Goal: Task Accomplishment & Management: Complete application form

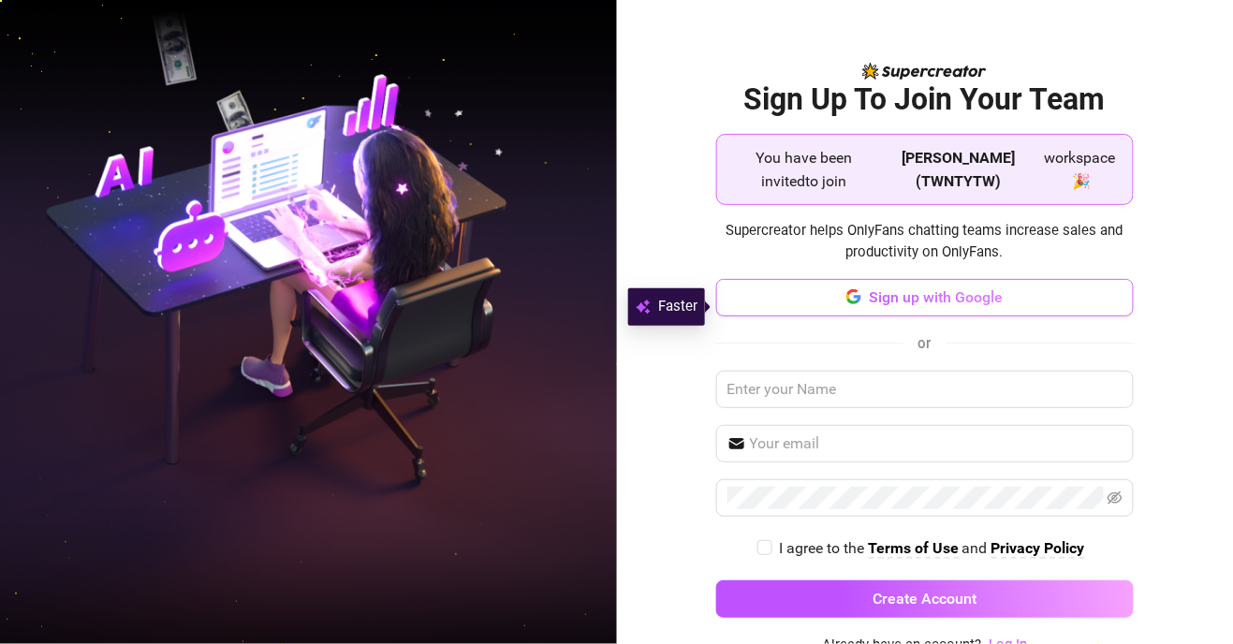
click at [771, 306] on span "Sign up with Google" at bounding box center [936, 297] width 134 height 18
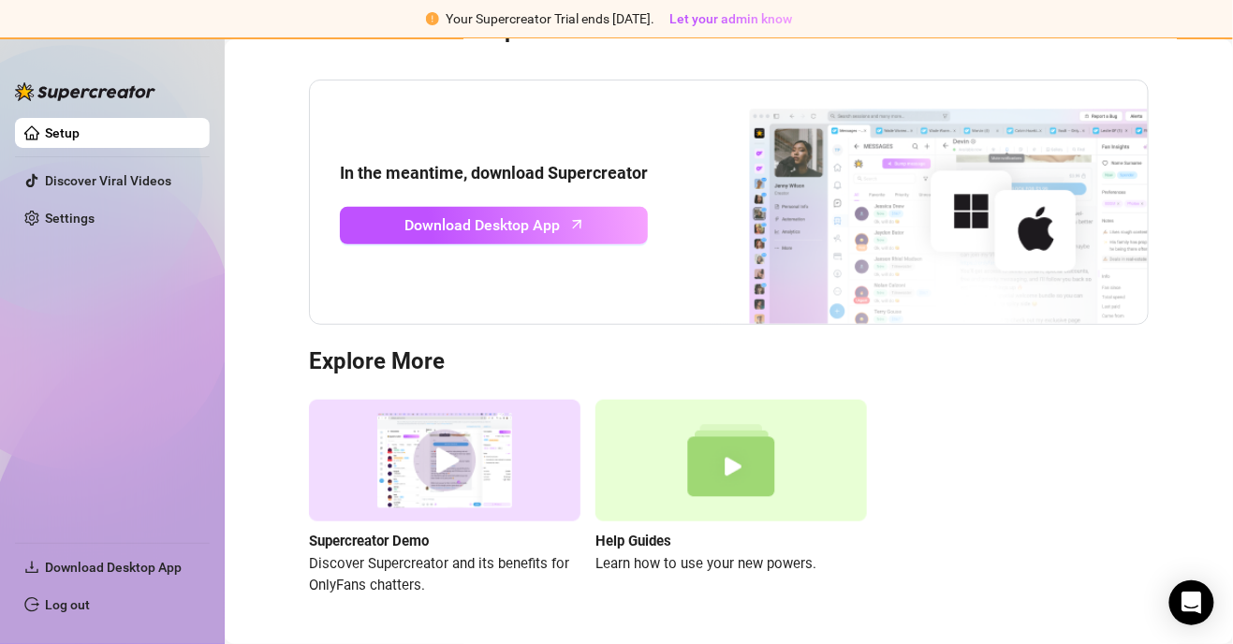
scroll to position [101, 0]
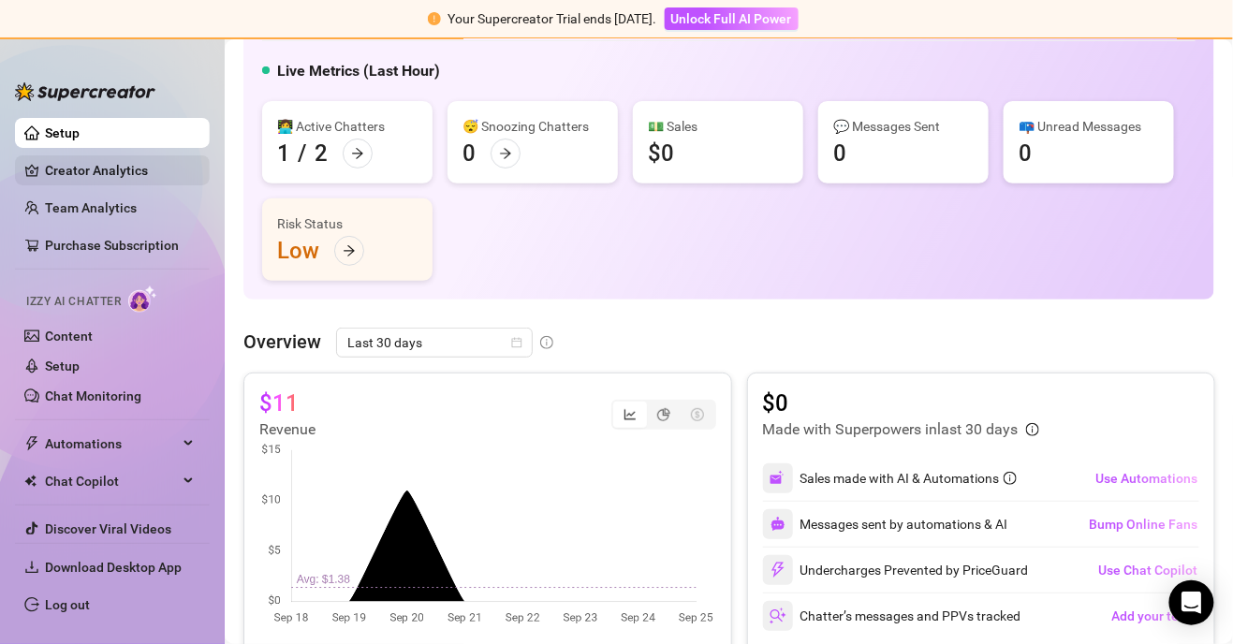
click at [52, 162] on link "Creator Analytics" at bounding box center [120, 170] width 150 height 30
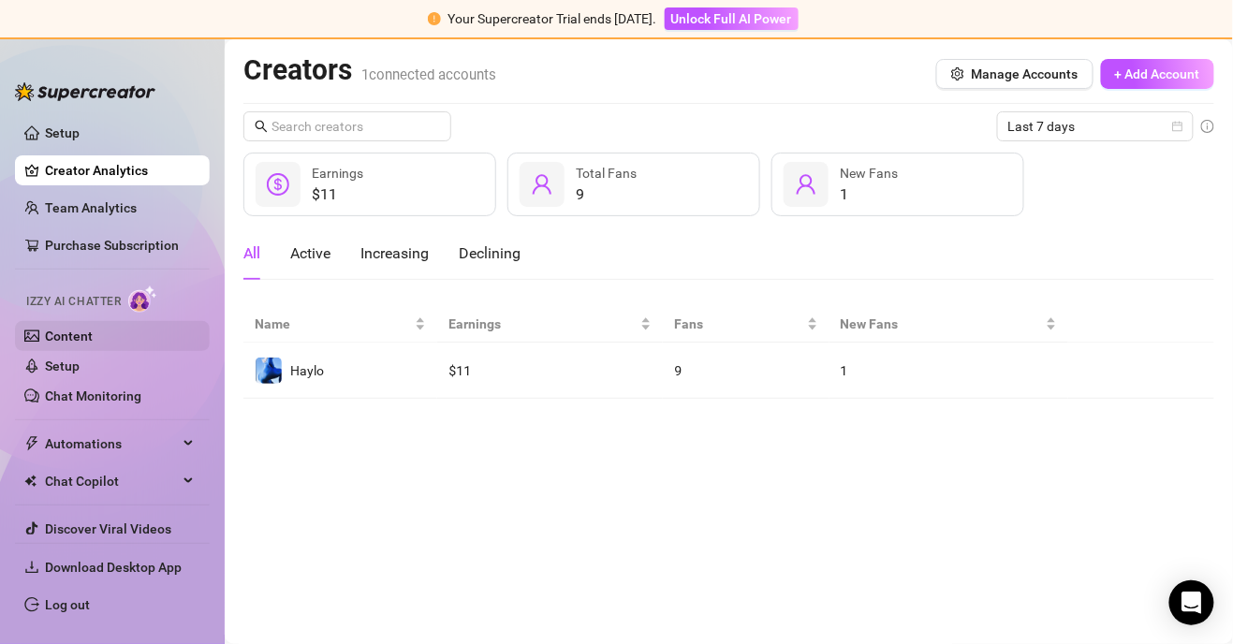
click at [48, 329] on link "Content" at bounding box center [69, 336] width 48 height 15
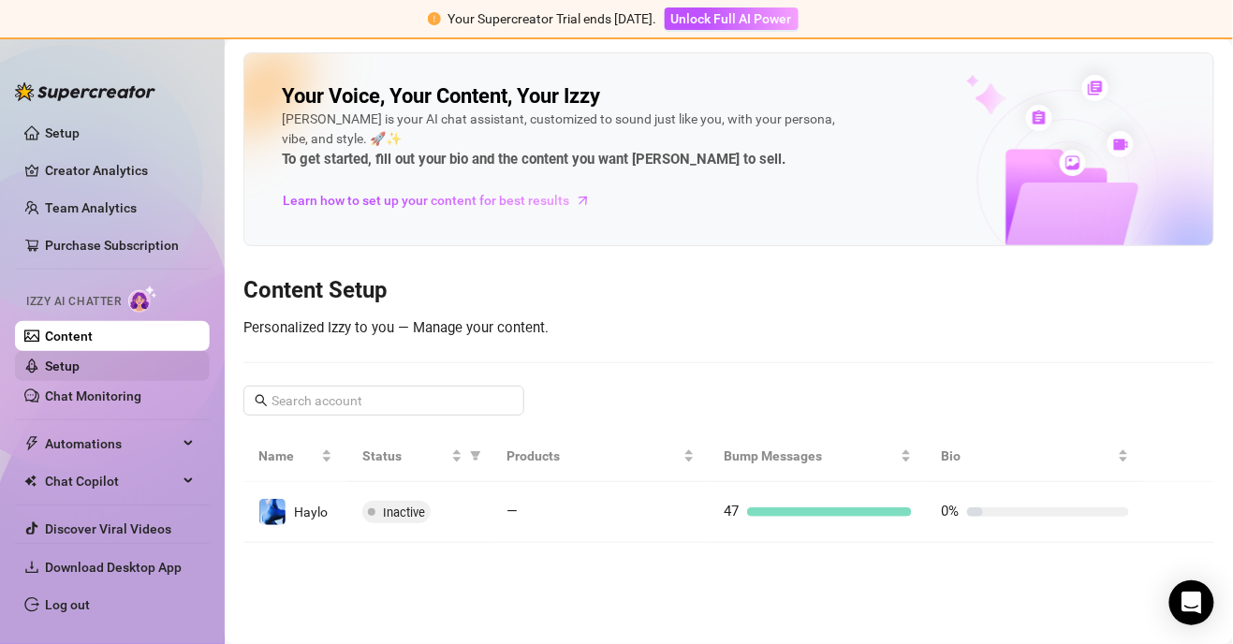
click at [45, 361] on link "Setup" at bounding box center [62, 366] width 35 height 15
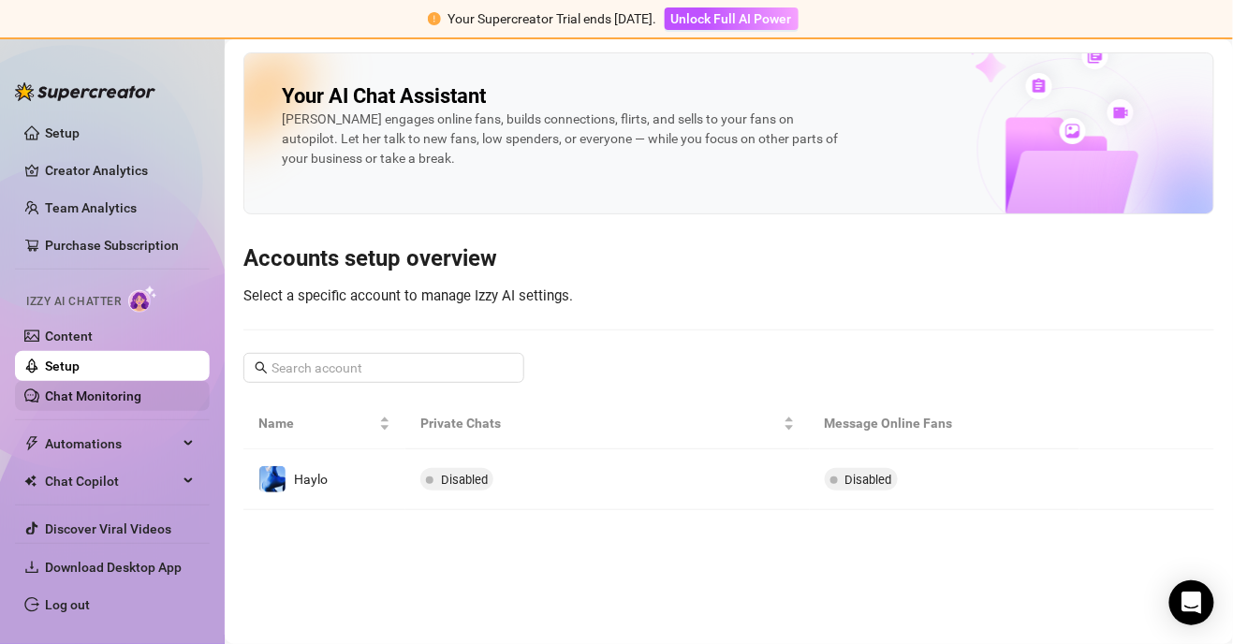
click at [52, 397] on link "Chat Monitoring" at bounding box center [93, 396] width 96 height 15
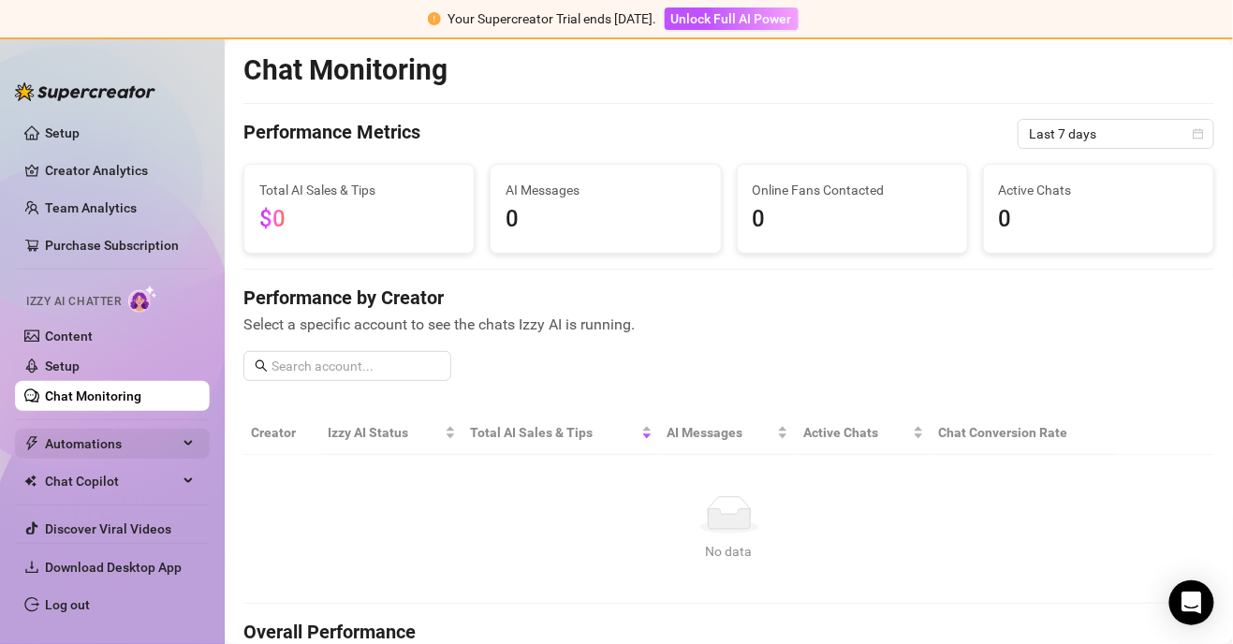
click at [49, 445] on span "Automations" at bounding box center [111, 444] width 133 height 30
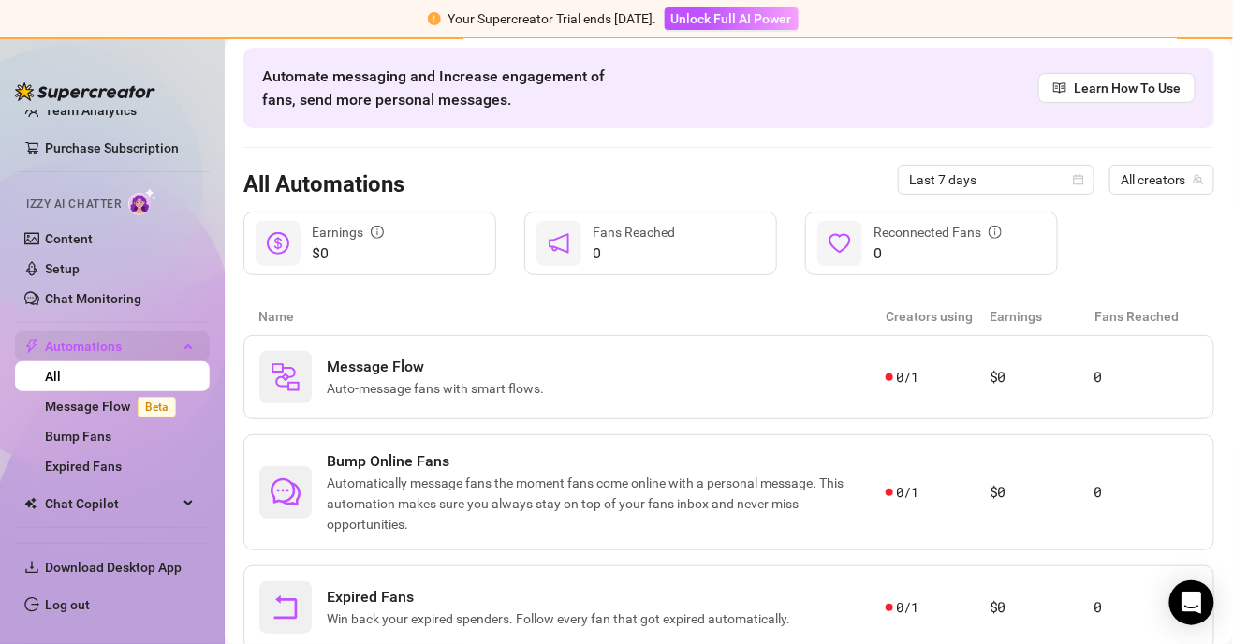
scroll to position [113, 0]
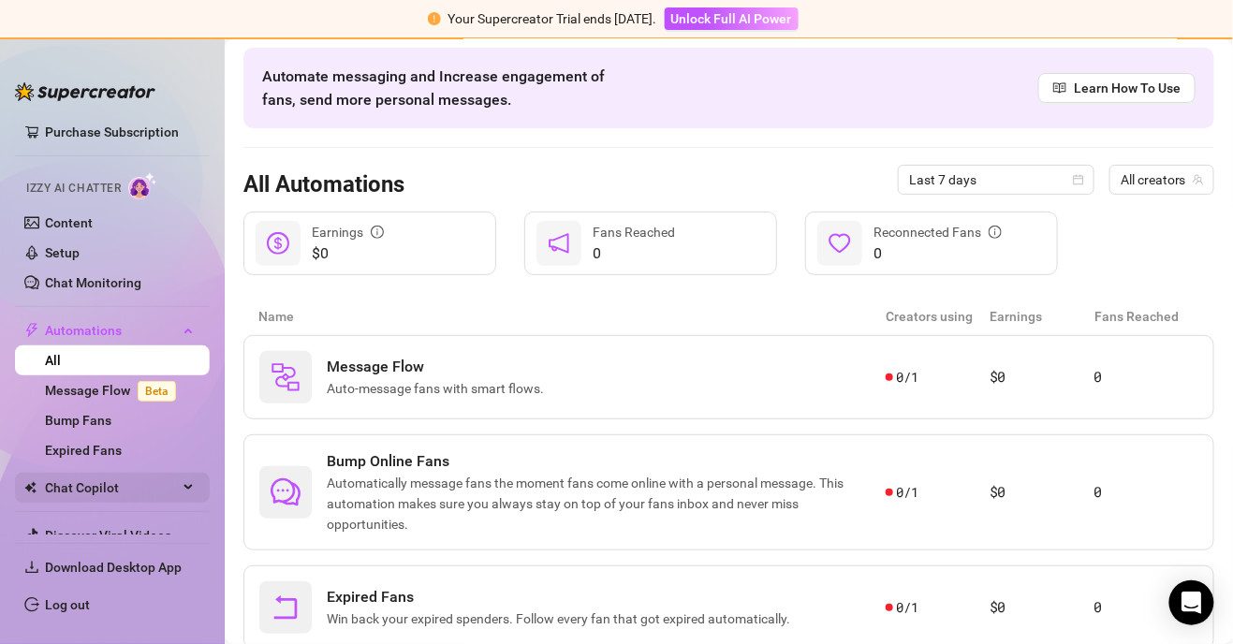
click at [47, 497] on span "Chat Copilot" at bounding box center [111, 488] width 133 height 30
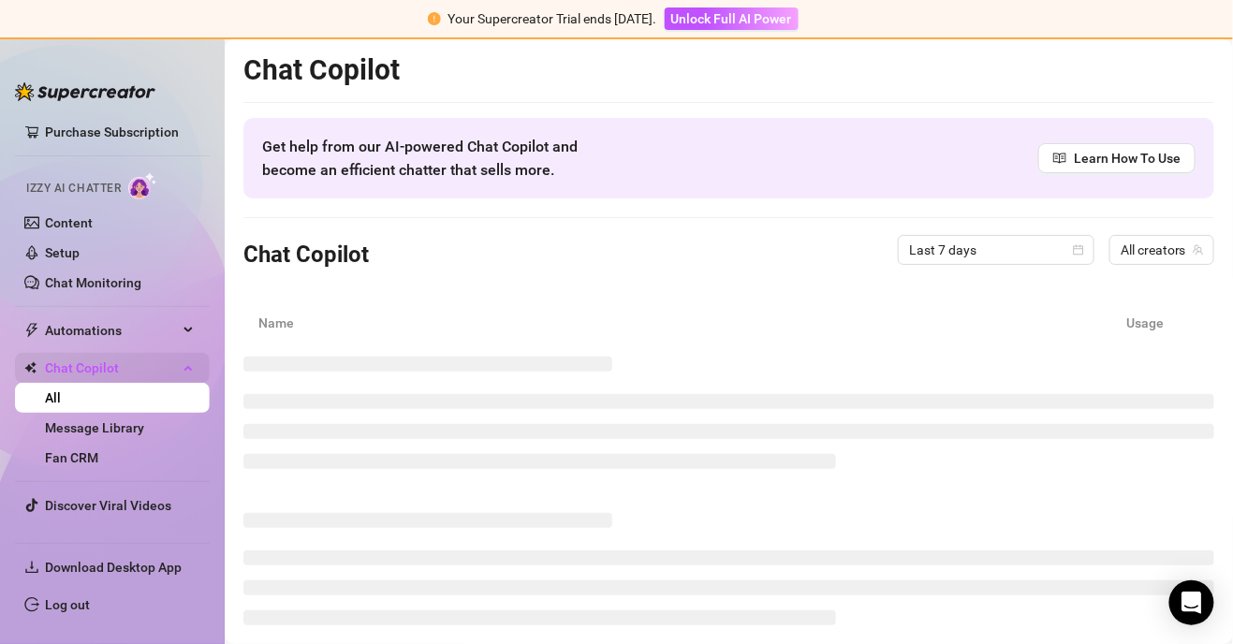
scroll to position [83, 0]
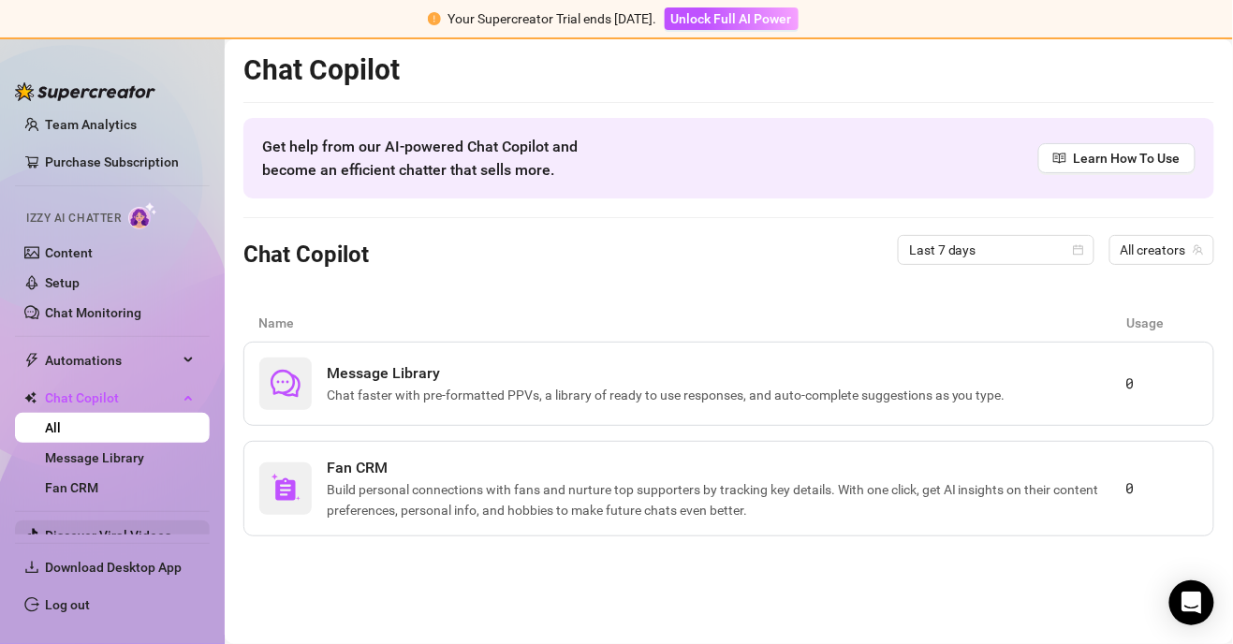
click at [59, 533] on link "Discover Viral Videos" at bounding box center [108, 535] width 126 height 15
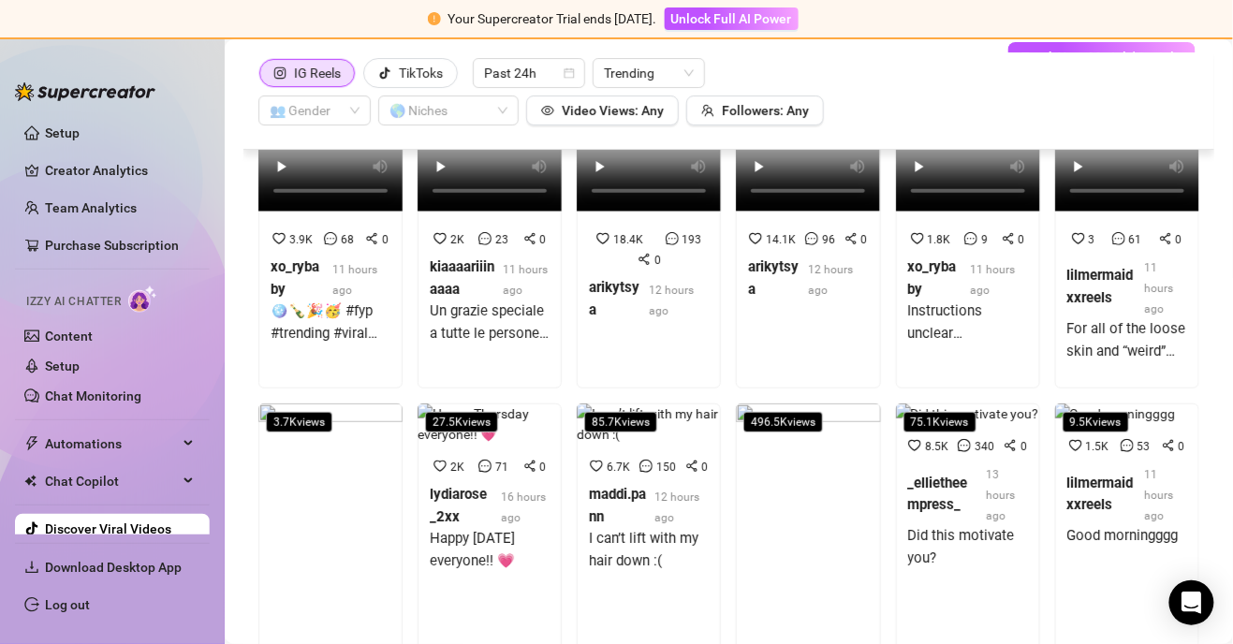
scroll to position [412, 0]
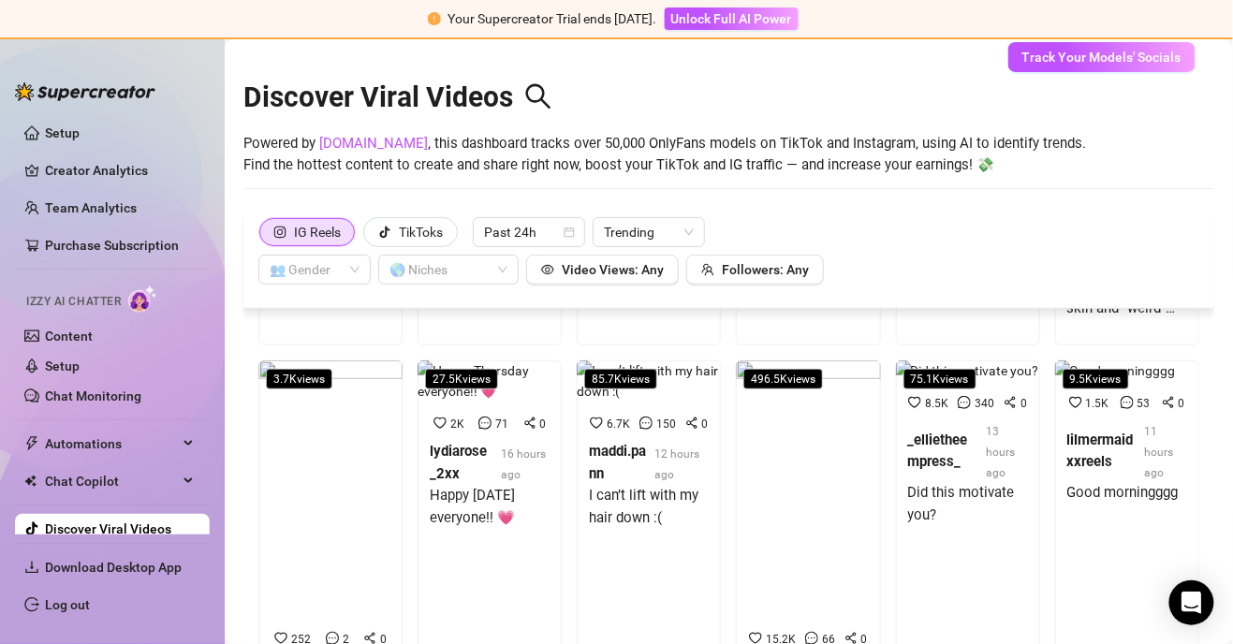
click at [45, 574] on link "Settings" at bounding box center [70, 566] width 50 height 15
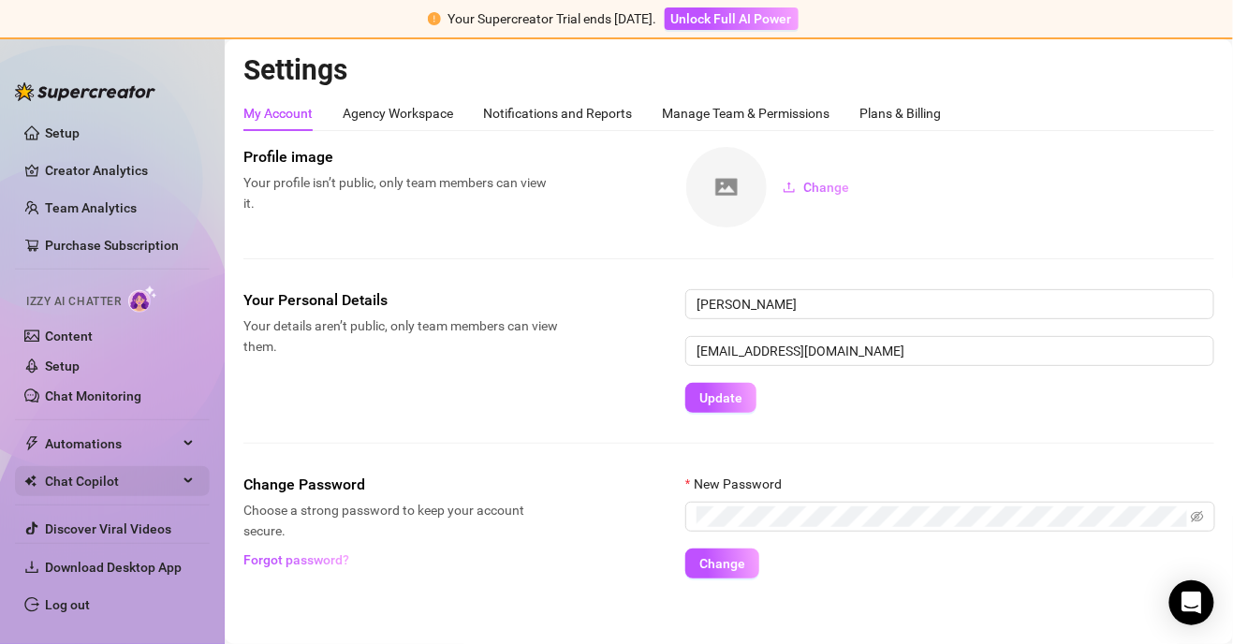
click at [45, 484] on span "Chat Copilot" at bounding box center [111, 481] width 133 height 30
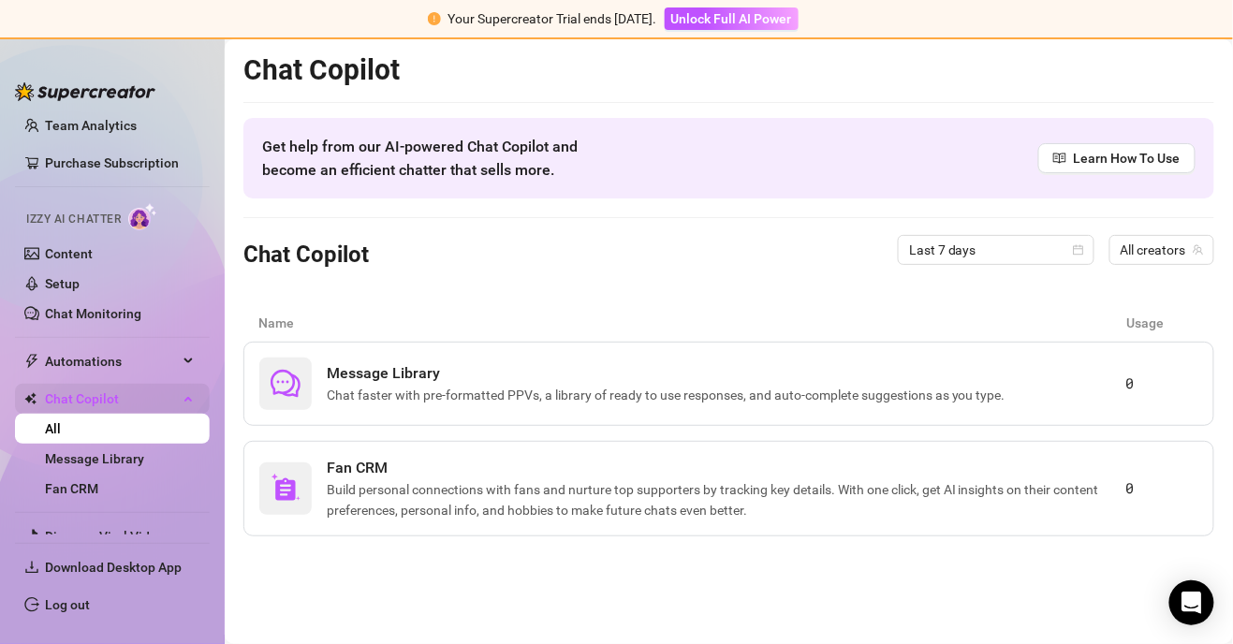
scroll to position [83, 0]
click at [51, 457] on link "Message Library" at bounding box center [94, 457] width 99 height 15
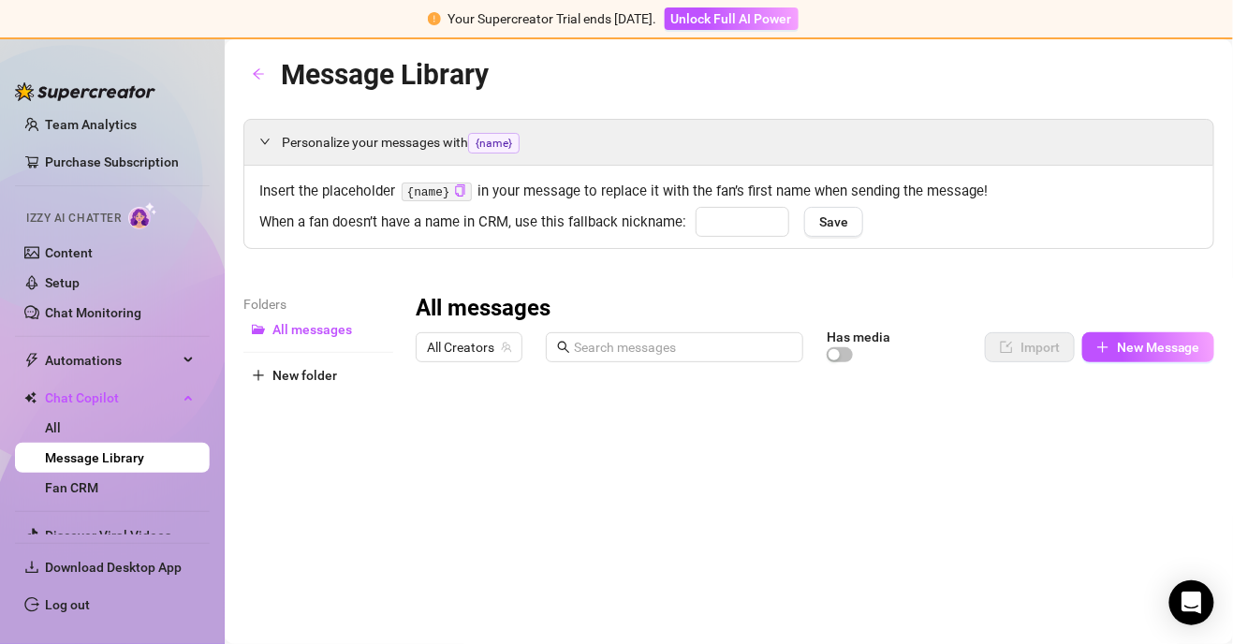
type input "babe"
click at [45, 538] on link "Discover Viral Videos" at bounding box center [108, 535] width 126 height 15
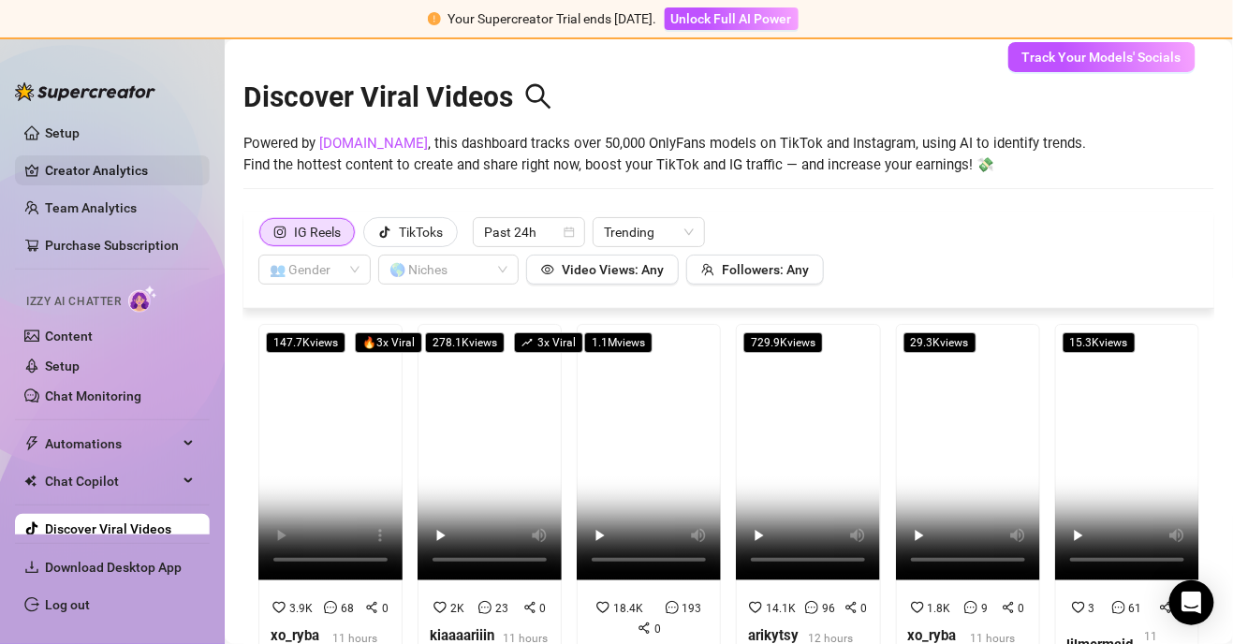
click at [45, 174] on link "Creator Analytics" at bounding box center [120, 170] width 150 height 30
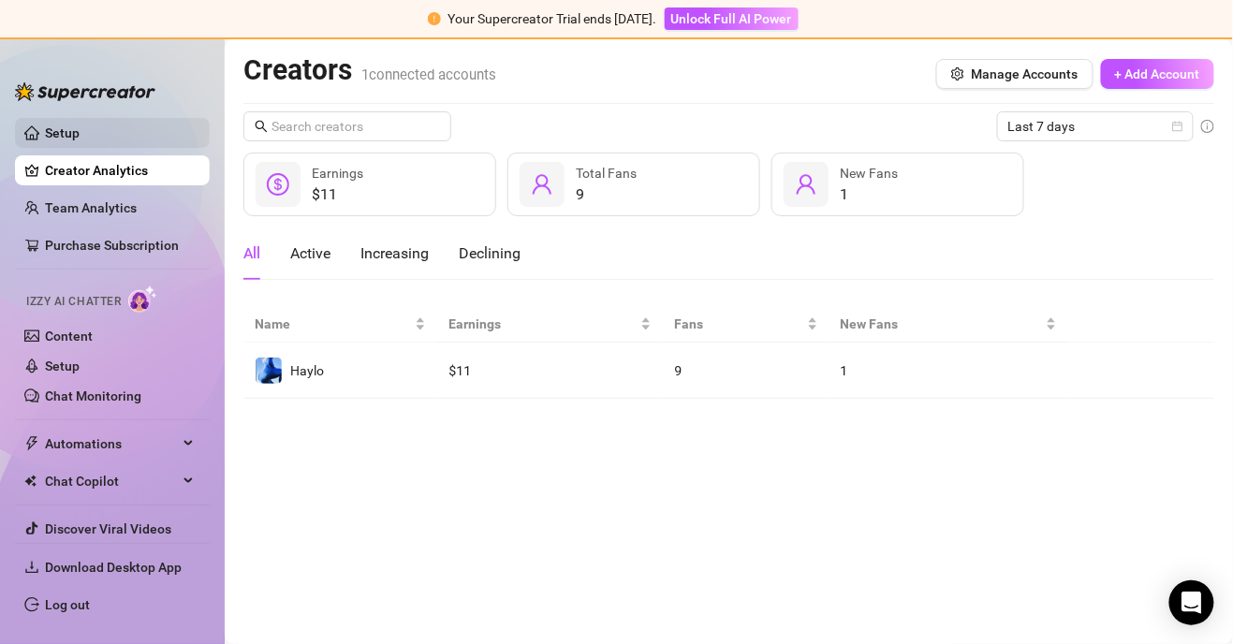
click at [45, 140] on link "Setup" at bounding box center [62, 132] width 35 height 15
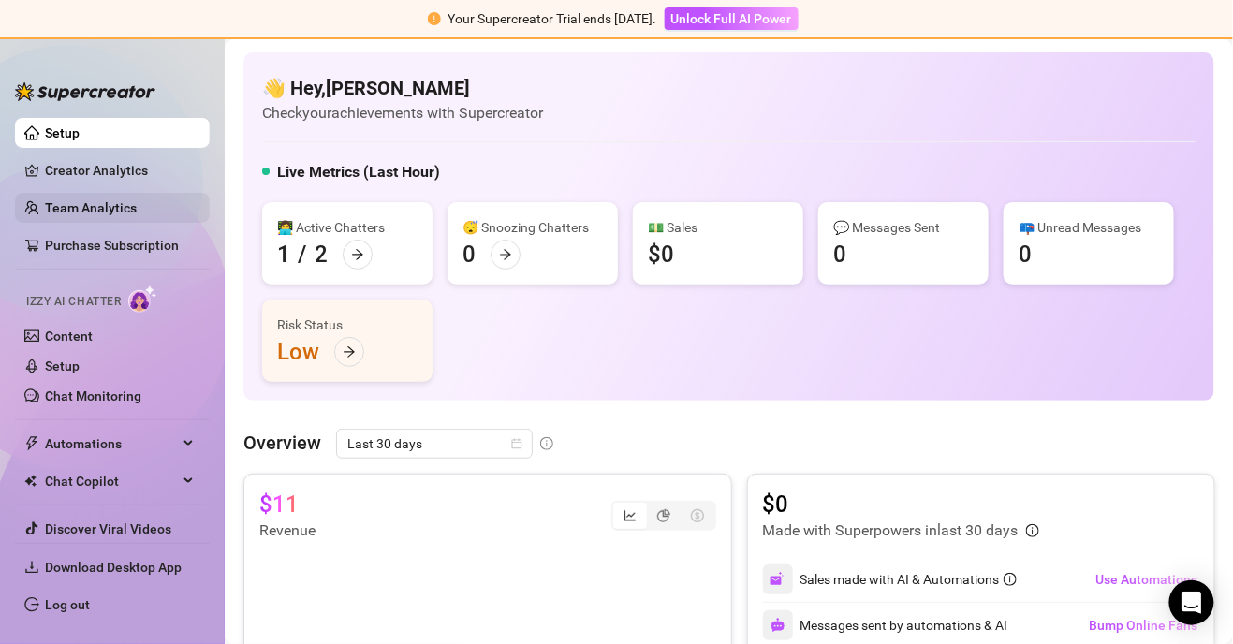
click at [46, 210] on link "Team Analytics" at bounding box center [91, 207] width 92 height 15
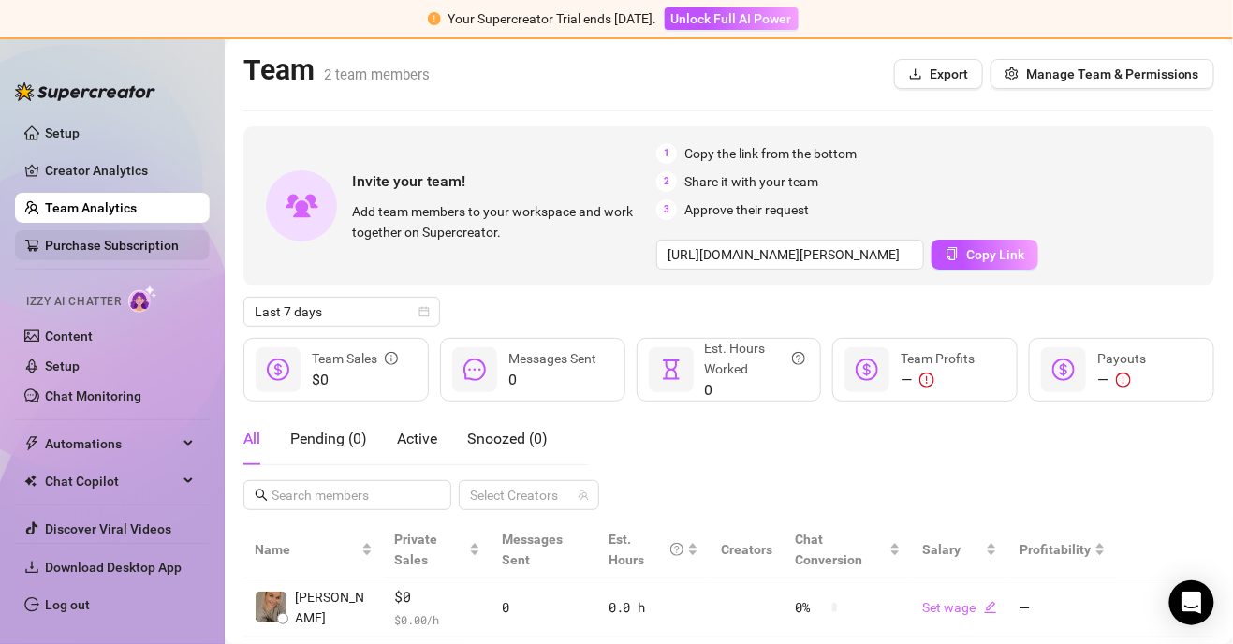
click at [45, 249] on link "Purchase Subscription" at bounding box center [120, 245] width 150 height 30
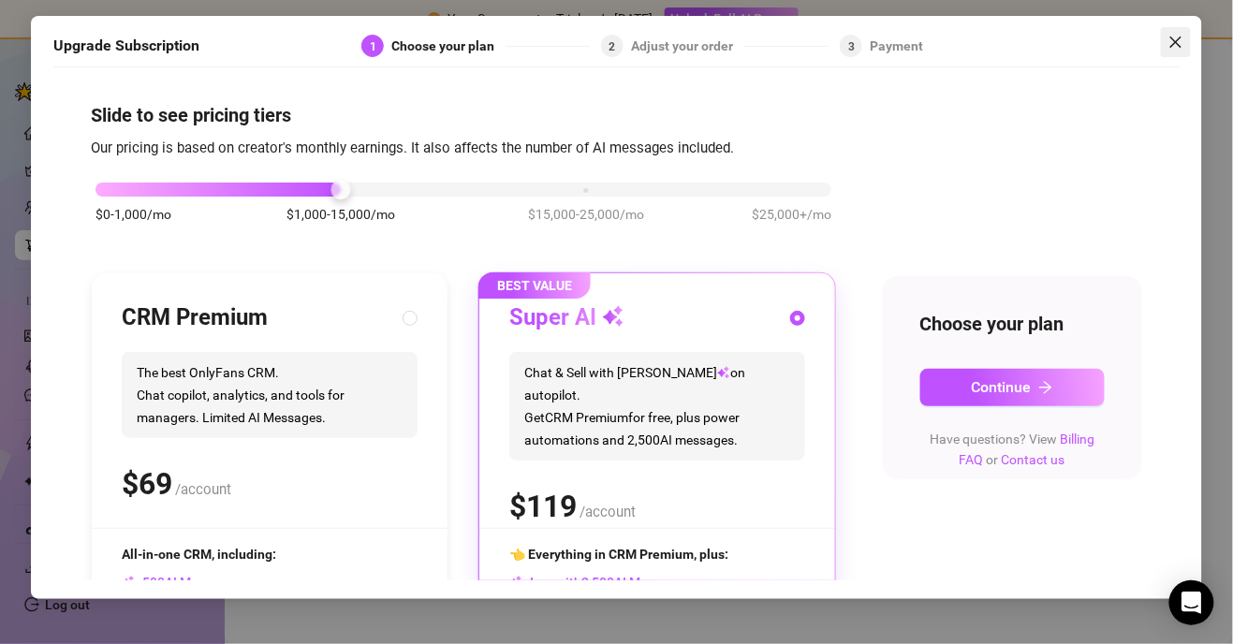
click at [771, 52] on button "Close" at bounding box center [1176, 42] width 30 height 30
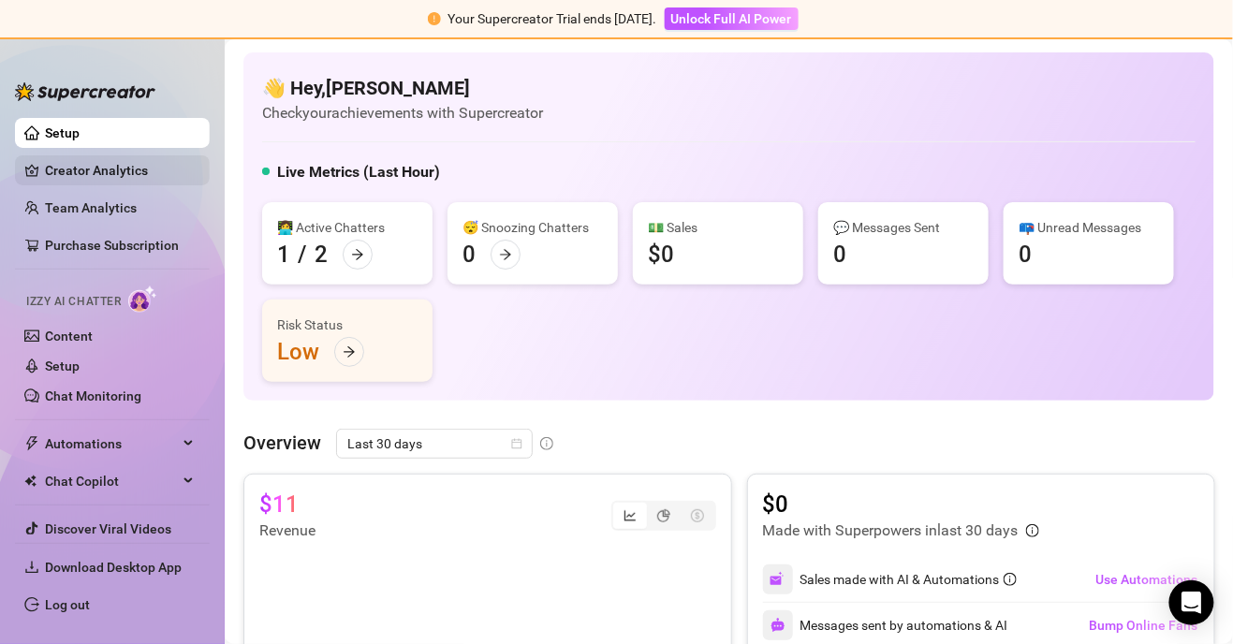
click at [58, 173] on link "Creator Analytics" at bounding box center [120, 170] width 150 height 30
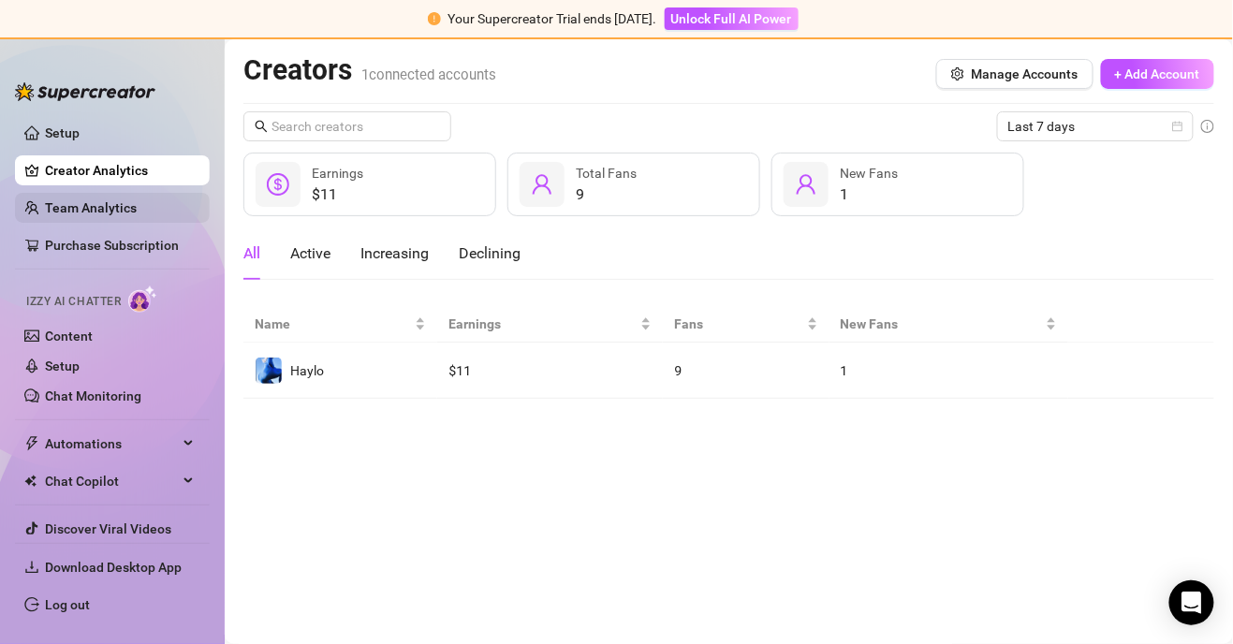
click at [45, 205] on link "Team Analytics" at bounding box center [91, 207] width 92 height 15
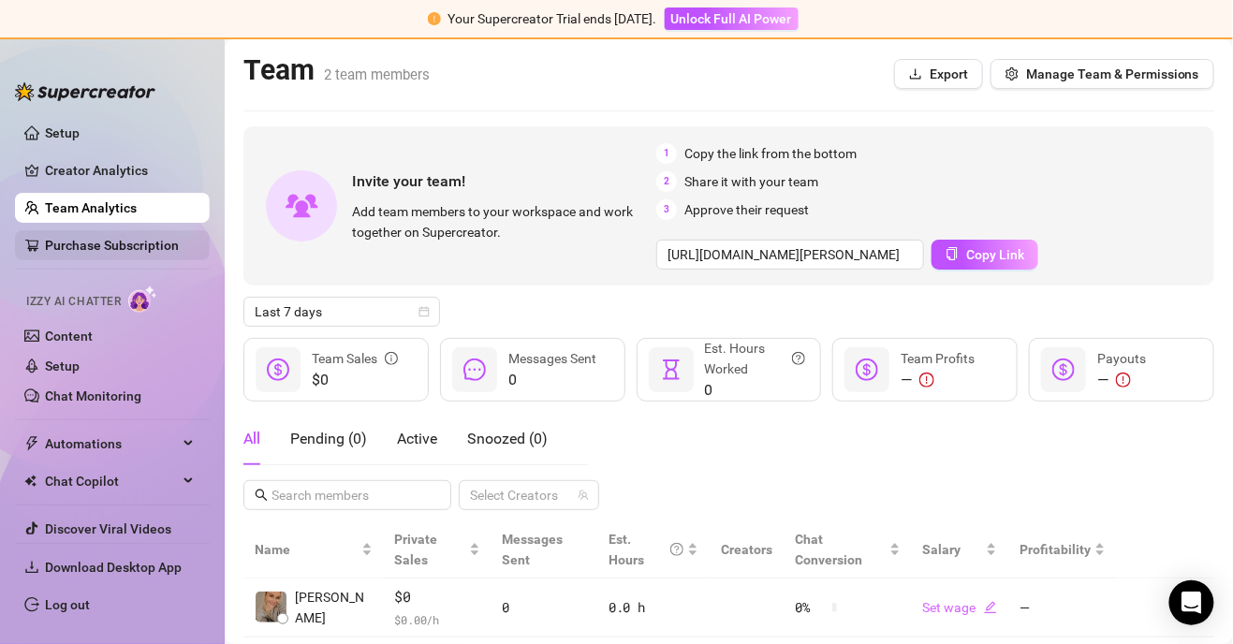
click at [60, 240] on link "Purchase Subscription" at bounding box center [120, 245] width 150 height 30
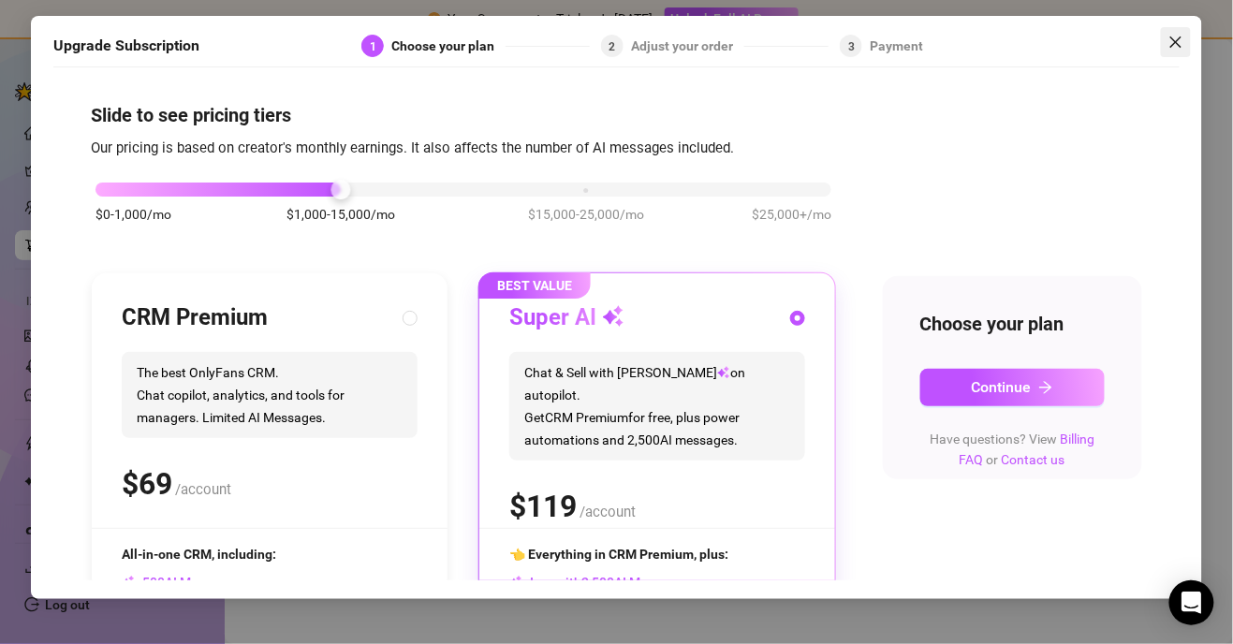
click at [771, 54] on button "Close" at bounding box center [1176, 42] width 30 height 30
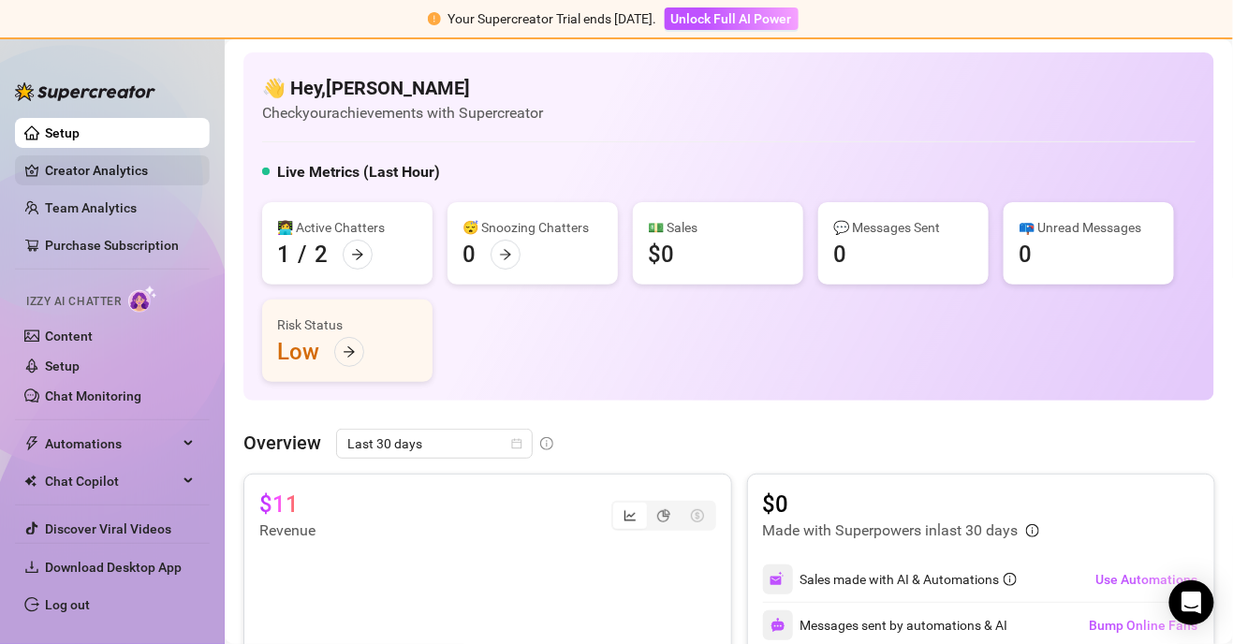
click at [51, 172] on link "Creator Analytics" at bounding box center [120, 170] width 150 height 30
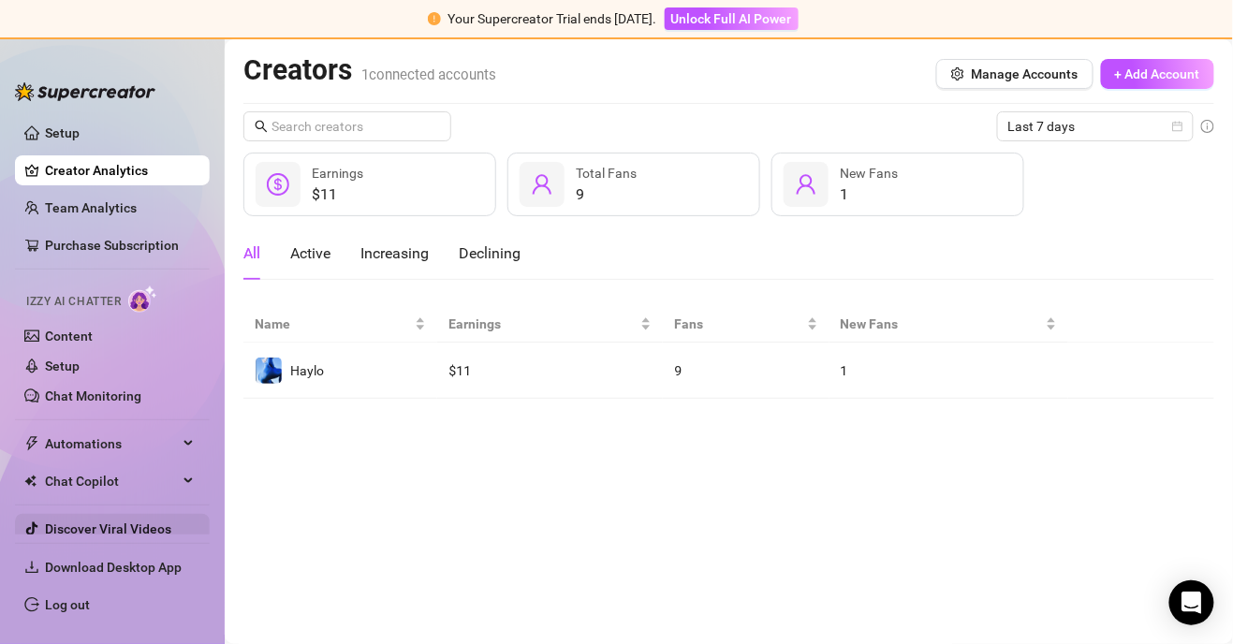
click at [45, 528] on link "Discover Viral Videos" at bounding box center [108, 529] width 126 height 15
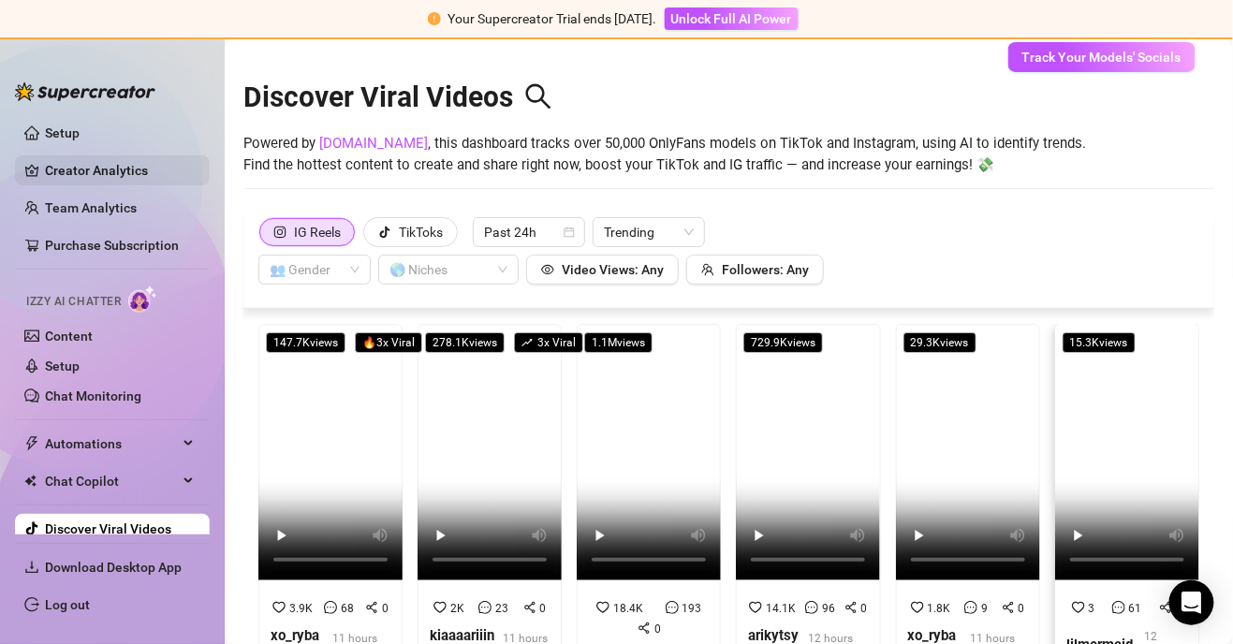
click at [97, 179] on link "Creator Analytics" at bounding box center [120, 170] width 150 height 30
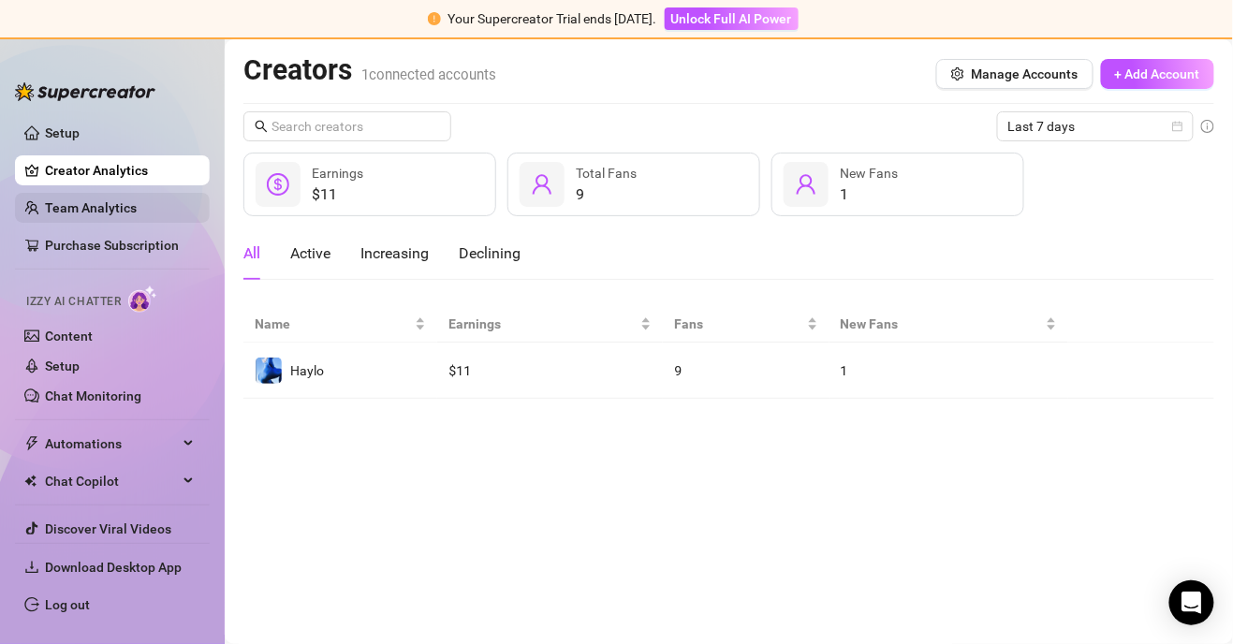
click at [124, 208] on link "Team Analytics" at bounding box center [91, 207] width 92 height 15
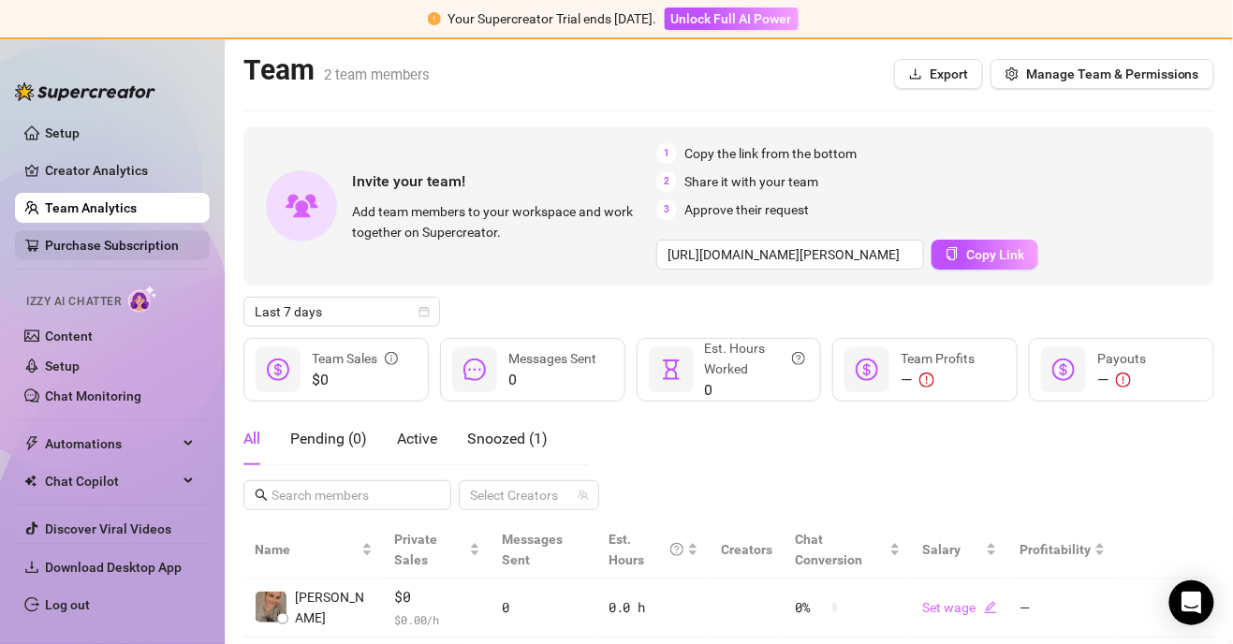
click at [111, 249] on link "Purchase Subscription" at bounding box center [120, 245] width 150 height 30
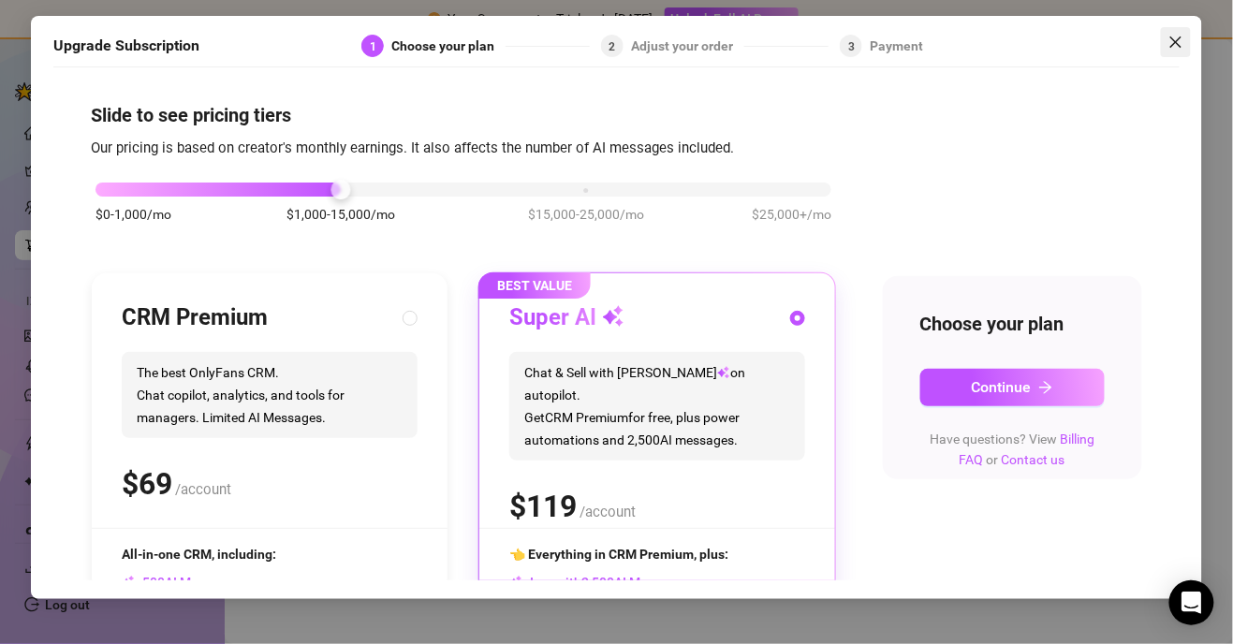
click at [771, 35] on icon "close" at bounding box center [1176, 42] width 15 height 15
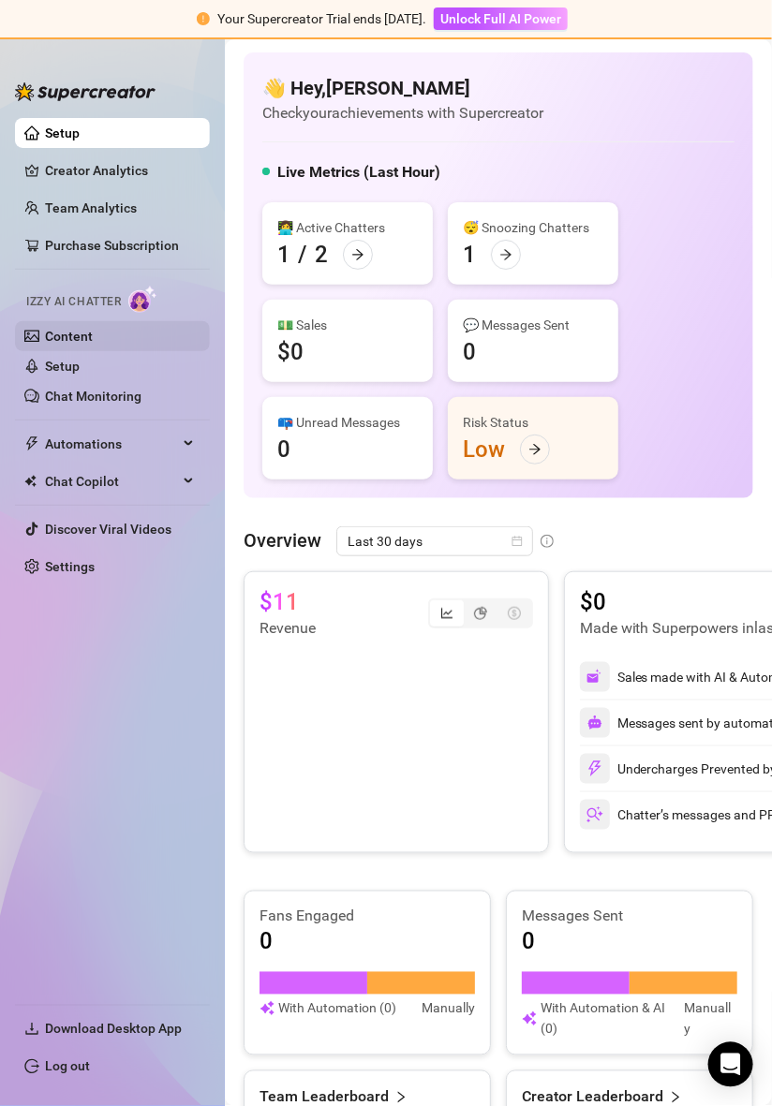
click at [71, 329] on link "Content" at bounding box center [69, 336] width 48 height 15
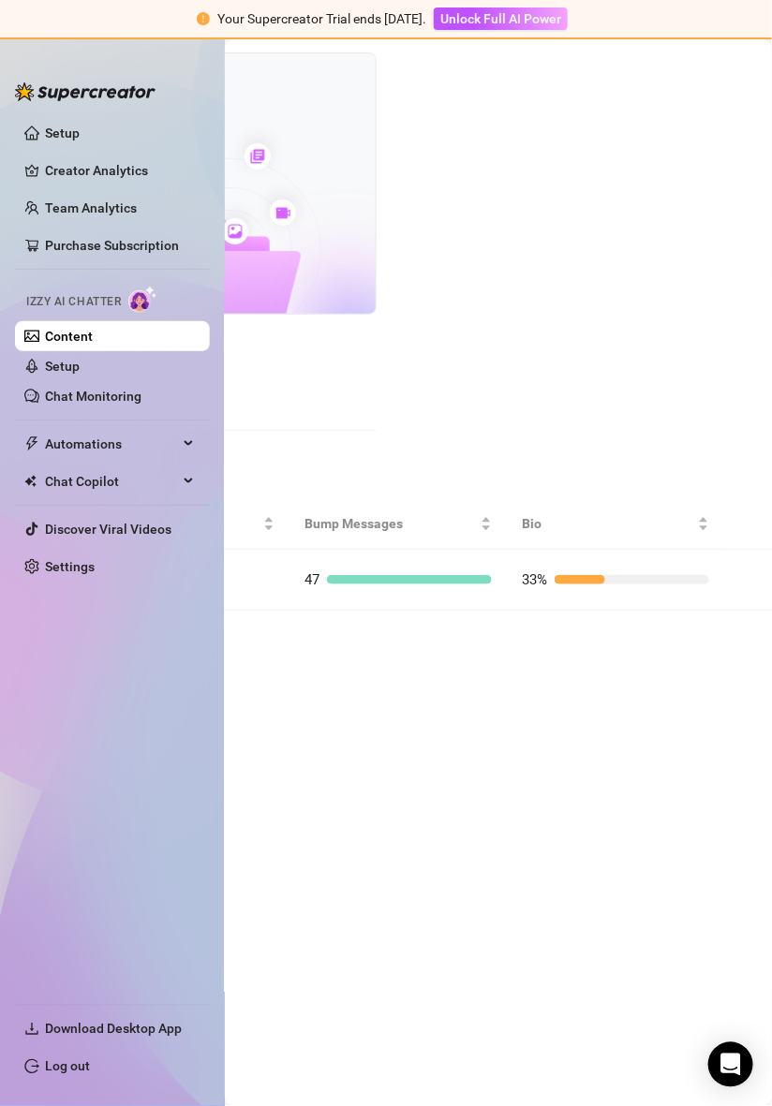
scroll to position [0, 388]
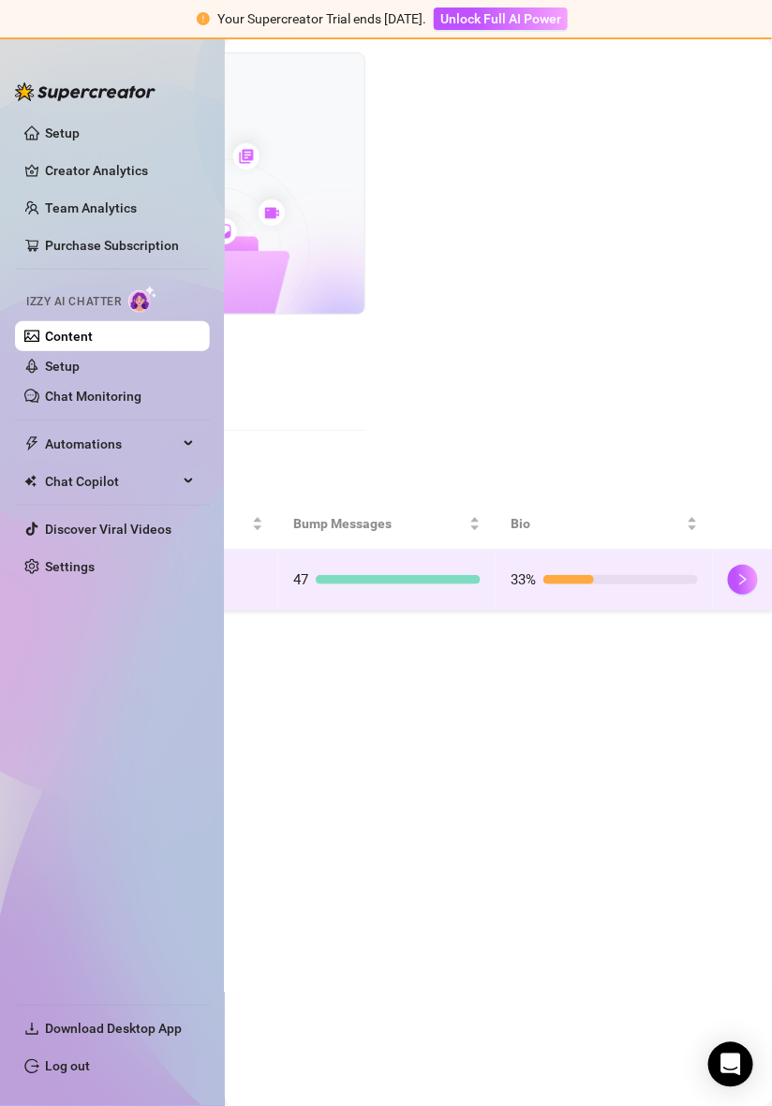
click at [595, 580] on div at bounding box center [620, 579] width 155 height 9
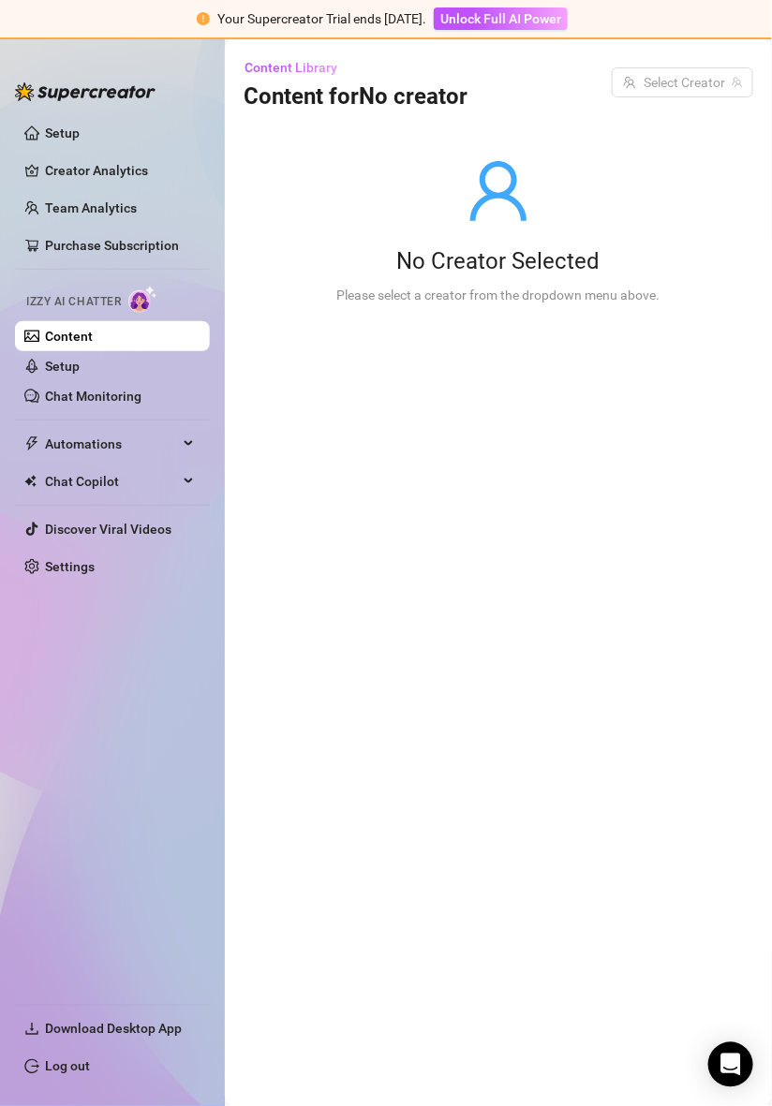
click at [57, 336] on link "Content" at bounding box center [69, 336] width 48 height 15
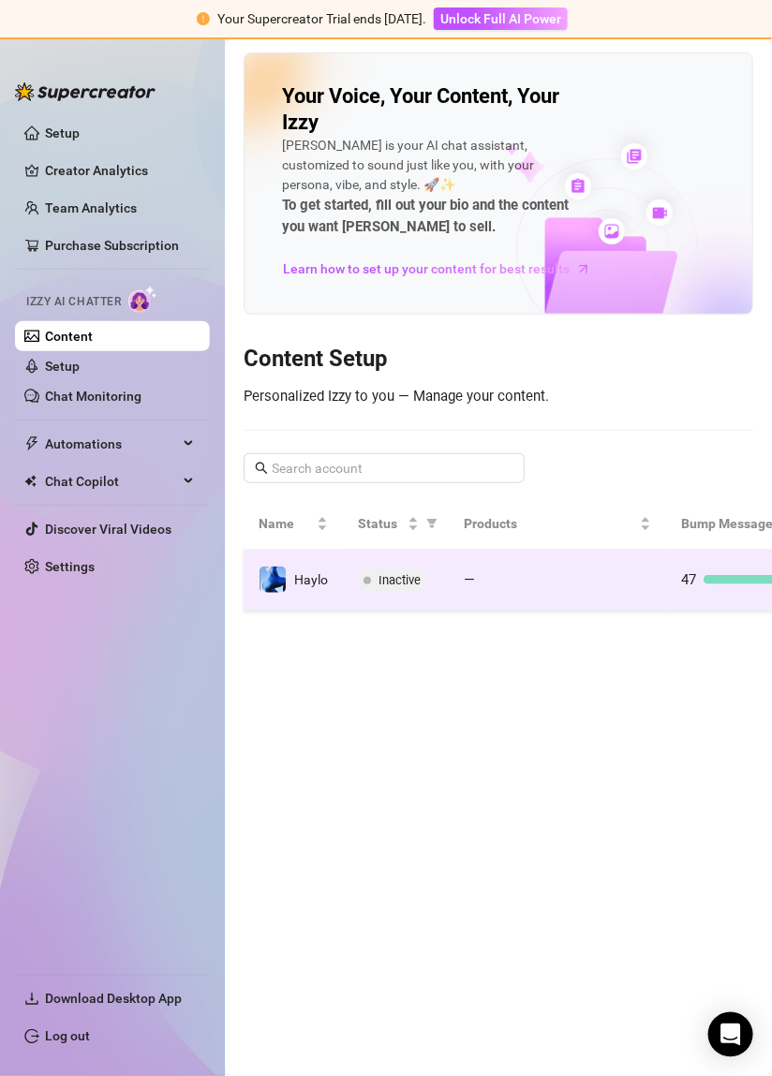
click at [308, 573] on span "Haylo" at bounding box center [311, 579] width 34 height 15
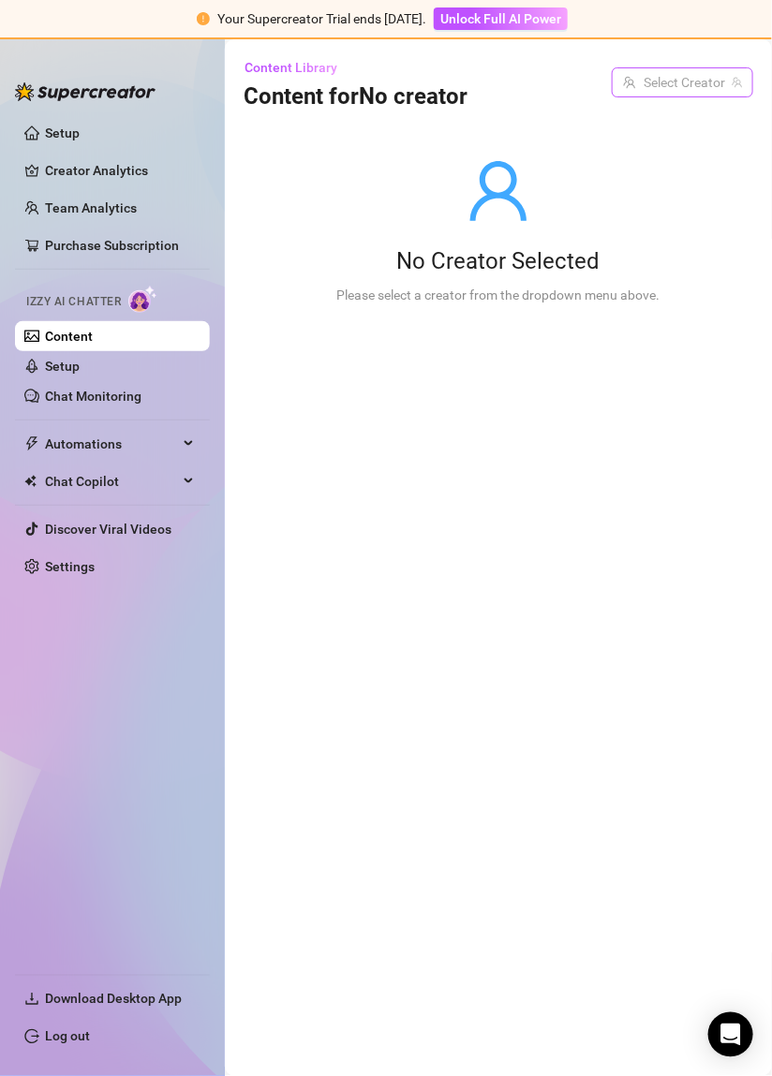
click at [682, 81] on input "search" at bounding box center [674, 82] width 102 height 28
click at [659, 127] on div "Haylo ( haylohello )" at bounding box center [668, 121] width 140 height 22
click at [663, 190] on div "No Creator Selected Please select a creator from the dropdown menu above." at bounding box center [498, 231] width 383 height 238
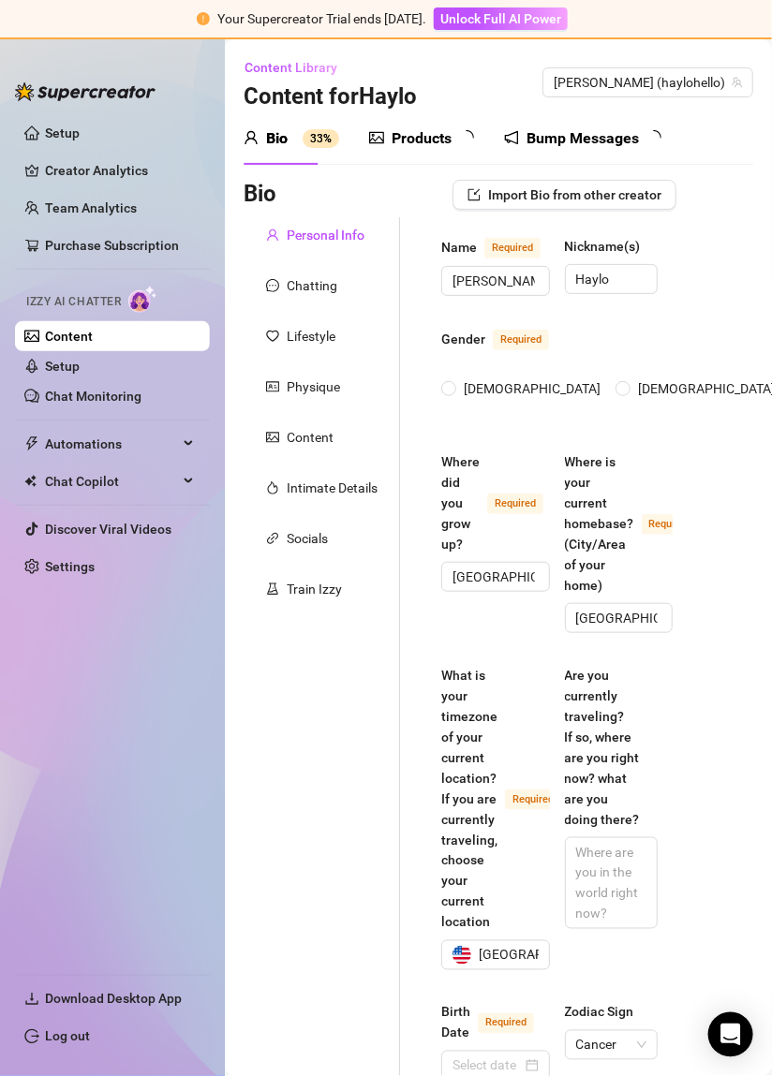
radio input "true"
type input "[DATE]"
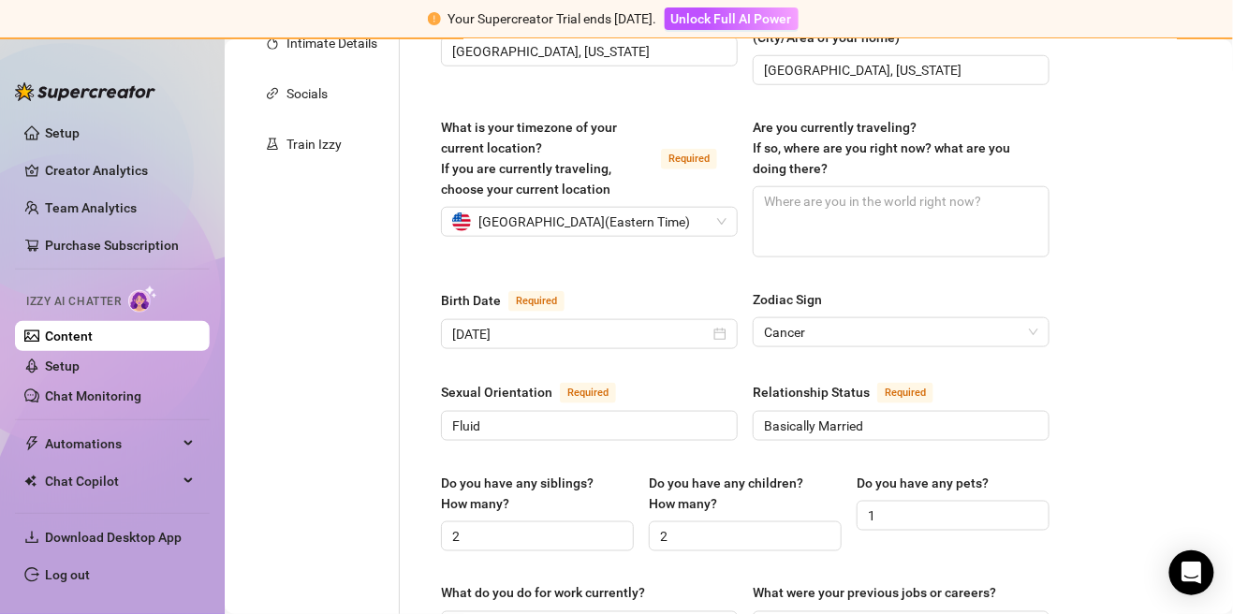
scroll to position [446, 0]
click at [771, 425] on div "Bio Import Bio from other creator Personal Info Chatting Lifestyle Physique Con…" at bounding box center [728, 612] width 971 height 1756
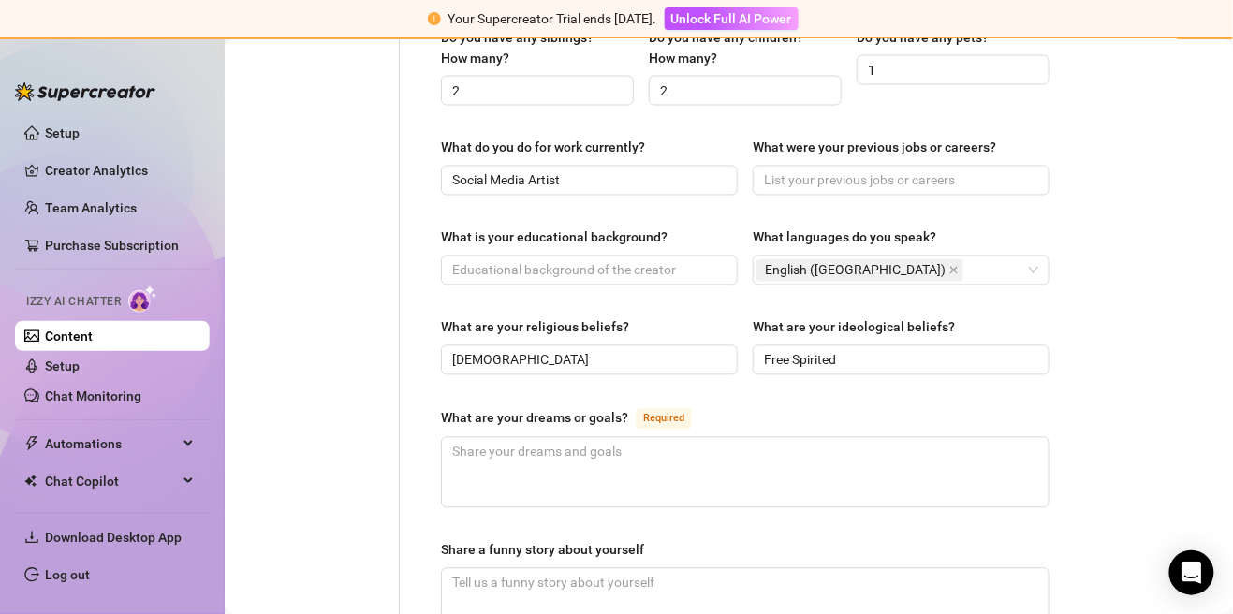
scroll to position [897, 0]
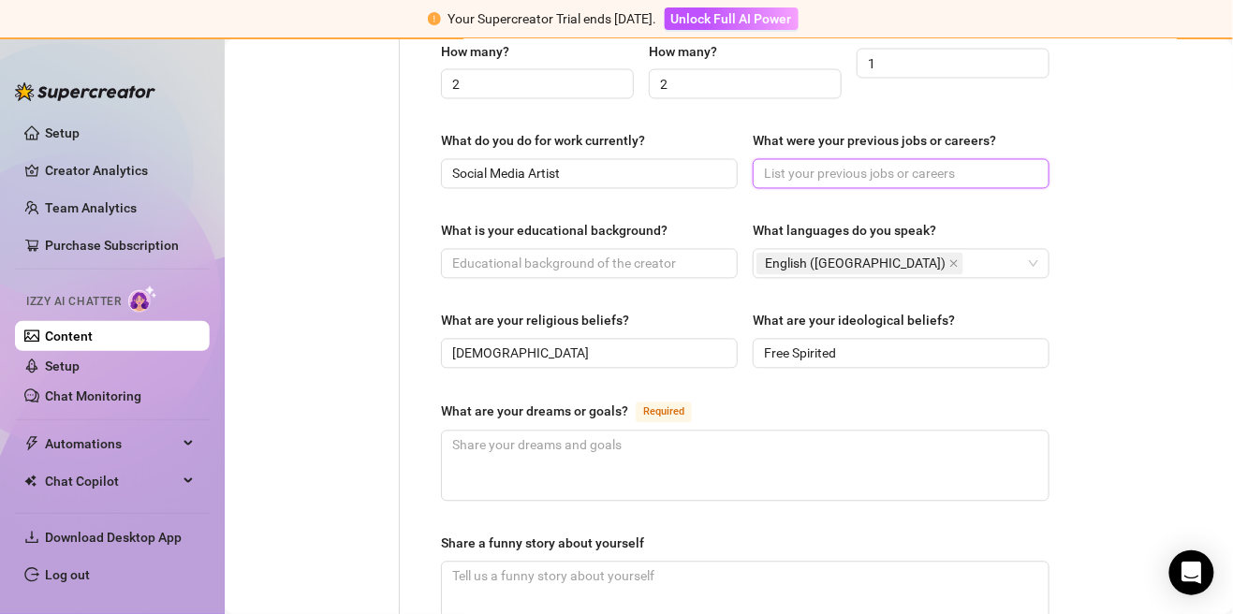
click at [771, 164] on input "What were your previous jobs or careers?" at bounding box center [899, 174] width 271 height 21
click at [766, 164] on input "retail, resteraunt," at bounding box center [899, 174] width 271 height 21
type input "fast food, retail, resteraunt,"
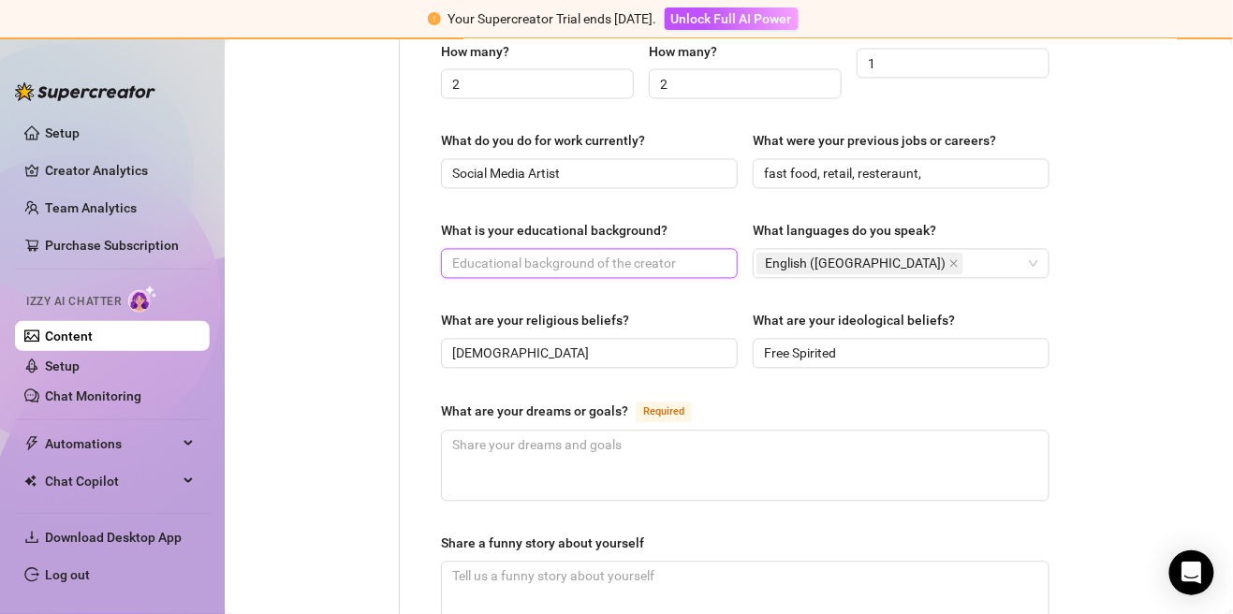
click at [705, 254] on input "What is your educational background?" at bounding box center [587, 264] width 271 height 21
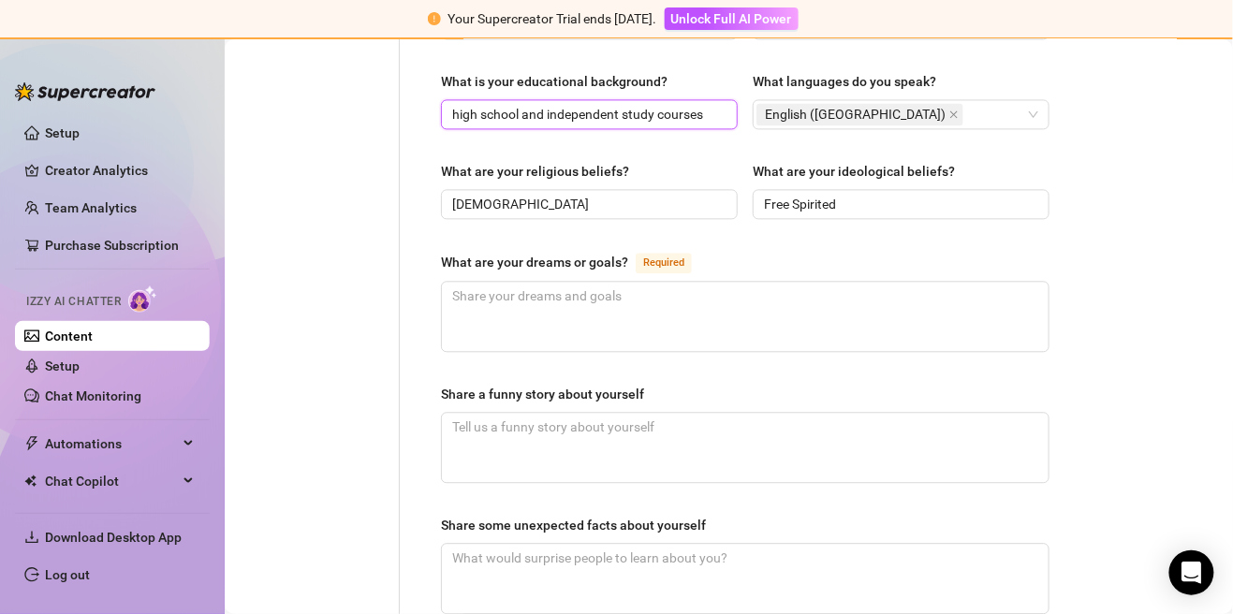
scroll to position [1056, 0]
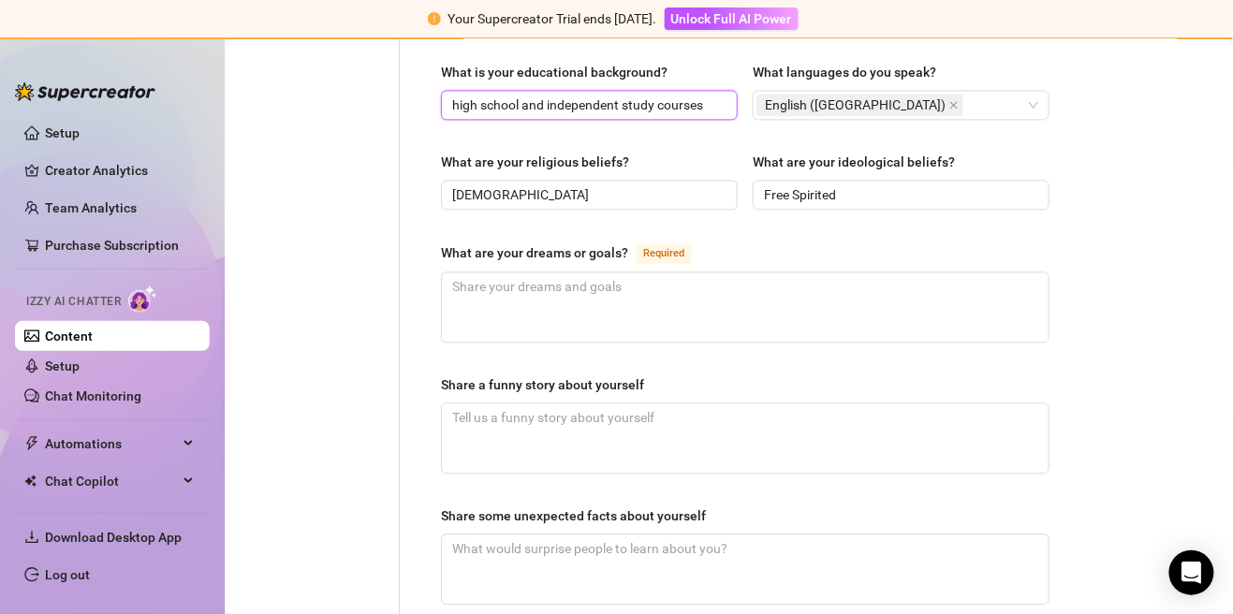
type input "high school and independent study courses"
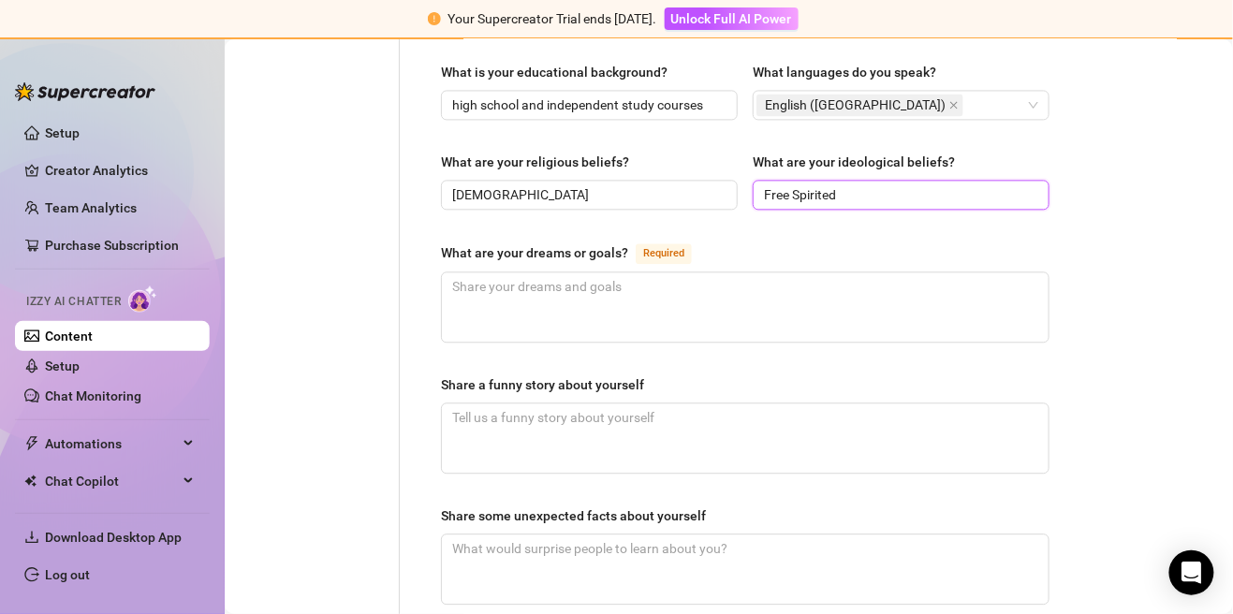
click at [771, 184] on input "Free Spirited" at bounding box center [899, 194] width 271 height 21
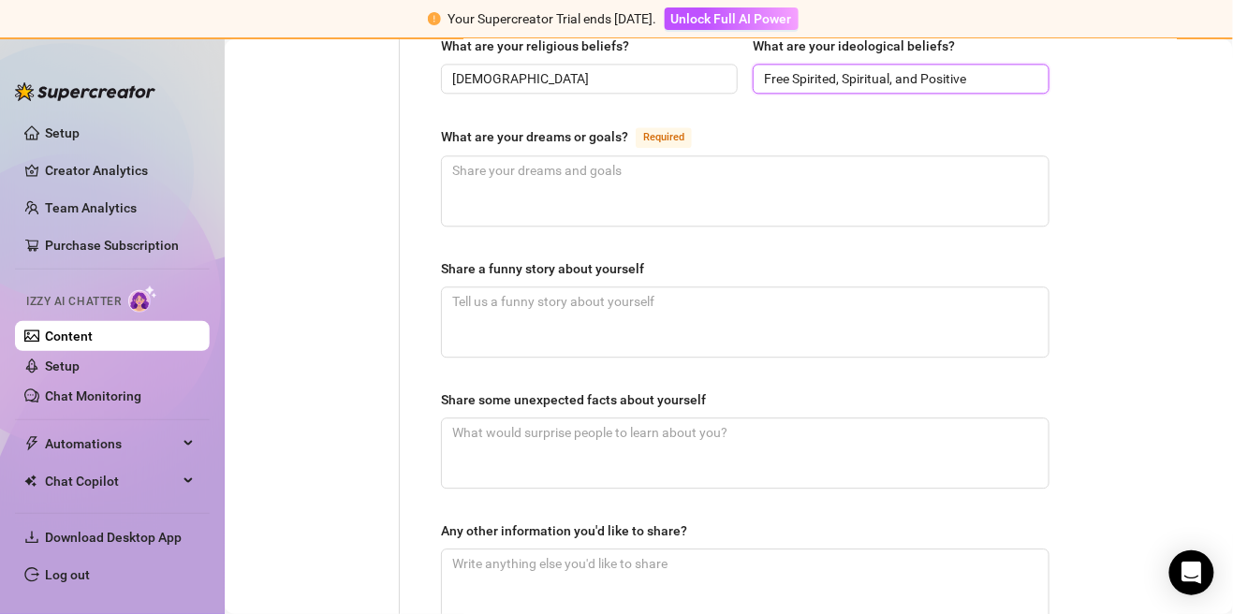
scroll to position [1174, 0]
type input "Free Spirited, Spiritual, and Positive"
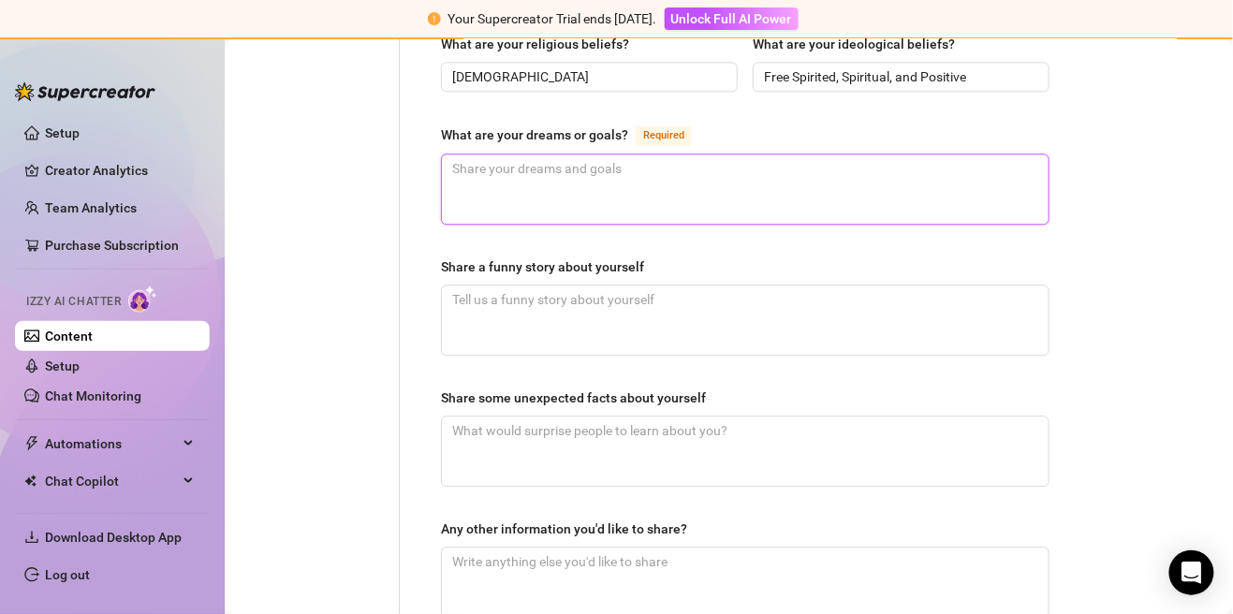
click at [771, 167] on textarea "What are your dreams or goals? Required" at bounding box center [745, 189] width 607 height 69
type textarea "M"
type textarea "My"
type textarea "My g"
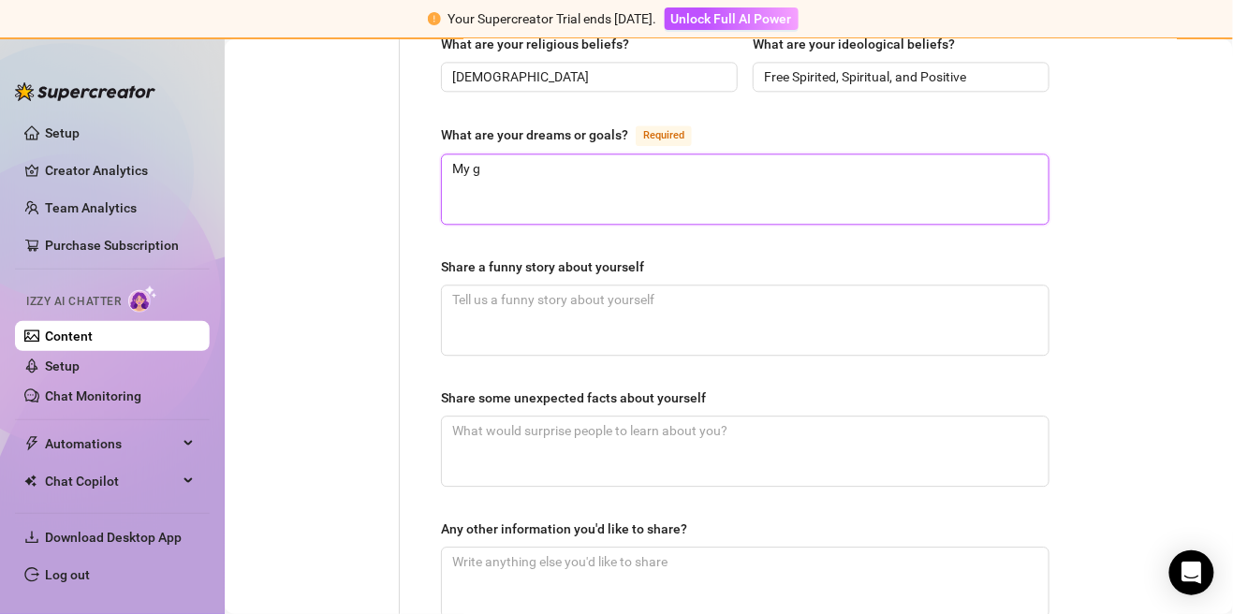
type textarea "My go"
type textarea "My goa"
type textarea "My goal"
type textarea "My goal i"
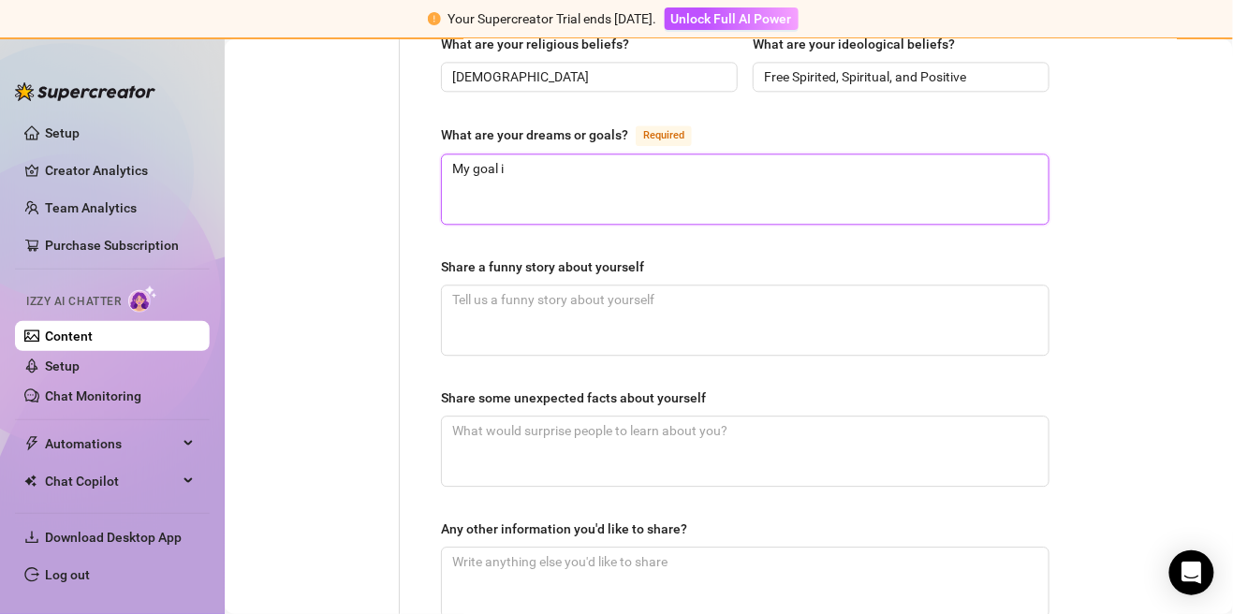
type textarea "My goal in"
type textarea "My goal in m"
type textarea "My goal in my"
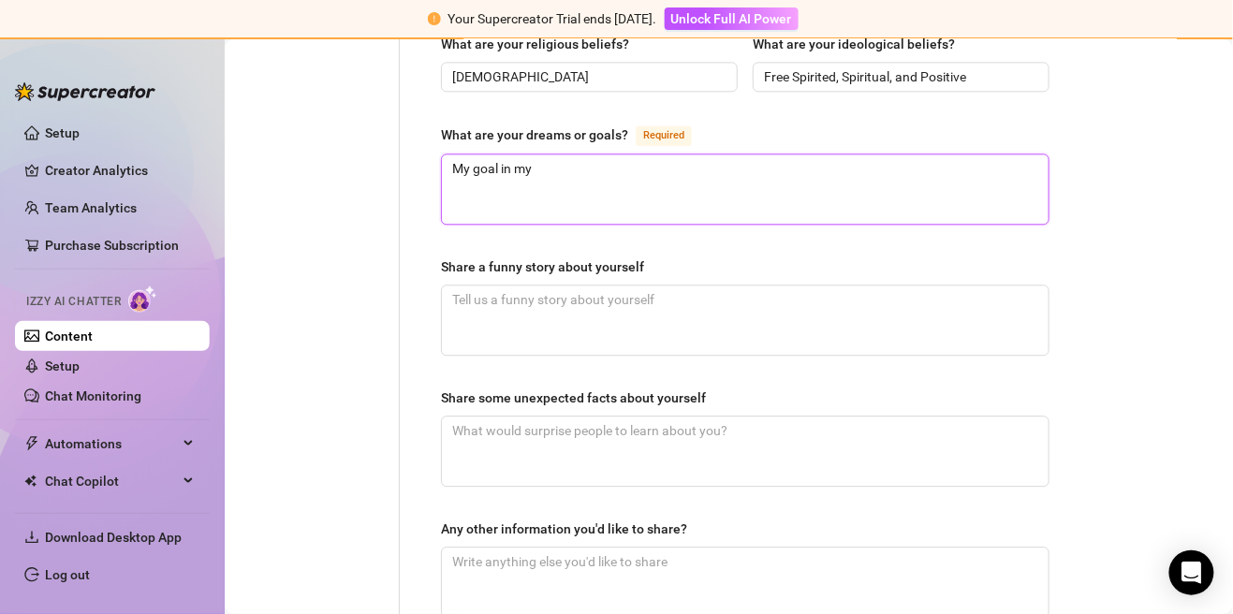
type textarea "My goal in my c"
type textarea "My goal in my ca"
type textarea "My goal in my car"
type textarea "My goal in my care"
type textarea "My goal in my caree"
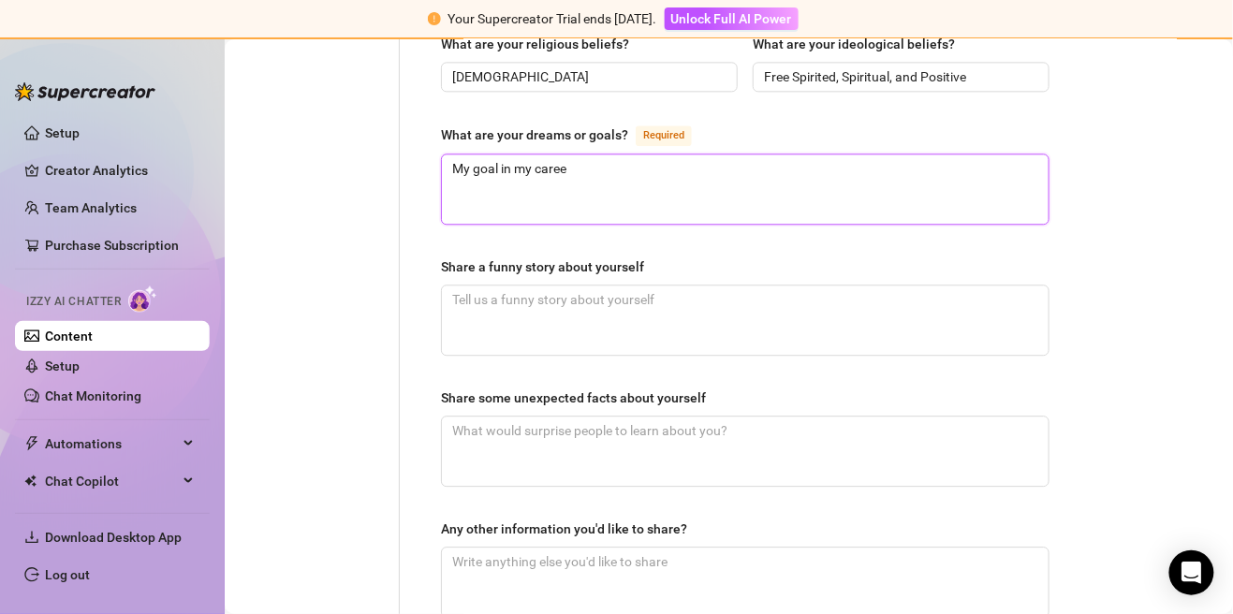
type textarea "My goal in my career"
type textarea "My goal in my career a"
type textarea "My goal in my career an"
type textarea "My goal in my career and"
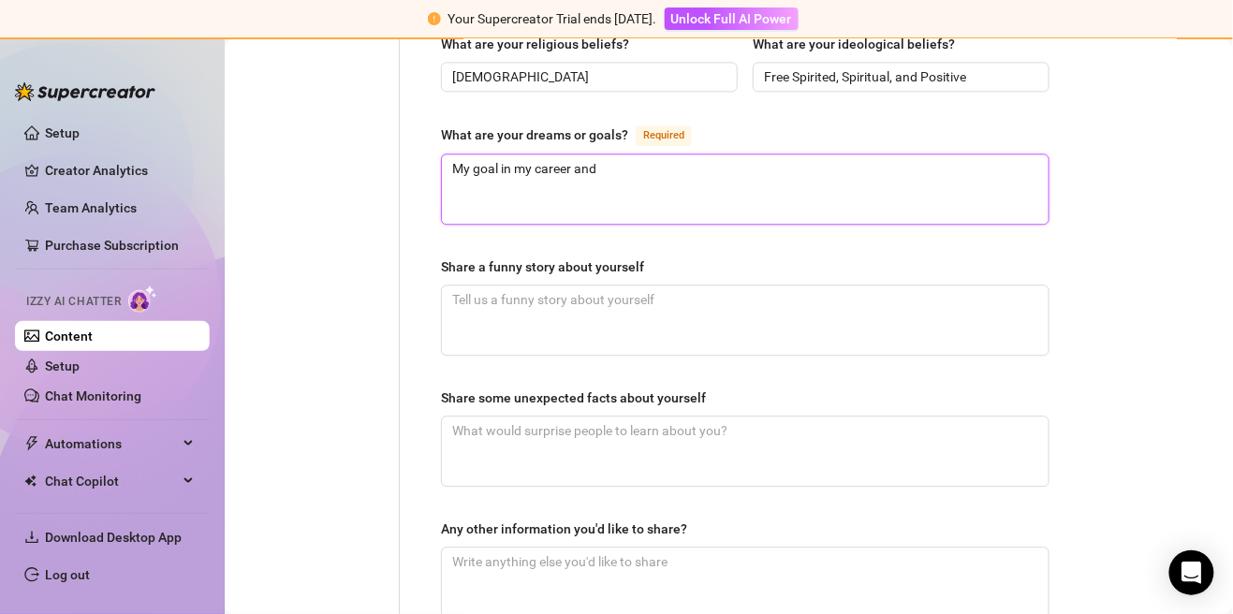
type textarea "My goal in my career and"
type textarea "My goal in my career an"
type textarea "My goal in my career a"
type textarea "My goal in my career"
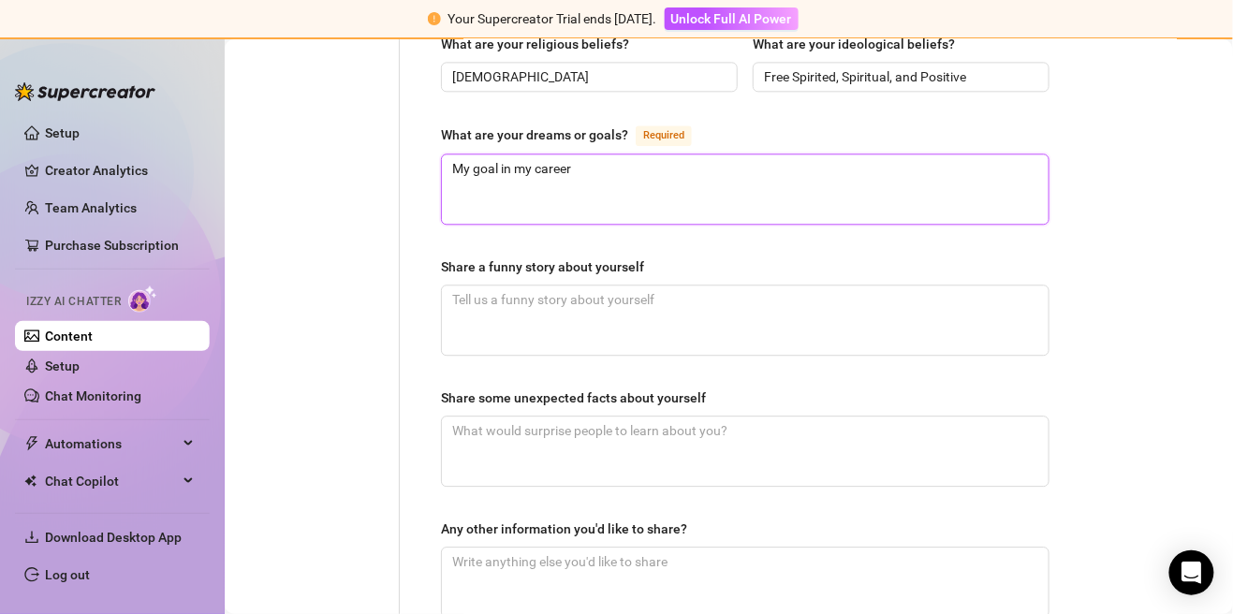
type textarea "My goal in my career"
type textarea "My goal in my caree"
type textarea "My goal in my care"
type textarea "My goal in my car"
type textarea "My goal in my ca"
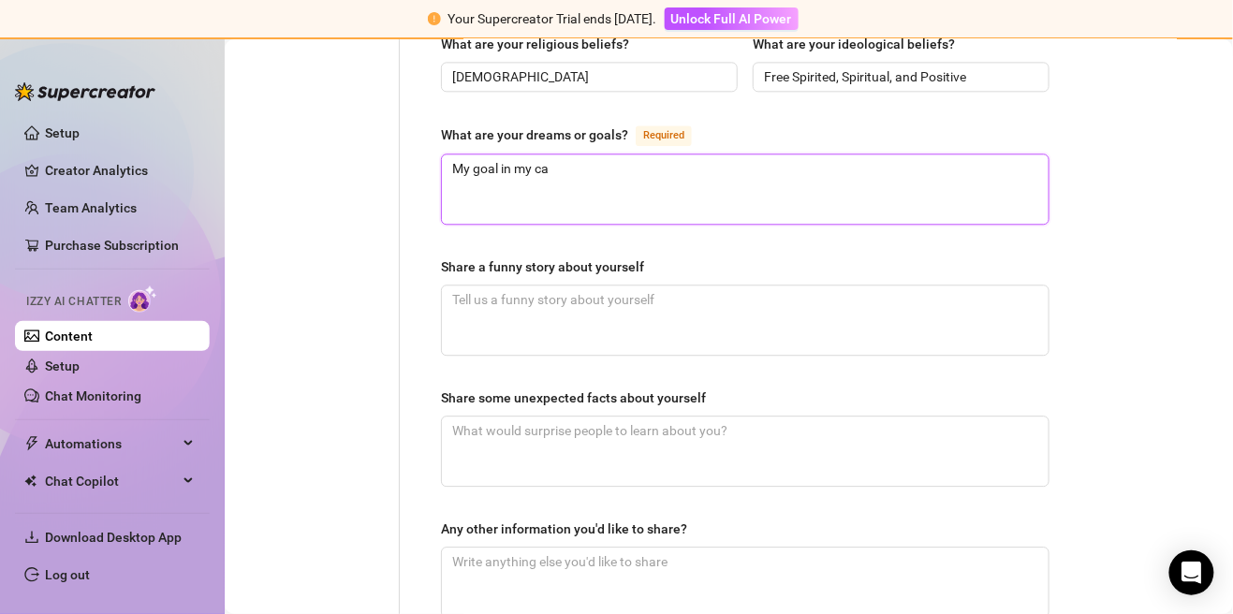
type textarea "My goal in my c"
type textarea "My goal in my"
type textarea "My goal in my w"
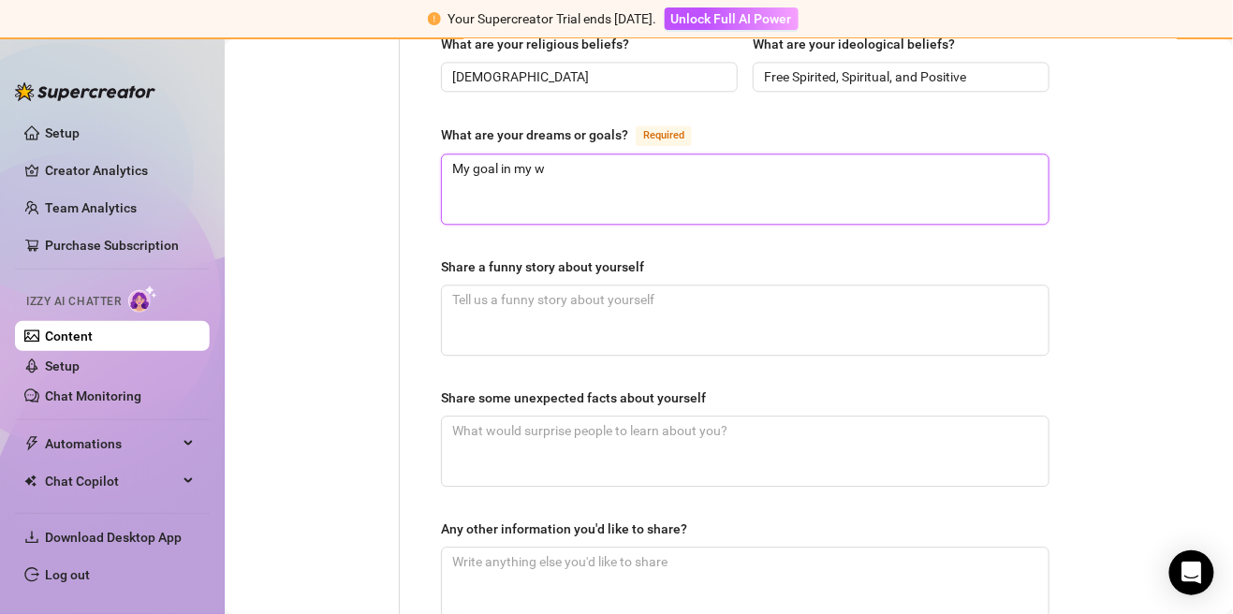
type textarea "My goal in my wo"
type textarea "My goal in my wor"
type textarea "My goal in my work"
type textarea "My goal in my work a"
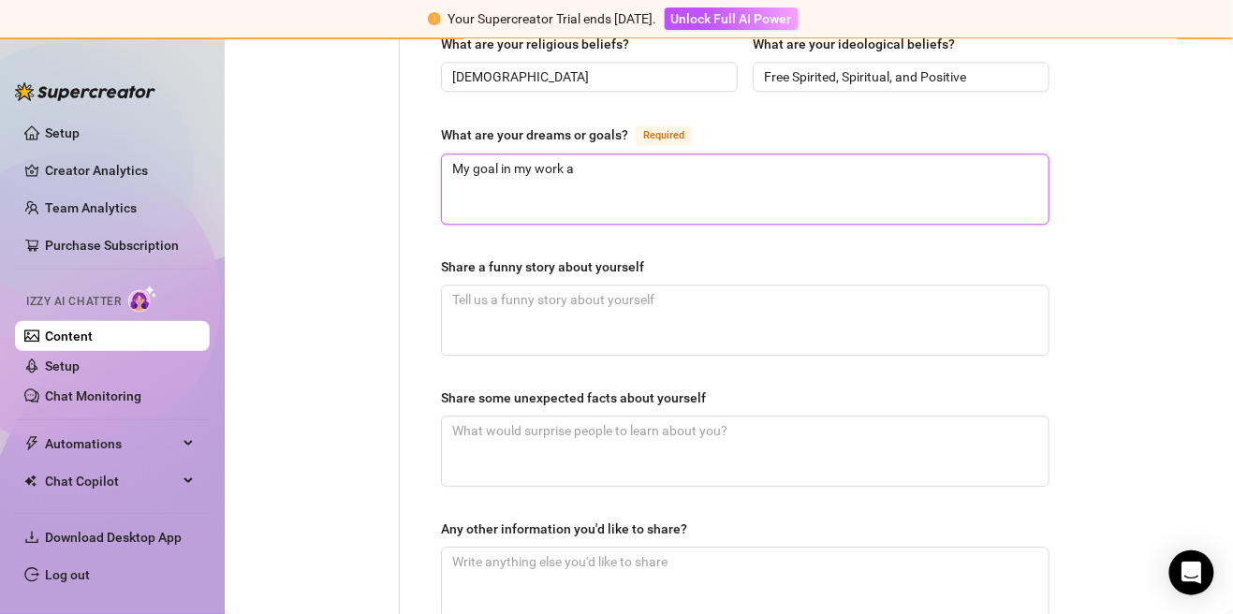
type textarea "My goal in my work an"
type textarea "My goal in my work and"
type textarea "My goal in my work and i"
type textarea "My goal in my work and in"
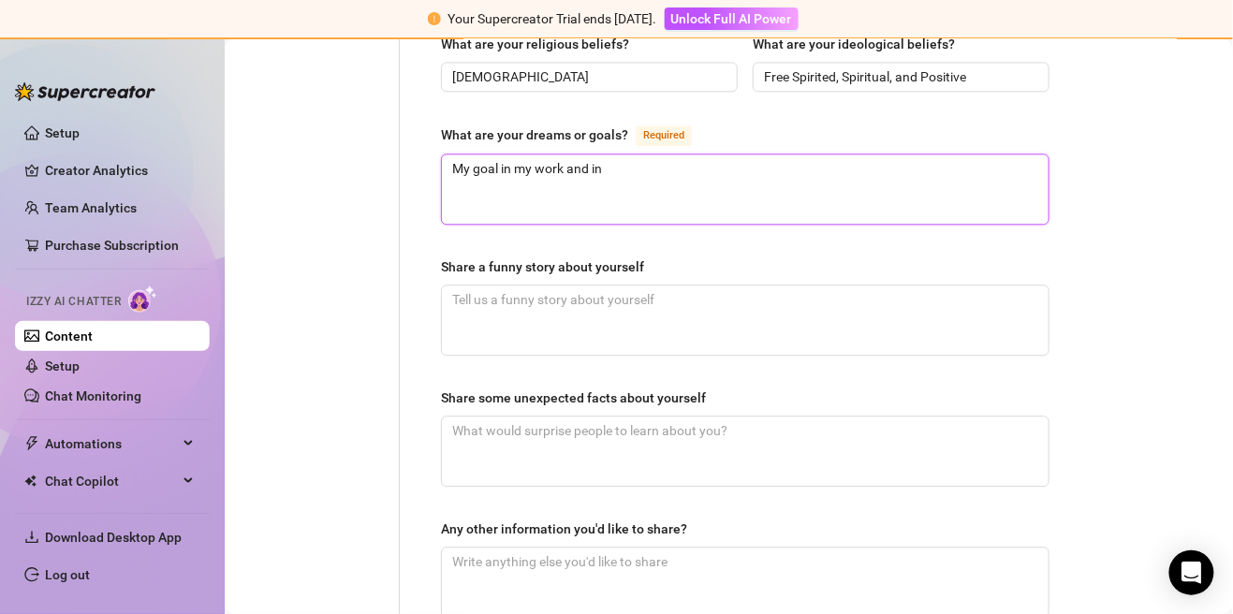
type textarea "My goal in my work and in"
type textarea "My goal in my work and in m"
type textarea "My goal in my work and in my"
type textarea "My goal in my work and in my l"
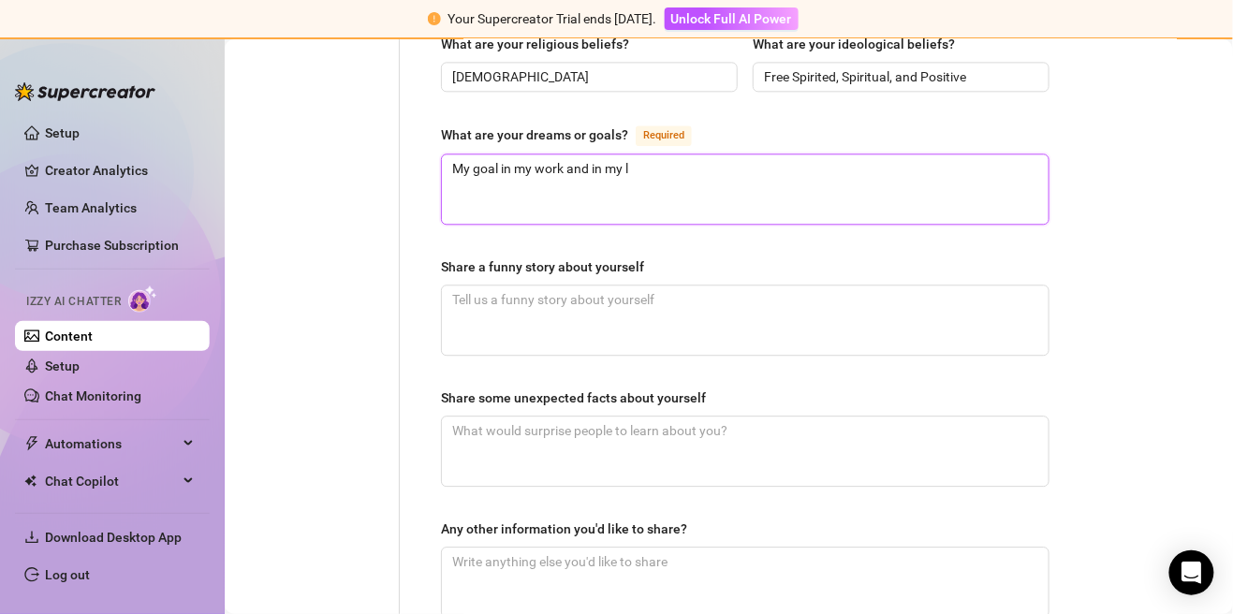
type textarea "My goal in my work and in my li"
type textarea "My goal in my work and in my lif"
type textarea "My goal in my work and in my life"
type textarea "My goal in my work and in my life i"
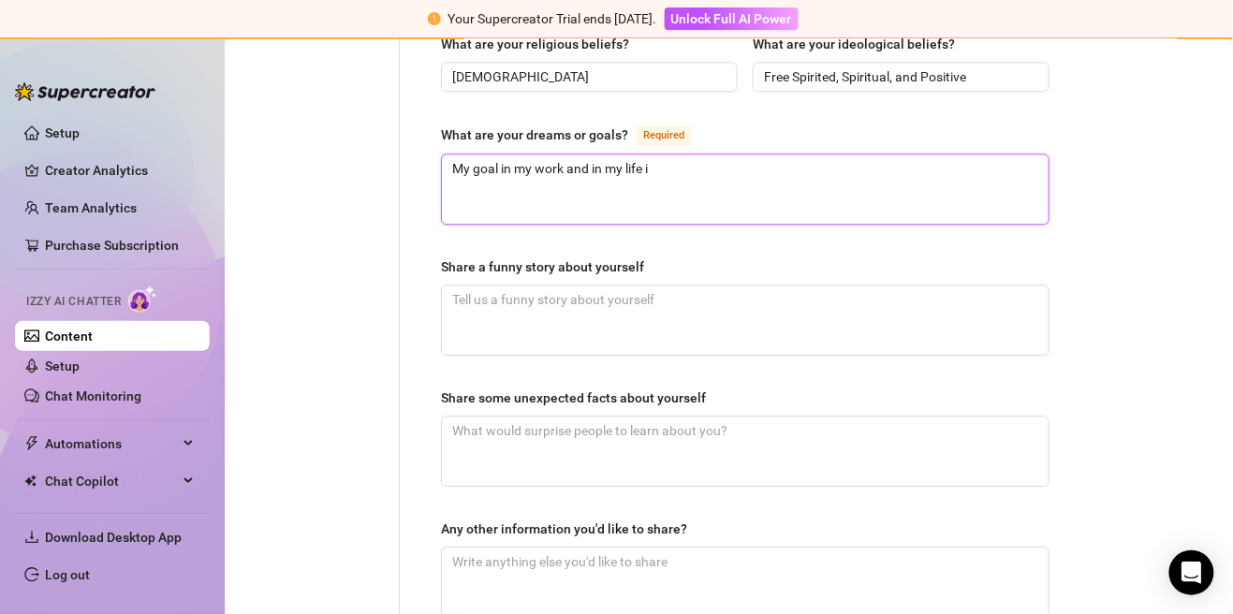
type textarea "My goal in my work and in my life is"
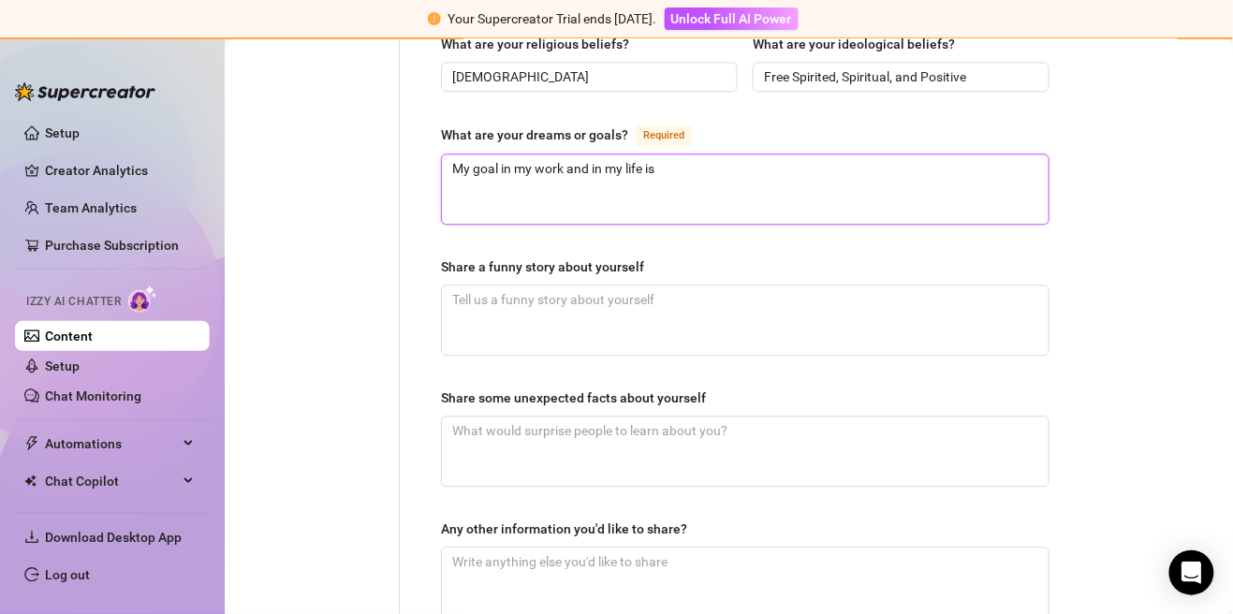
type textarea "My goal in my work and in my life is"
type textarea "My goal in my work and in my life is t"
type textarea "My goal in my work and in my life is to"
type textarea "My goal in my work and in my life is to b"
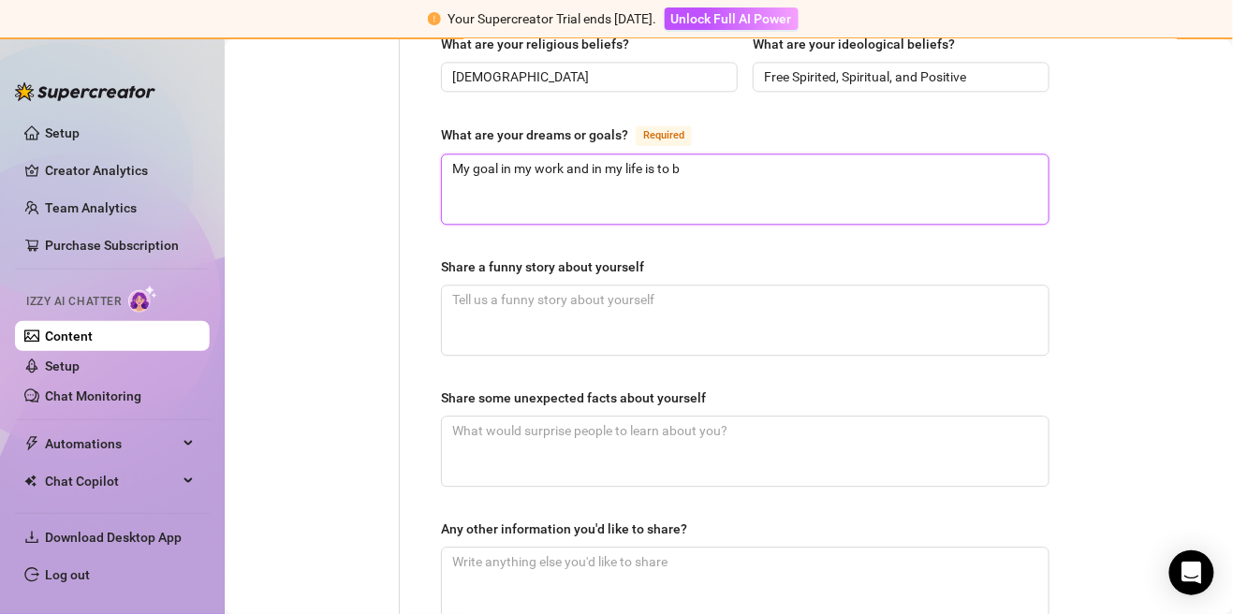
type textarea "My goal in my work and in my life is to be"
type textarea "My goal in my work and in my life is to be a"
type textarea "My goal in my work and in my life is to be a p"
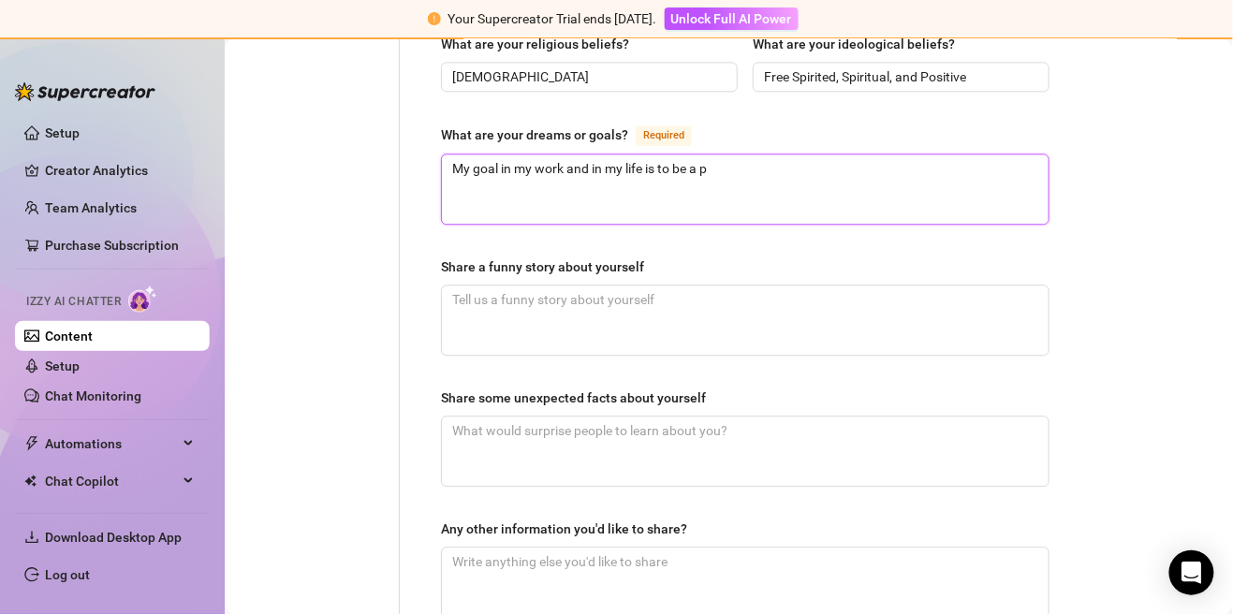
type textarea "My goal in my work and in my life is to be a po"
type textarea "My goal in my work and in my life is to be a pos"
type textarea "My goal in my work and in my life is to be a posi"
type textarea "My goal in my work and in my life is to be a posit"
type textarea "My goal in my work and in my life is to be a positi"
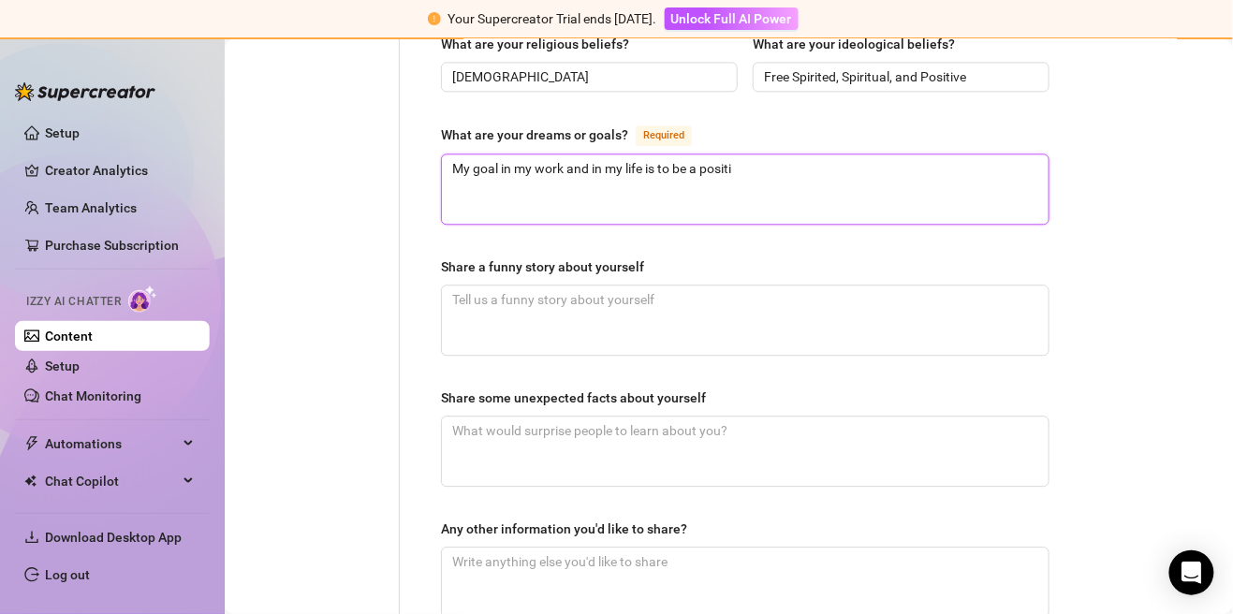
type textarea "My goal in my work and in my life is to be a positiv"
type textarea "My goal in my work and in my life is to be a positive"
type textarea "My goal in my work and in my life is to be a positive i"
type textarea "My goal in my work and in my life is to be a positive im"
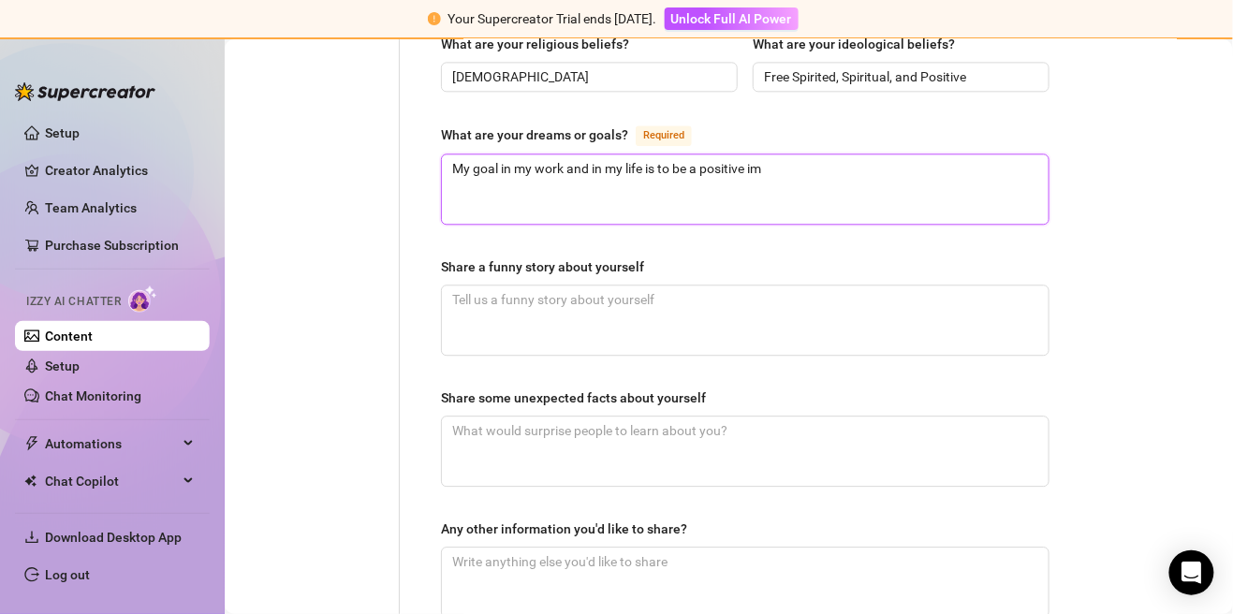
type textarea "My goal in my work and in my life is to be a positive imp"
type textarea "My goal in my work and in my life is to be a positive impc"
type textarea "My goal in my work and in my life is to be a positive impct"
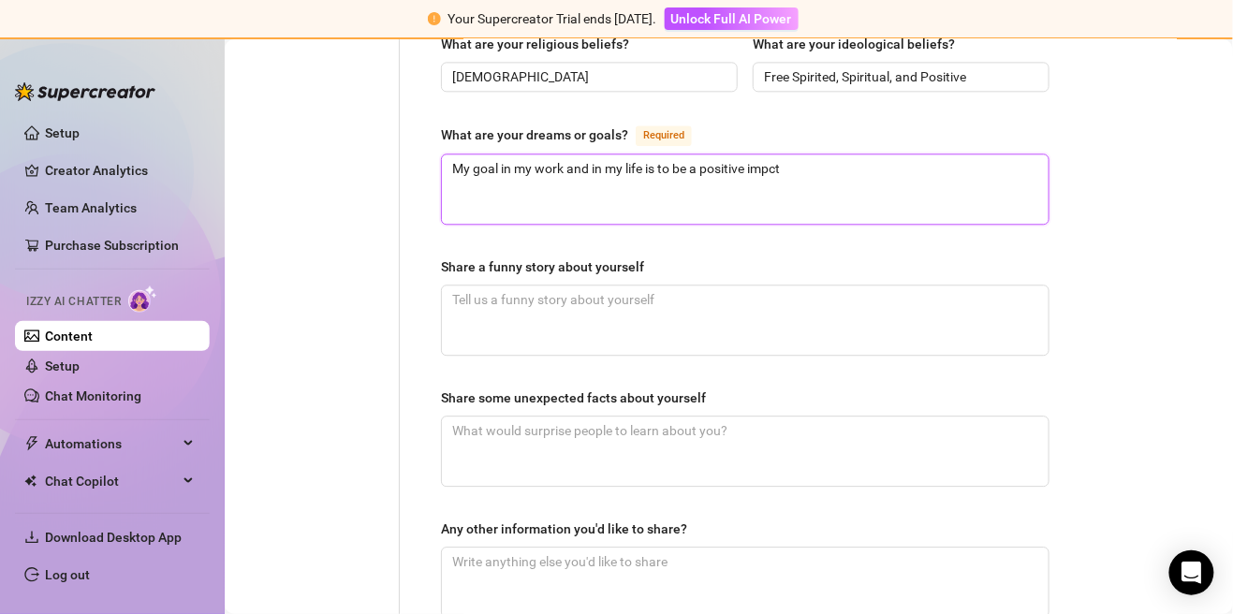
type textarea "My goal in my work and in my life is to be a positive impc"
type textarea "My goal in my work and in my life is to be a positive imp"
type textarea "My goal in my work and in my life is to be a positive im"
type textarea "My goal in my work and in my life is to be a positive i"
type textarea "My goal in my work and in my life is to be a positive"
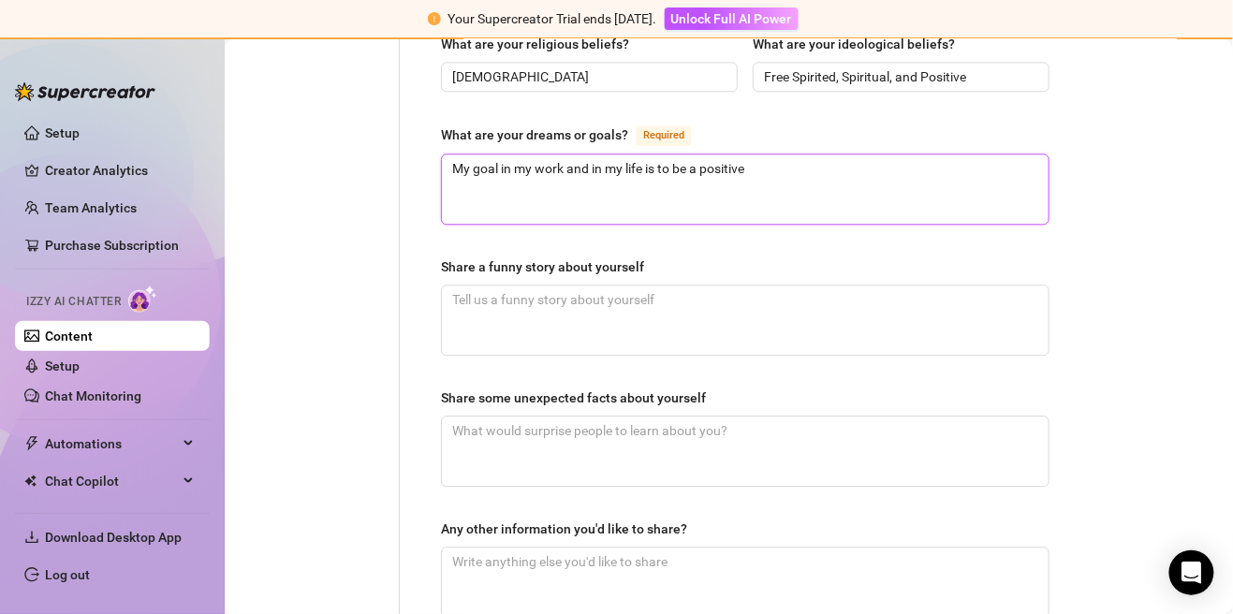
type textarea "My goal in my work and in my life is to be a positive a"
type textarea "My goal in my work and in my life is to be a positive an"
type textarea "My goal in my work and in my life is to be a positive and"
click at [681, 155] on textarea "My goal in my work and in my life is to impact others" at bounding box center [745, 189] width 607 height 69
click at [771, 155] on textarea "My goal in my work and in my life is to encourage healing, self love, mpact oth…" at bounding box center [745, 189] width 607 height 69
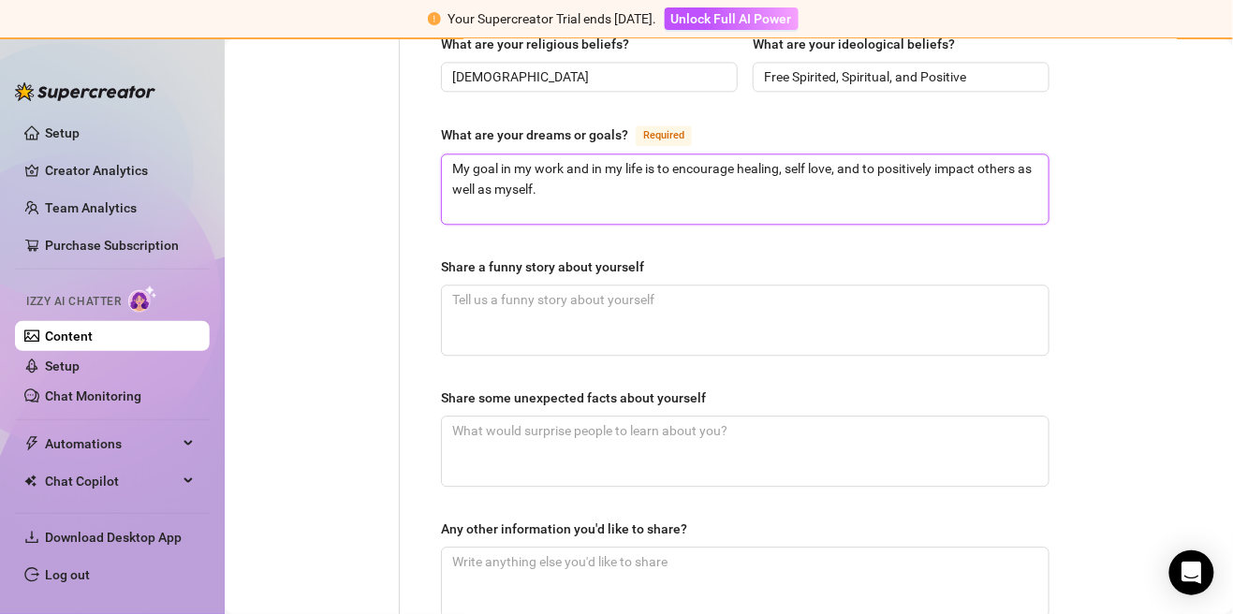
click at [771, 155] on textarea "My goal in my work and in my life is to encourage healing, self love, and to po…" at bounding box center [745, 189] width 607 height 69
click at [771, 168] on textarea "My goal in my work and in my life is to encourage healing, self love, and to po…" at bounding box center [745, 189] width 607 height 69
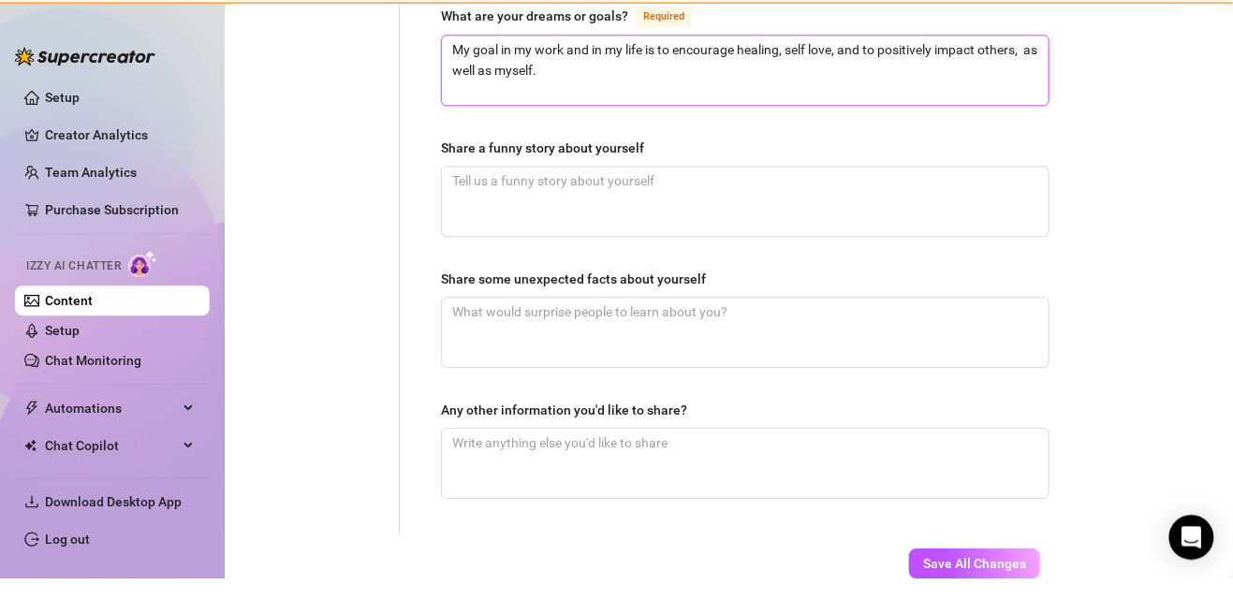
scroll to position [47, 0]
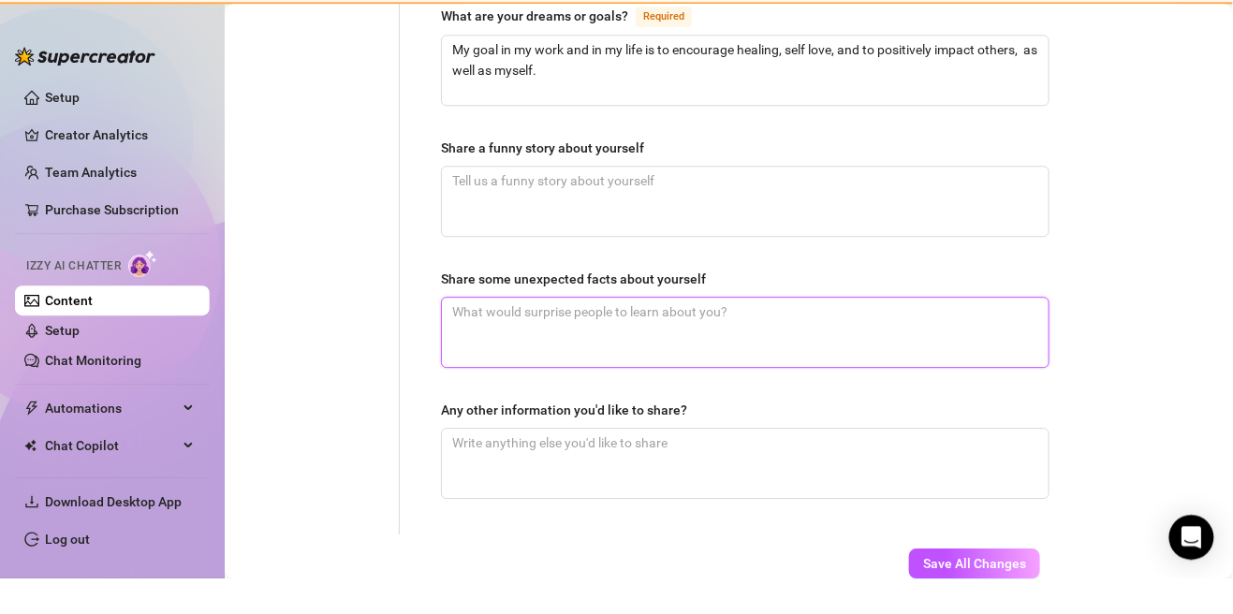
click at [771, 333] on textarea "Share some unexpected facts about yourself" at bounding box center [745, 367] width 607 height 69
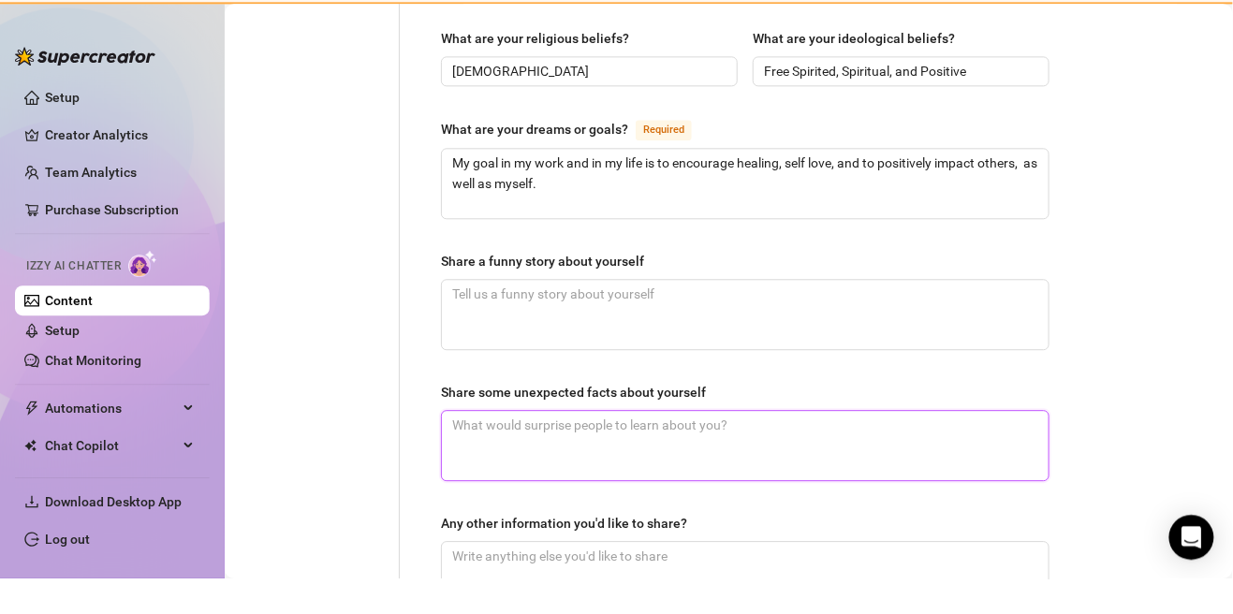
scroll to position [1150, 0]
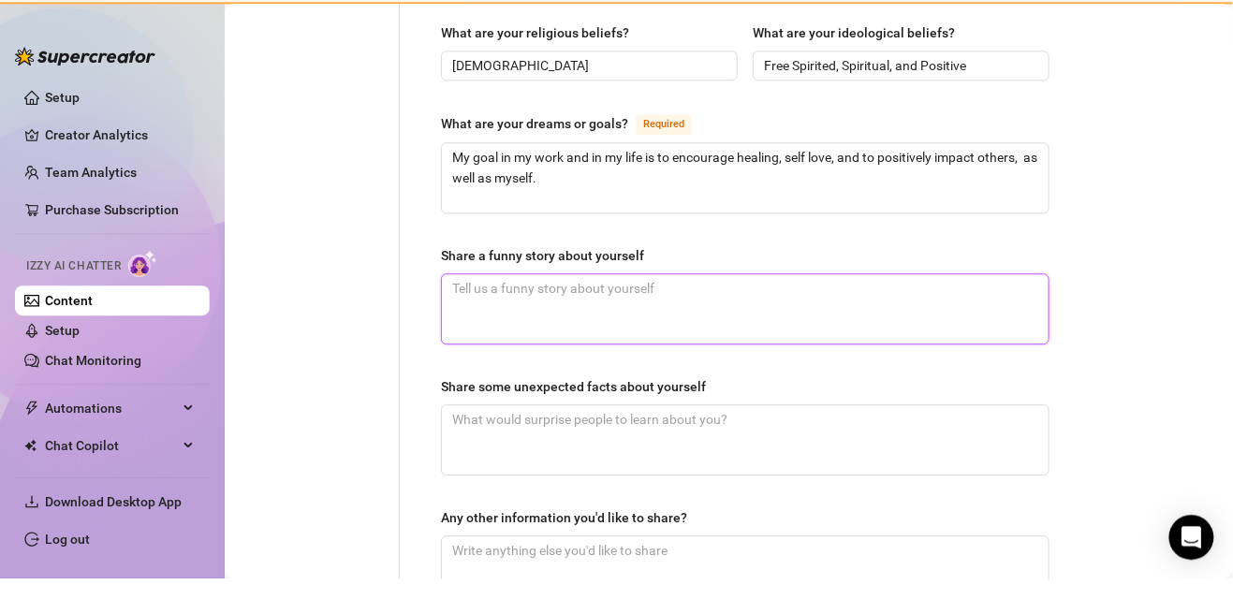
click at [771, 310] on textarea "Share a funny story about yourself" at bounding box center [745, 344] width 607 height 69
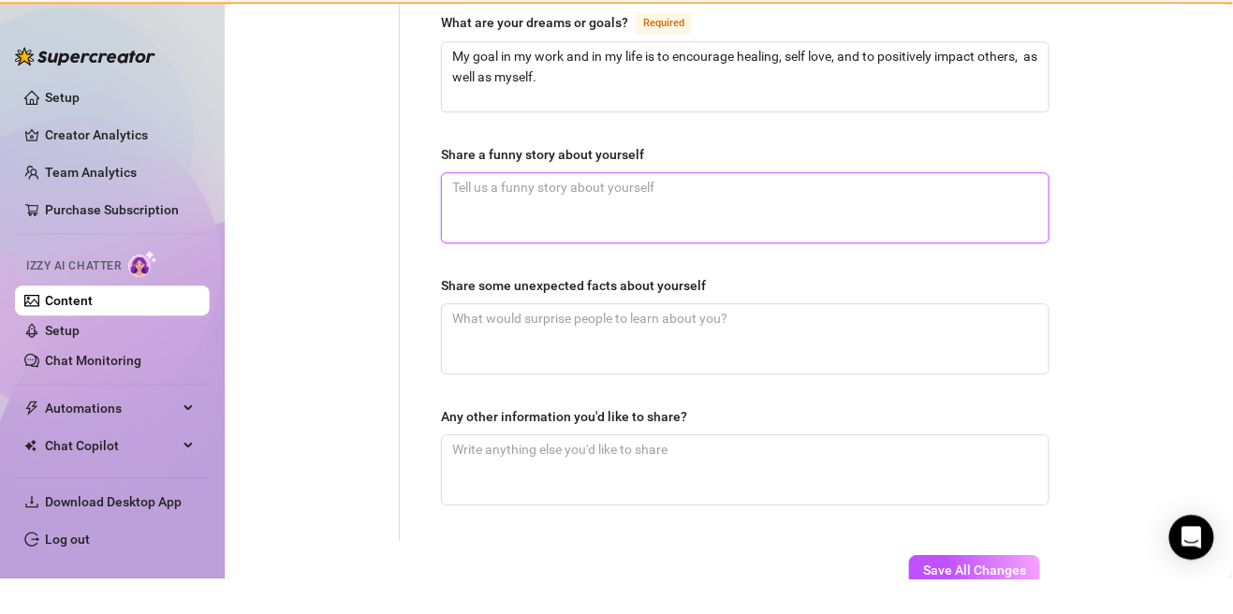
scroll to position [1243, 0]
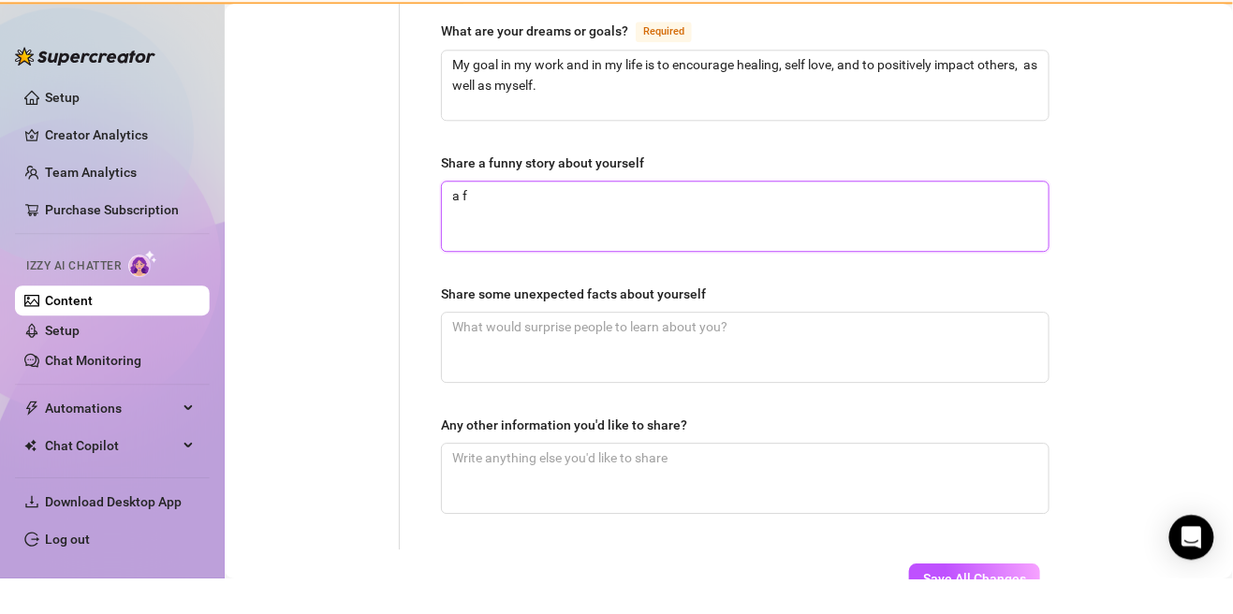
click at [771, 217] on textarea "a f" at bounding box center [745, 251] width 607 height 69
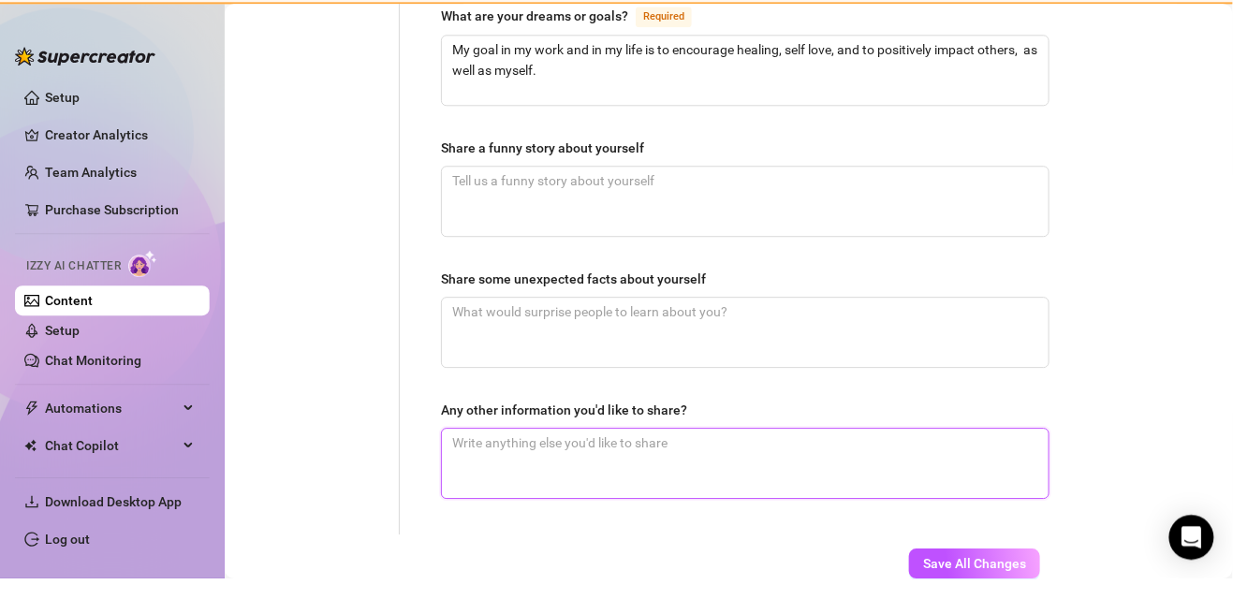
click at [771, 464] on textarea "Any other information you'd like to share?" at bounding box center [745, 498] width 607 height 69
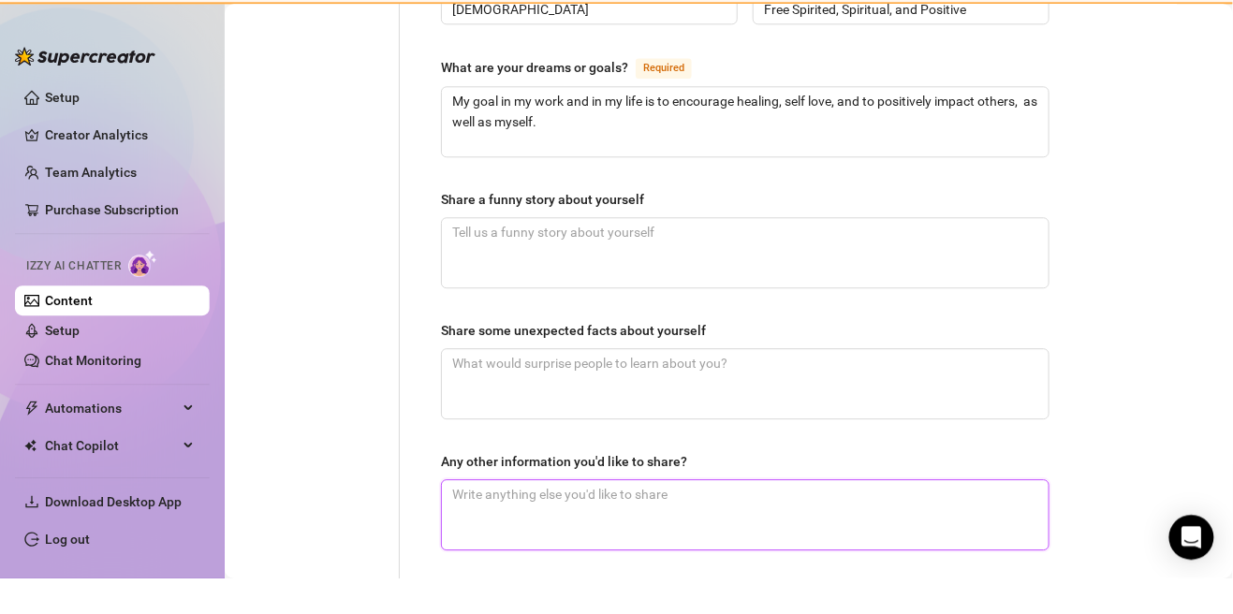
scroll to position [1207, 0]
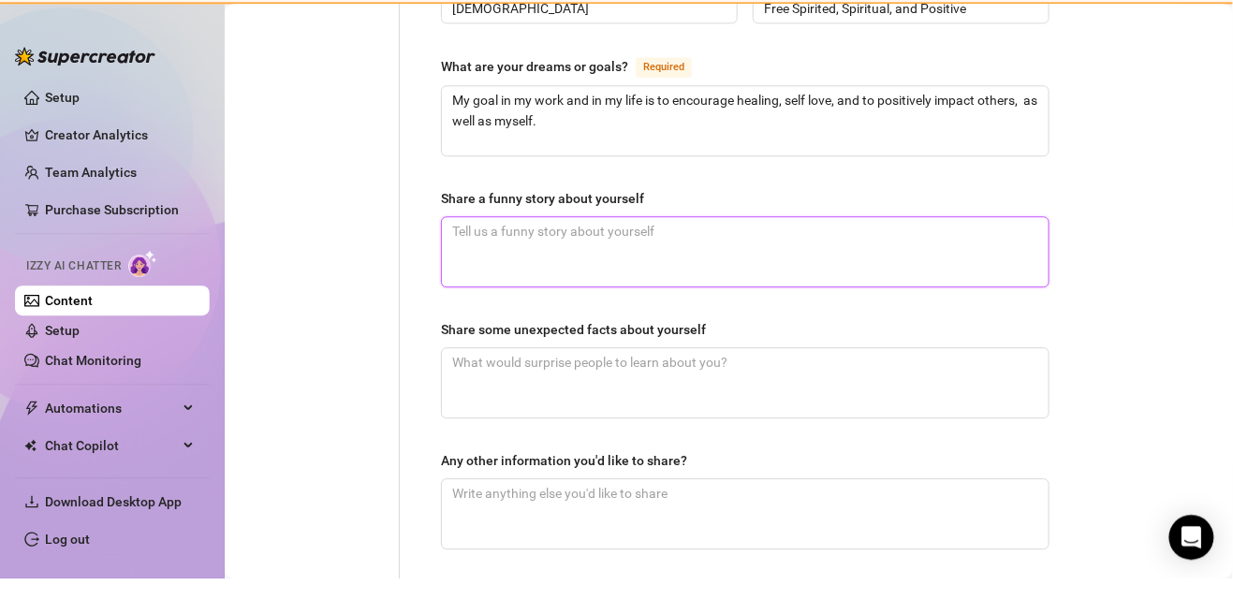
click at [771, 253] on textarea "Share a funny story about yourself" at bounding box center [745, 287] width 607 height 69
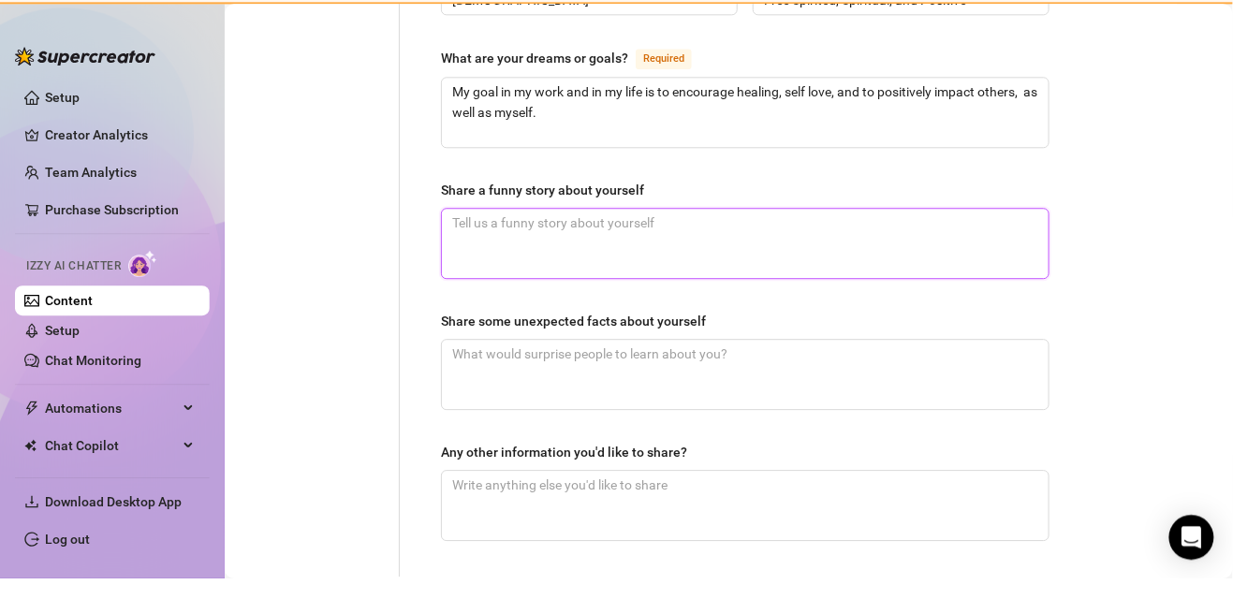
scroll to position [1216, 0]
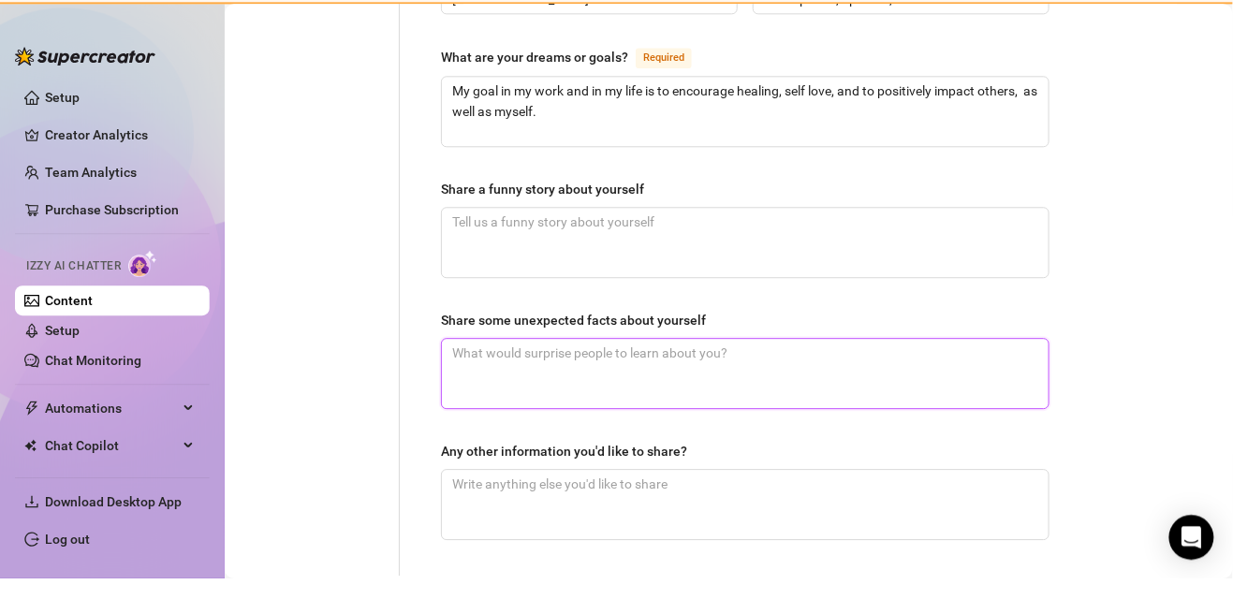
click at [771, 375] on textarea "Share some unexpected facts about yourself" at bounding box center [745, 409] width 607 height 69
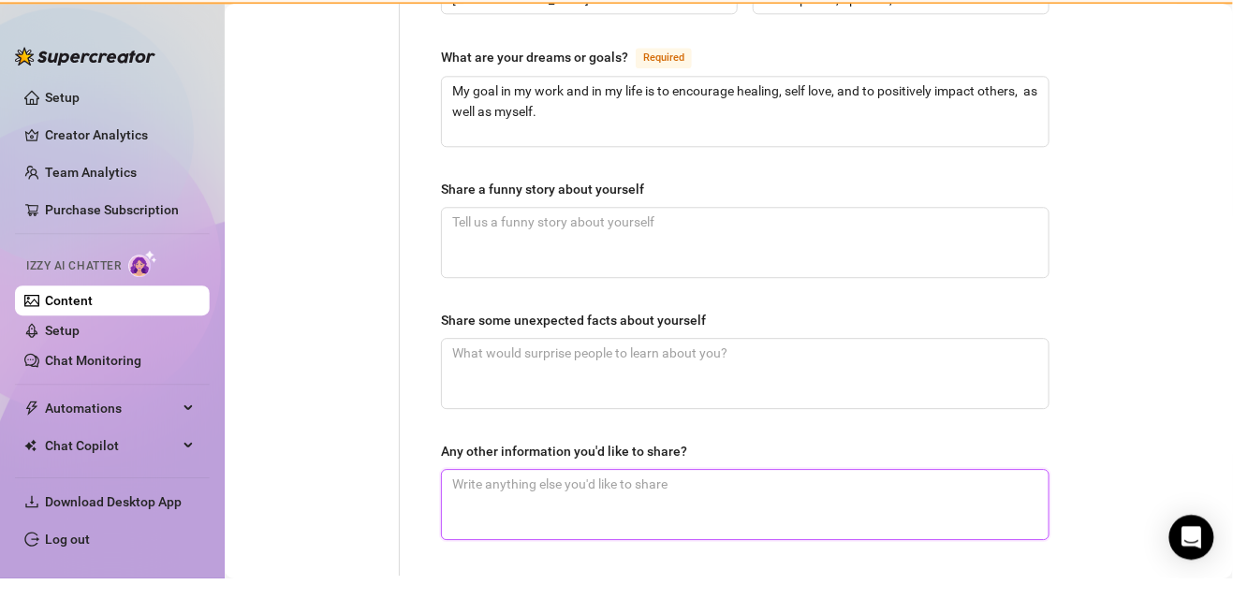
click at [771, 506] on textarea "Any other information you'd like to share?" at bounding box center [745, 540] width 607 height 69
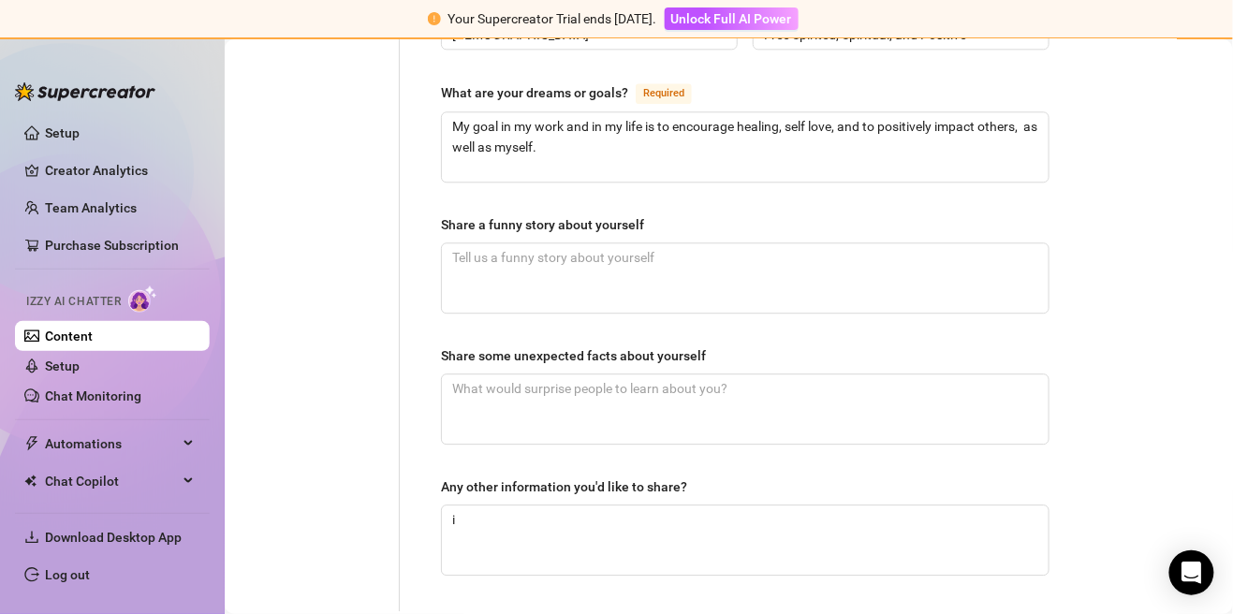
click at [771, 506] on textarea "i" at bounding box center [745, 540] width 607 height 69
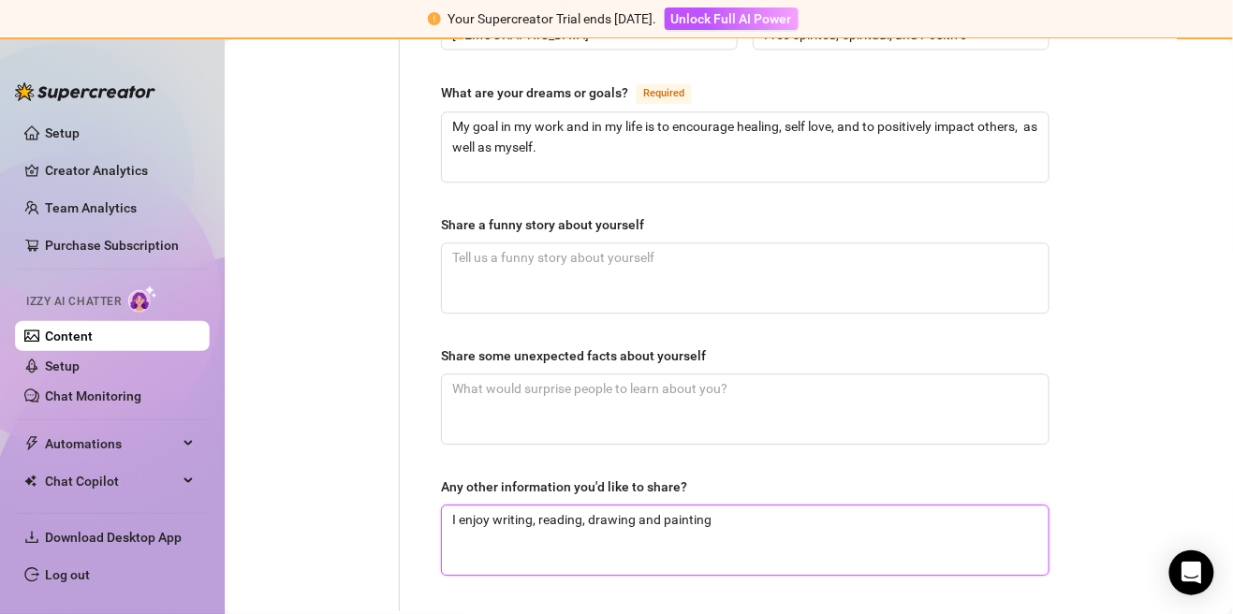
click at [488, 506] on textarea "I enjoy writing, reading, drawing and painting" at bounding box center [745, 540] width 607 height 69
click at [678, 506] on textarea "I enjoy self developement exercises like meditation, stretching/yoga writing, r…" at bounding box center [745, 540] width 607 height 69
click at [688, 506] on textarea "I enjoy self developement exercises like meditation, stretching/yoga writing, r…" at bounding box center [745, 540] width 607 height 69
click at [771, 506] on textarea "I enjoy self developement exercises like affirmations, meditation, stretching/y…" at bounding box center [745, 540] width 607 height 69
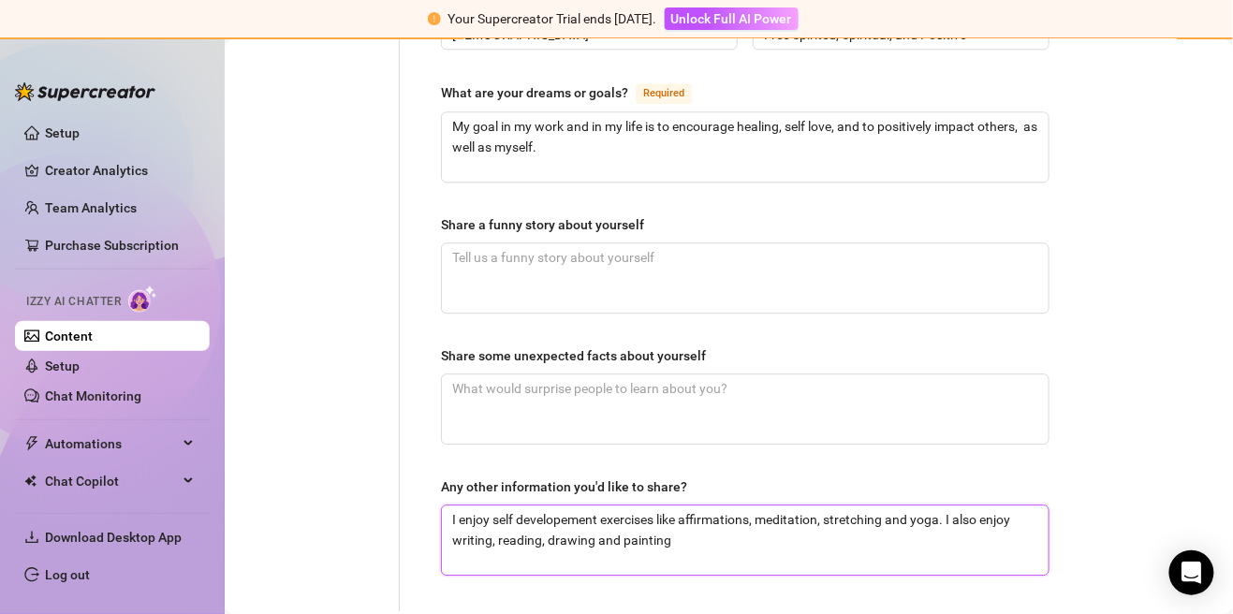
click at [685, 506] on textarea "I enjoy self developement exercises like affirmations, meditation, stretching a…" at bounding box center [745, 540] width 607 height 69
click at [771, 506] on textarea "I enjoy self developement exercises like affirmations, meditation, stretching a…" at bounding box center [745, 540] width 607 height 69
click at [771, 506] on textarea "I enjoy self developement exercises like affirmations, meditation, stretching, …" at bounding box center [745, 540] width 607 height 69
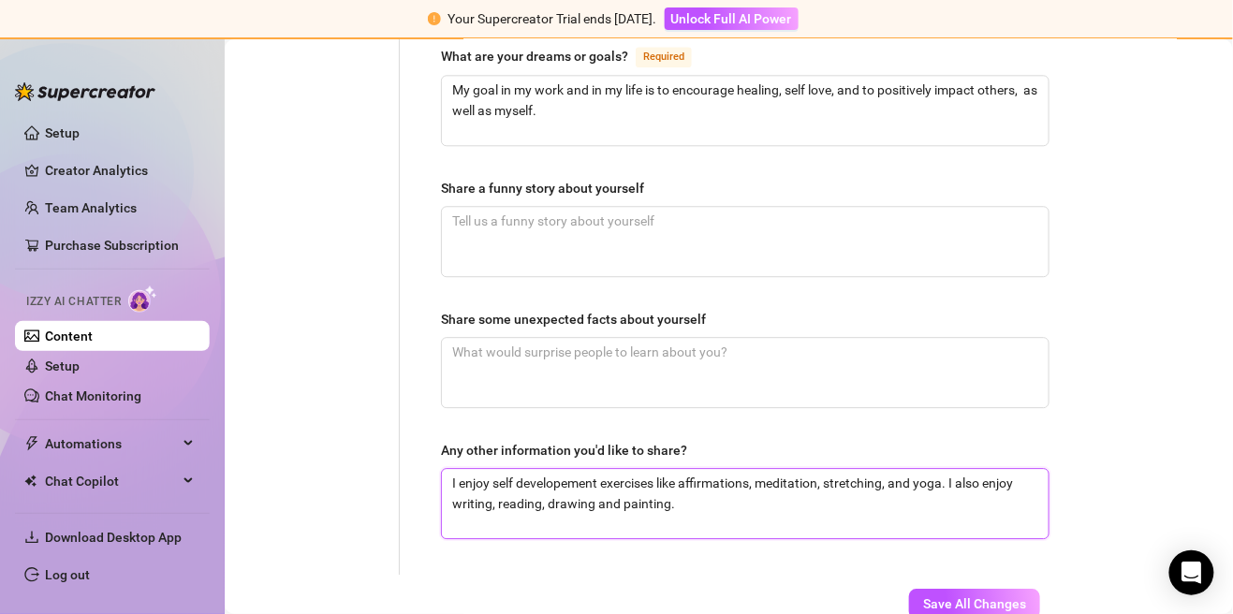
scroll to position [1258, 0]
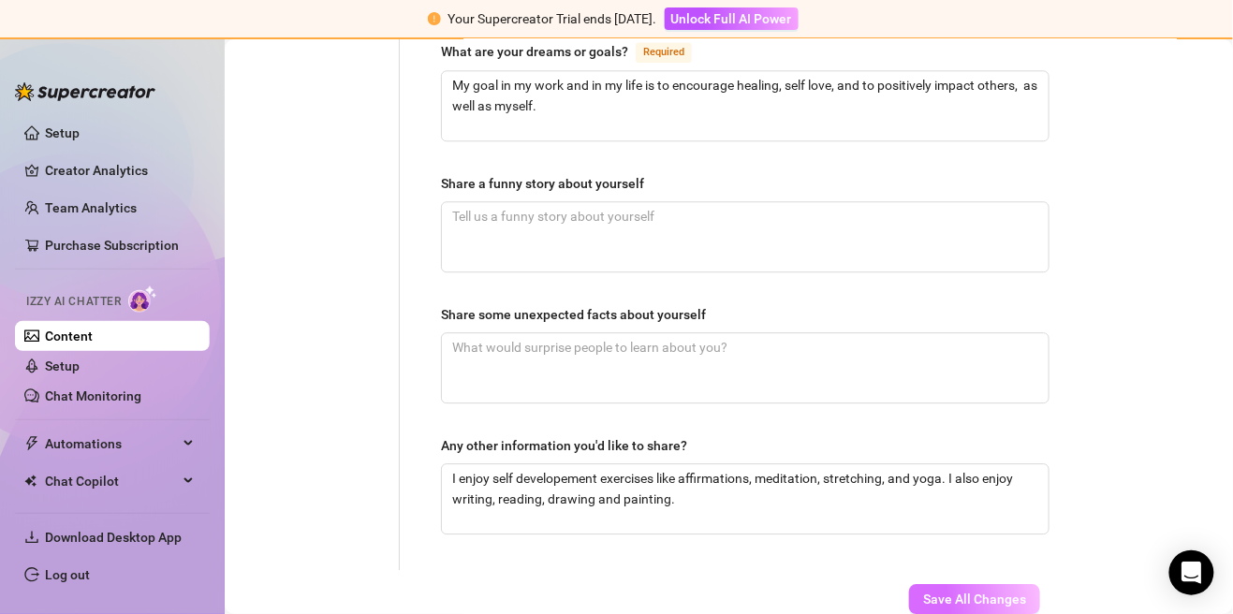
click at [771, 584] on button "Save All Changes" at bounding box center [974, 599] width 131 height 30
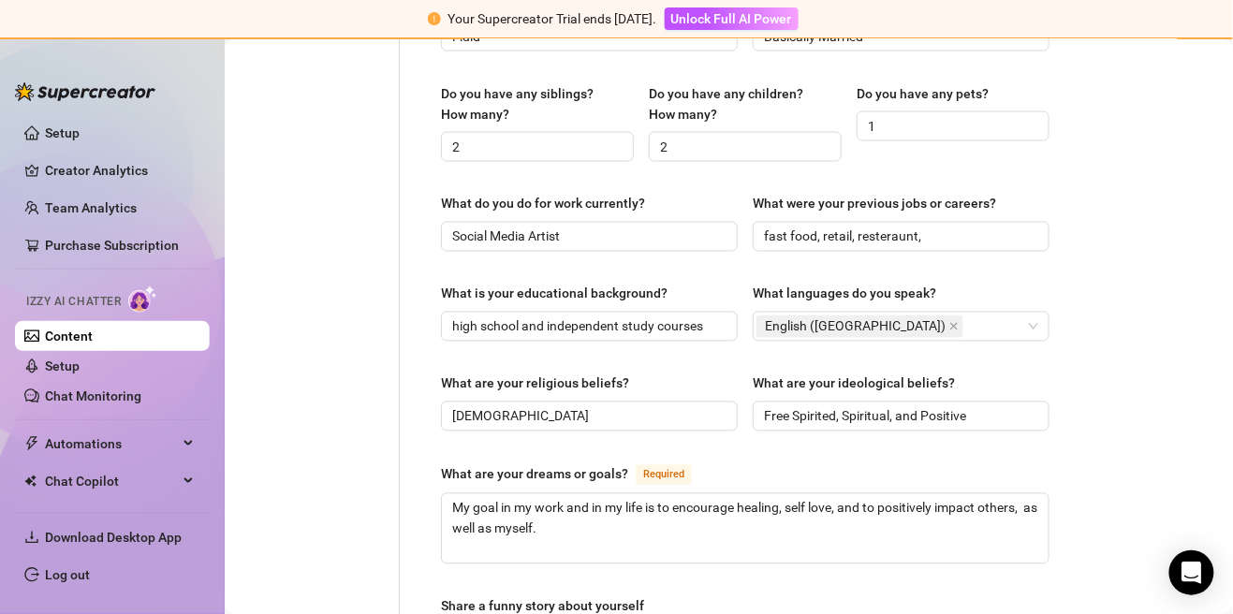
scroll to position [832, 0]
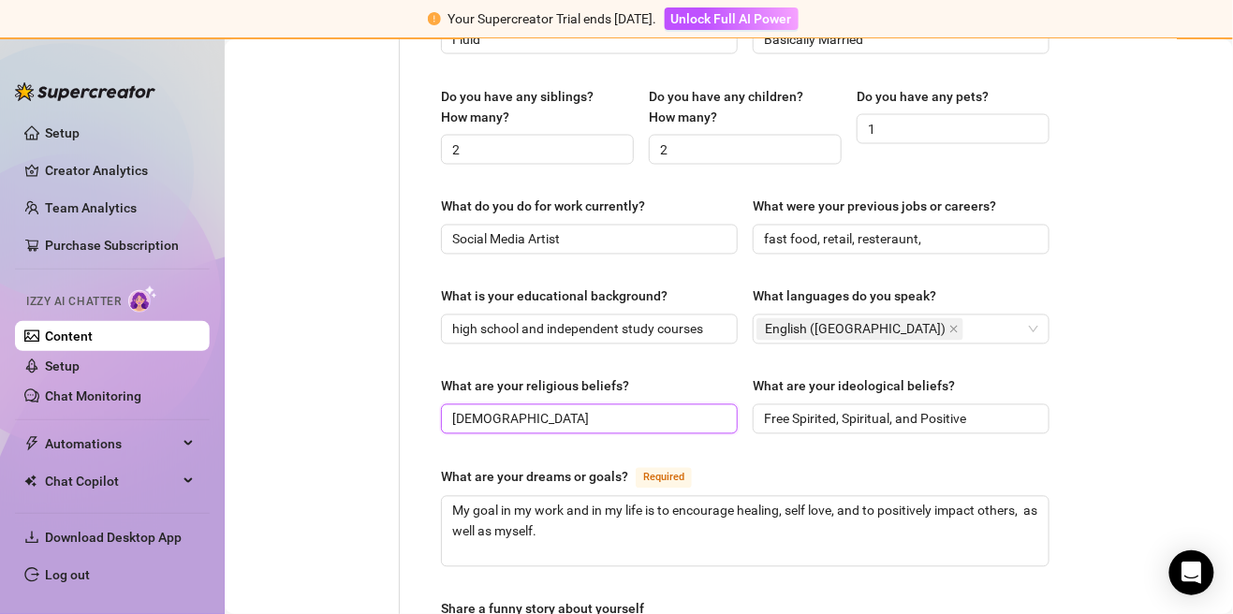
click at [520, 409] on input "[DEMOGRAPHIC_DATA]" at bounding box center [587, 419] width 271 height 21
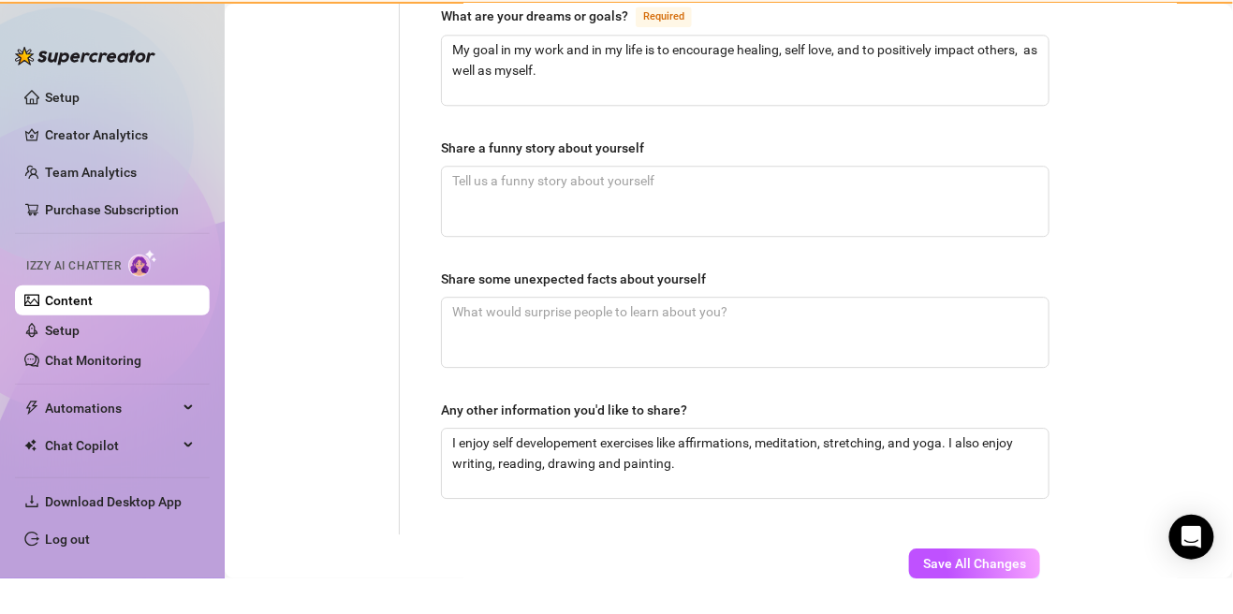
scroll to position [90, 0]
click at [771, 592] on span "Save All Changes" at bounding box center [974, 599] width 103 height 15
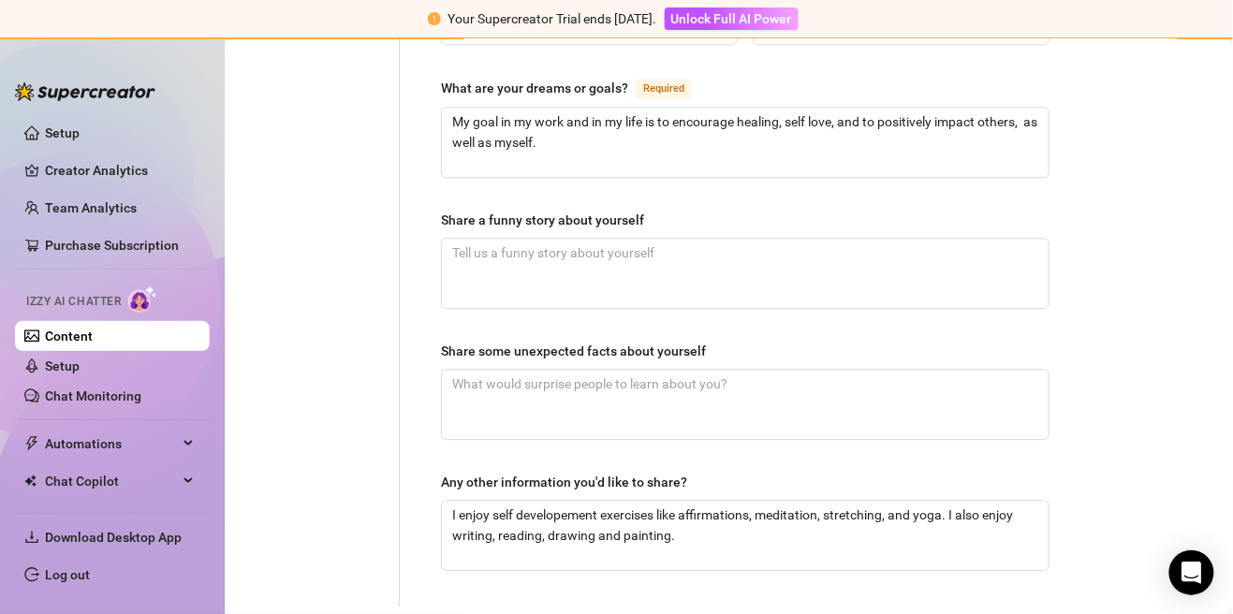
scroll to position [1236, 0]
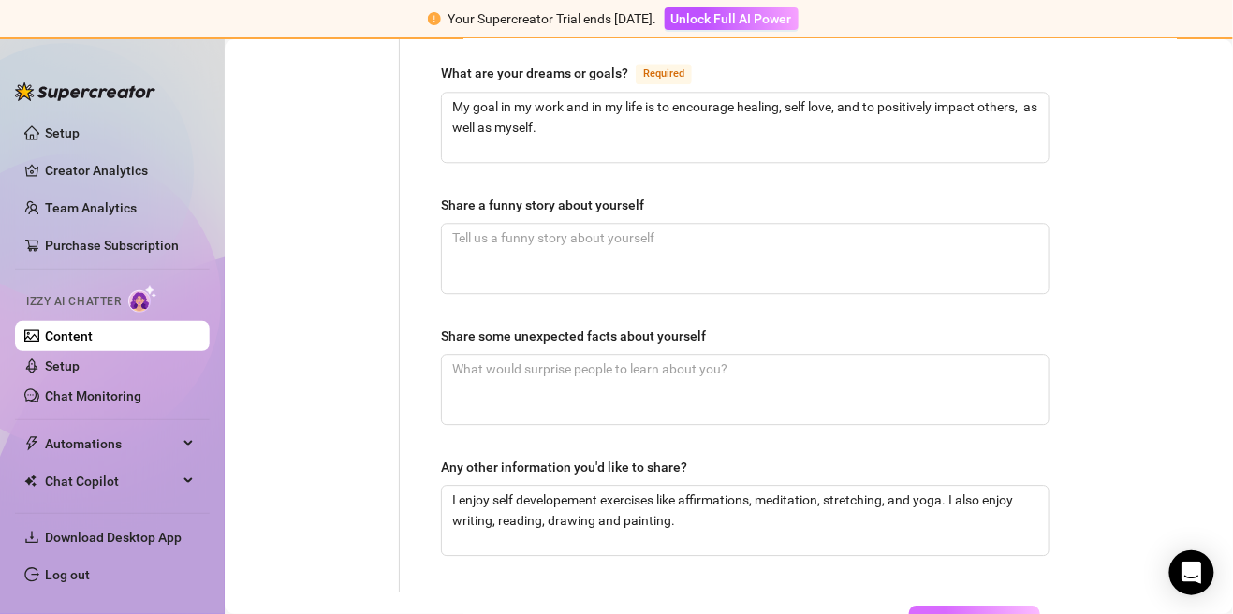
click at [771, 613] on span "Save All Changes" at bounding box center [974, 620] width 103 height 15
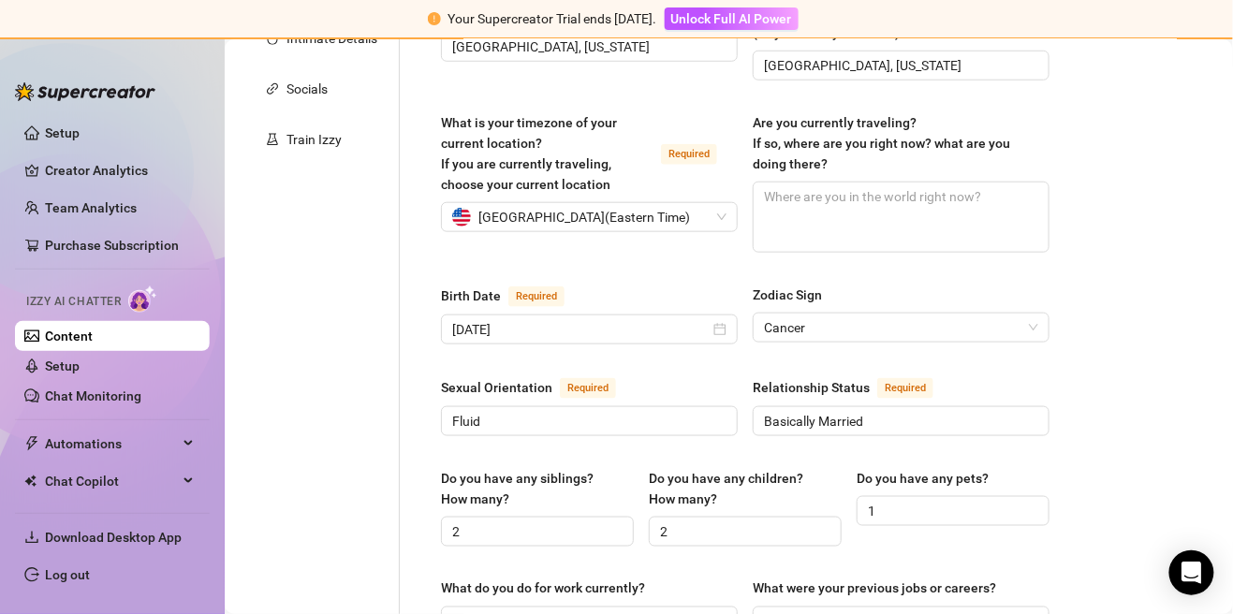
scroll to position [449, 0]
click at [50, 403] on link "Chat Monitoring" at bounding box center [93, 396] width 96 height 15
